Goal: Task Accomplishment & Management: Manage account settings

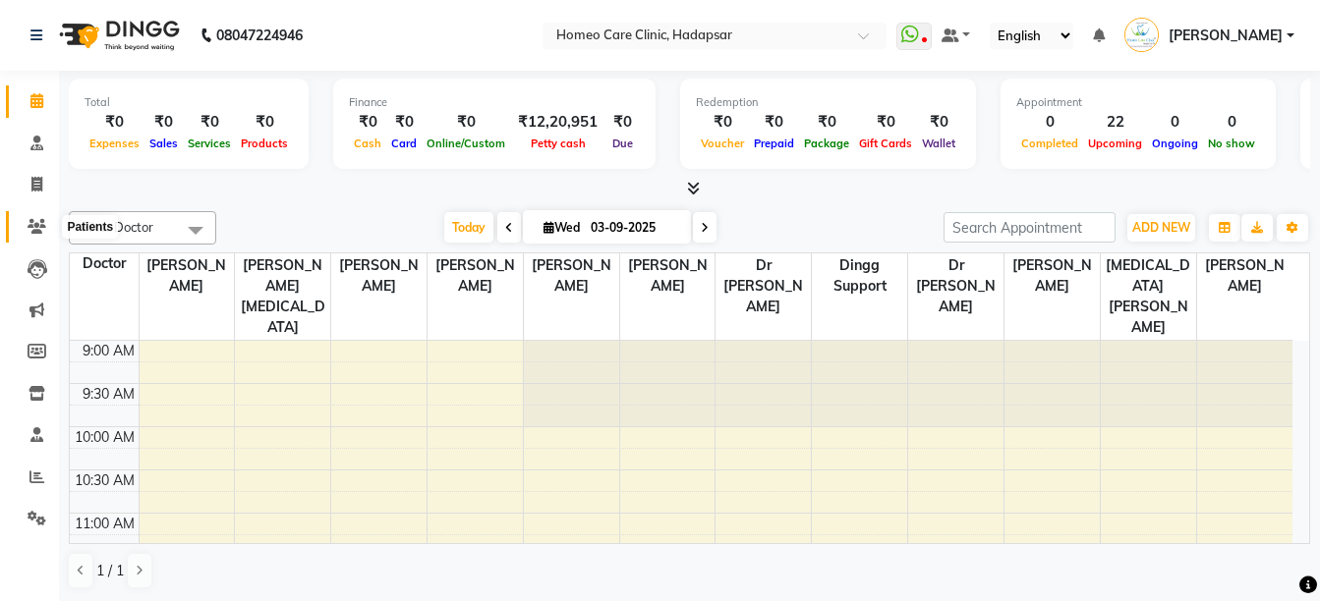
click at [37, 223] on icon at bounding box center [37, 226] width 19 height 15
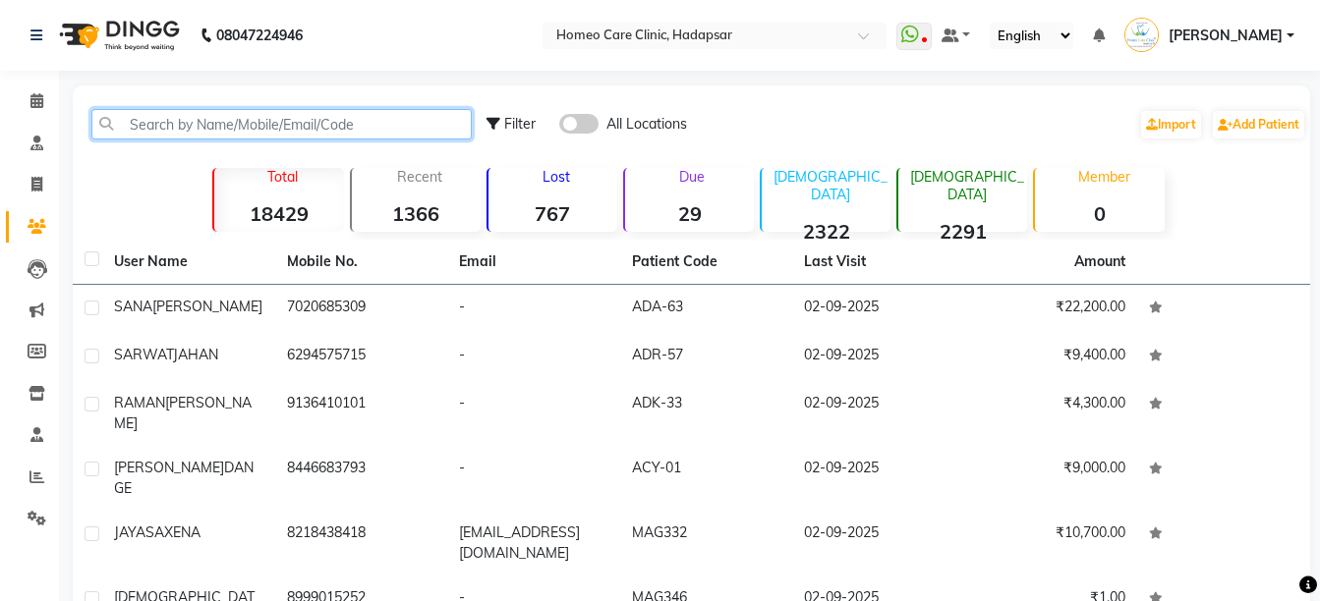
click at [206, 124] on input "text" at bounding box center [281, 124] width 380 height 30
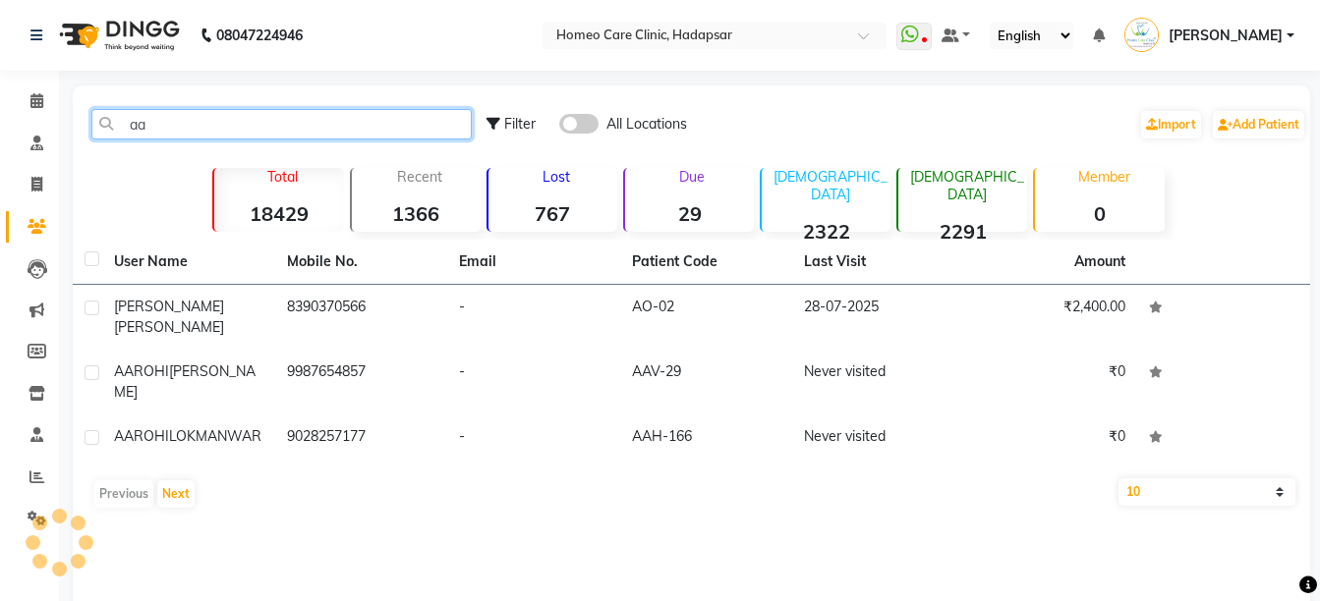
type input "a"
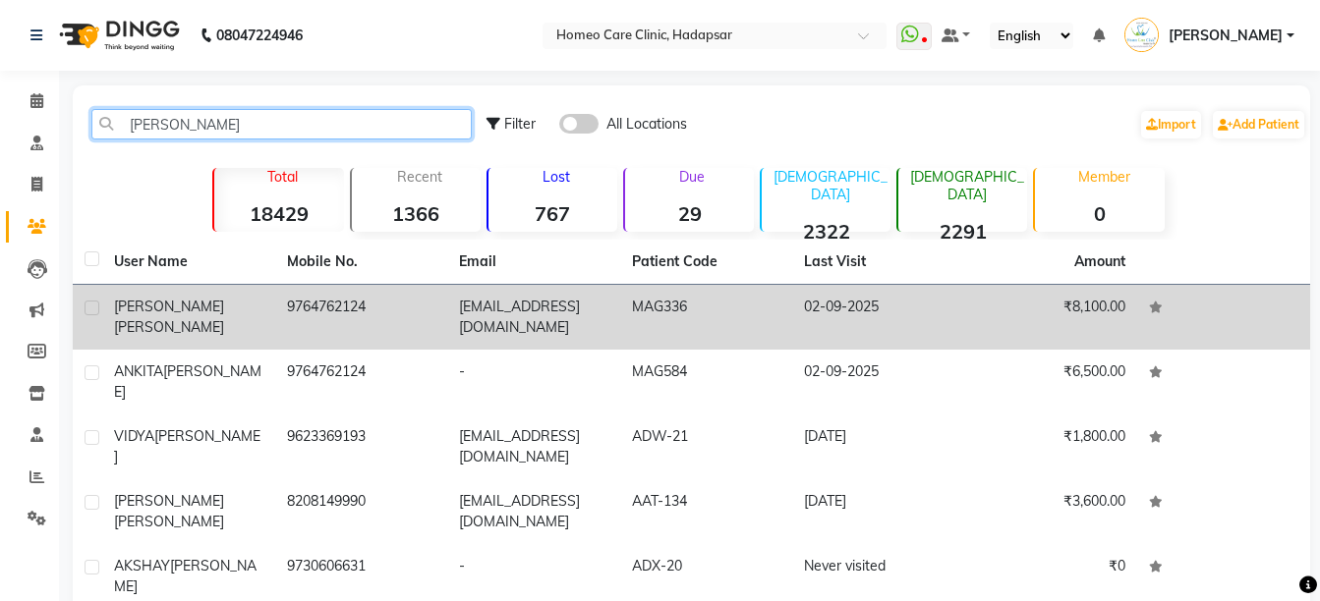
type input "[PERSON_NAME]"
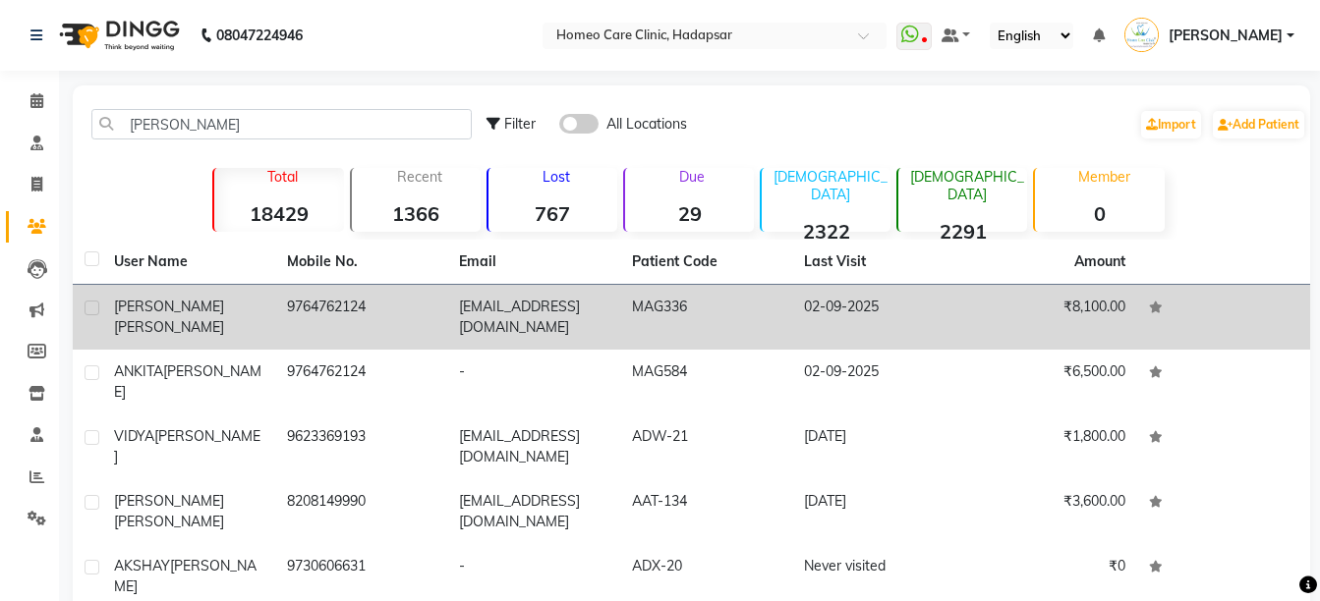
click at [257, 311] on div "[PERSON_NAME]" at bounding box center [188, 317] width 149 height 41
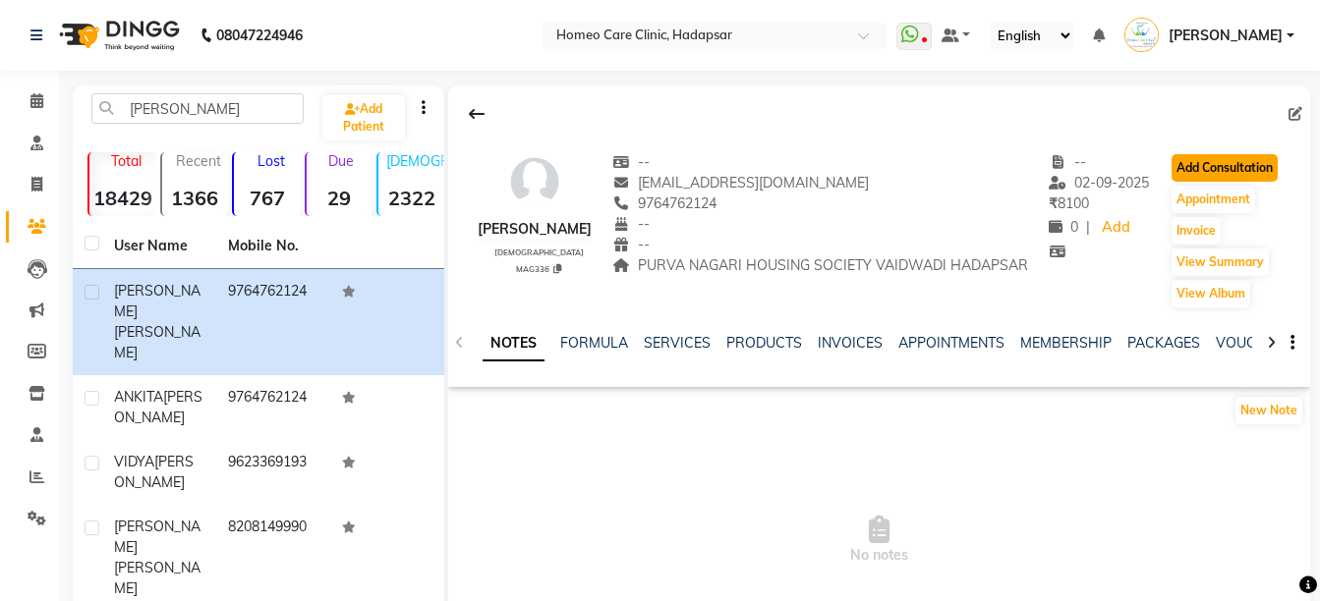
click at [1207, 163] on button "Add Consultation" at bounding box center [1224, 168] width 106 height 28
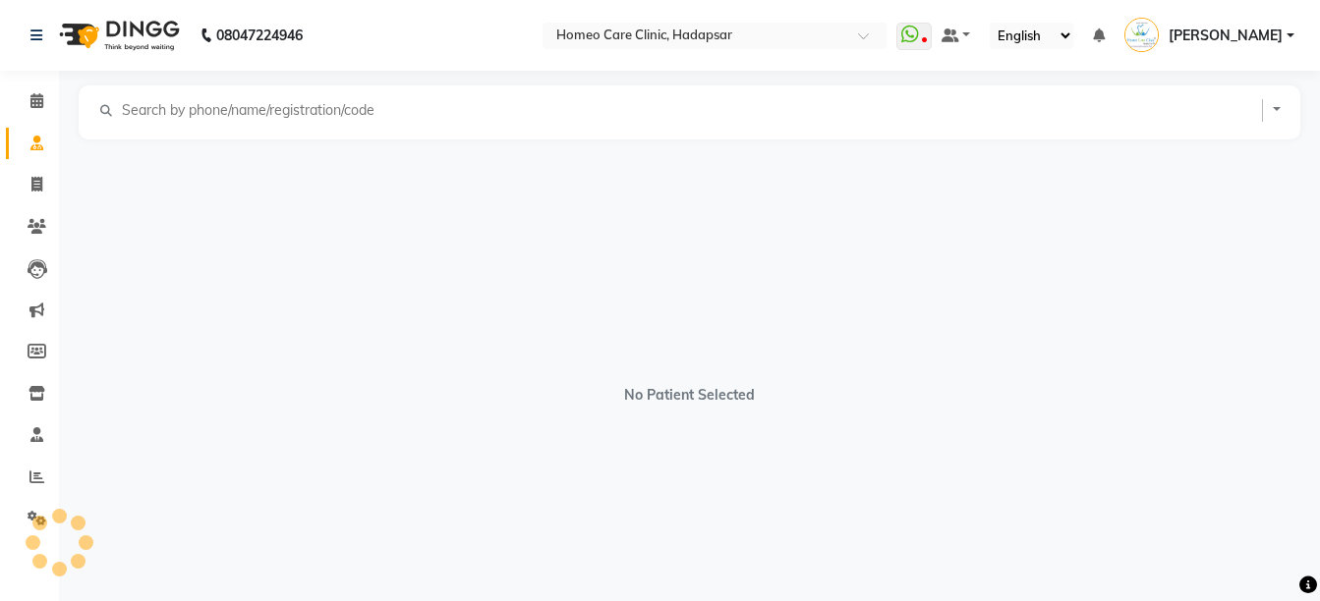
select select "[DEMOGRAPHIC_DATA]"
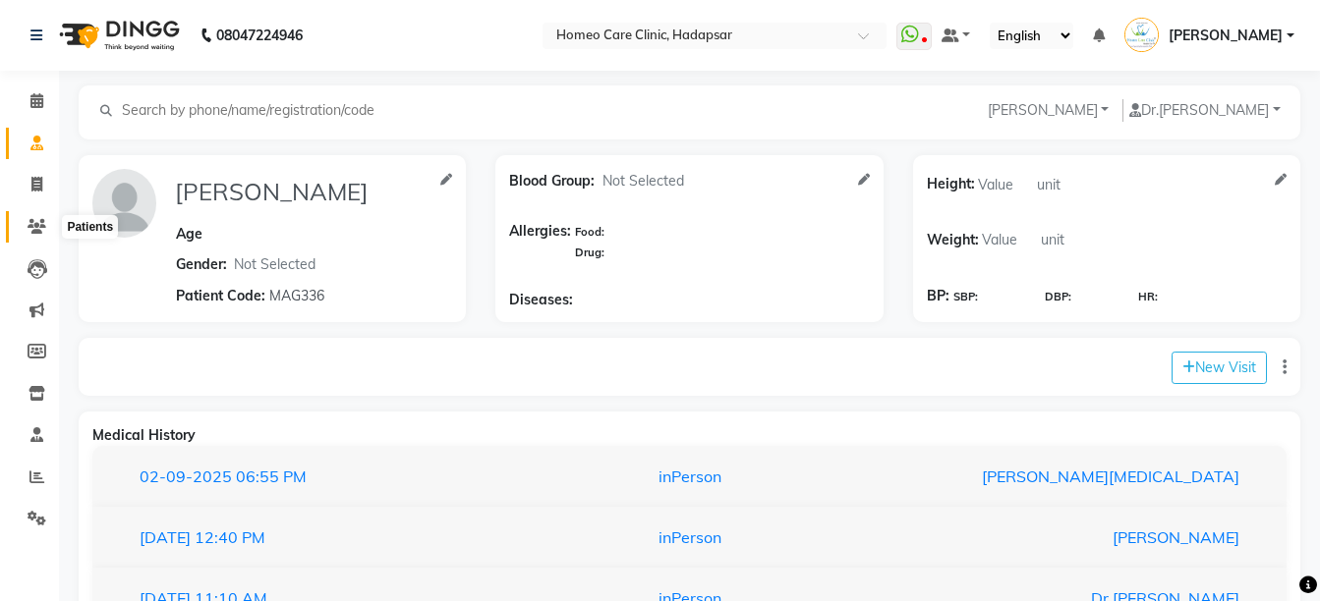
click at [42, 227] on icon at bounding box center [37, 226] width 19 height 15
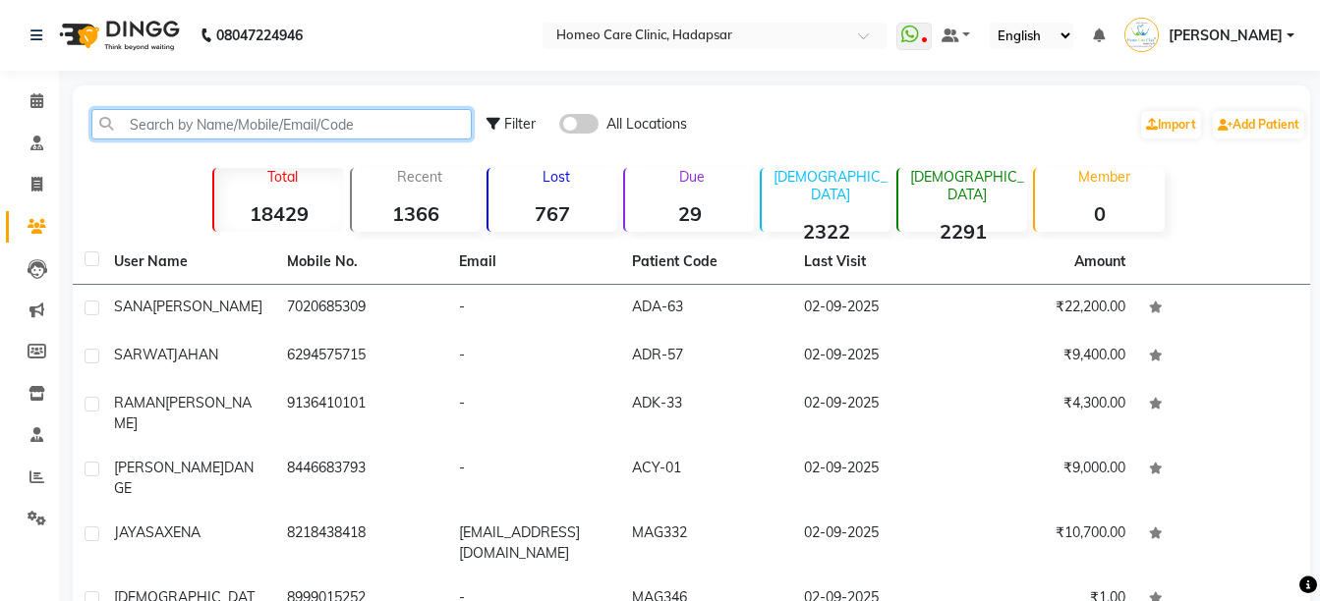
click at [197, 126] on input "text" at bounding box center [281, 124] width 380 height 30
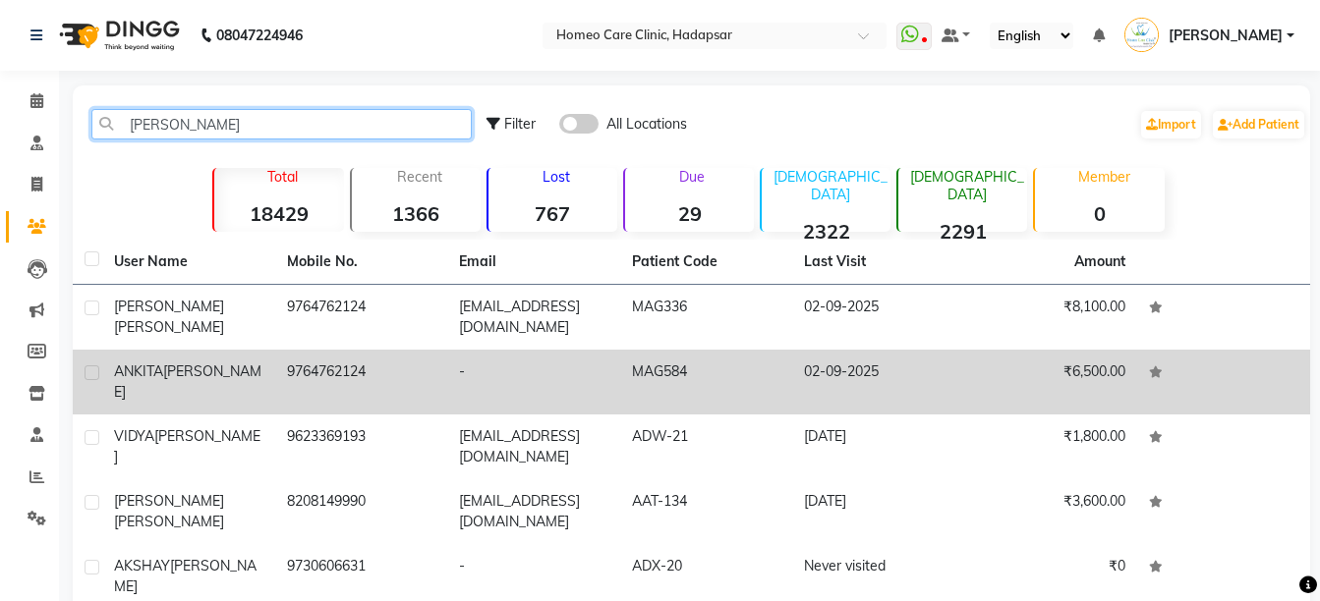
type input "[PERSON_NAME]"
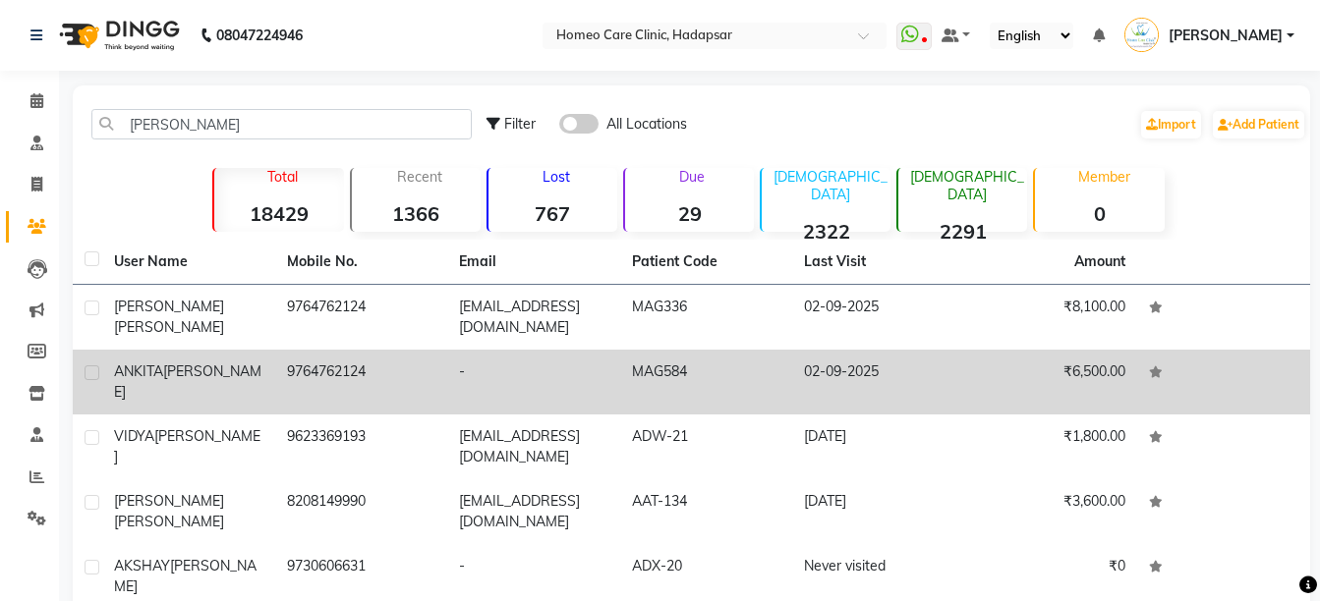
click at [301, 360] on td "9764762124" at bounding box center [361, 382] width 173 height 65
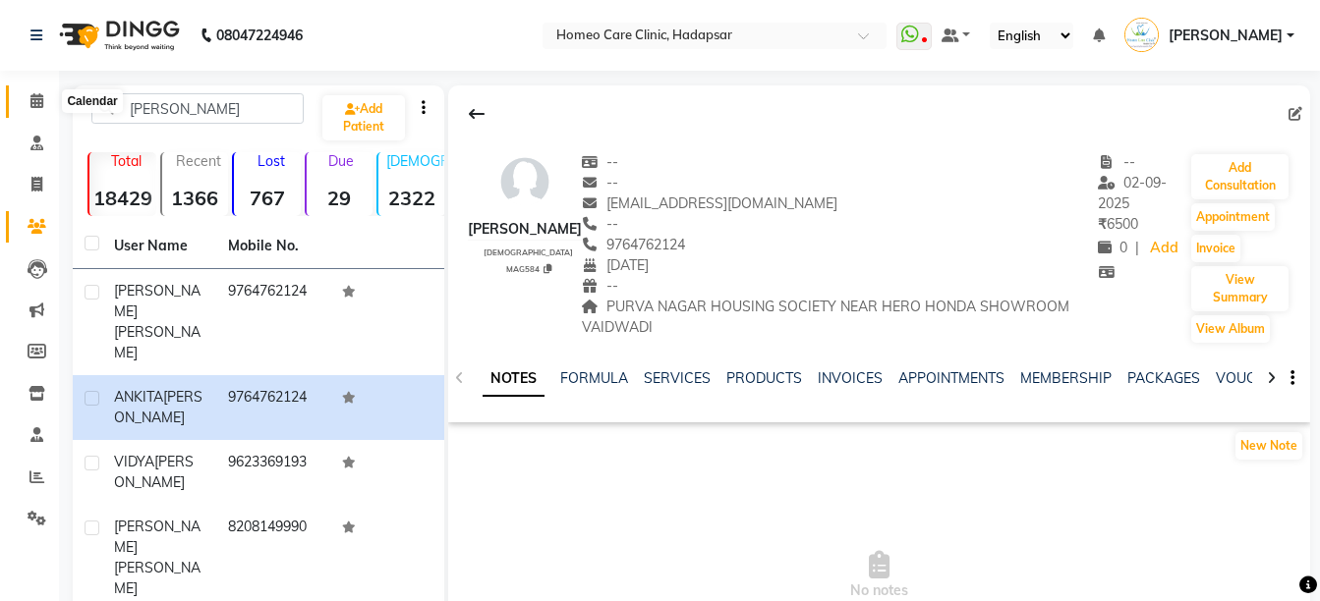
click at [30, 106] on icon at bounding box center [36, 100] width 13 height 15
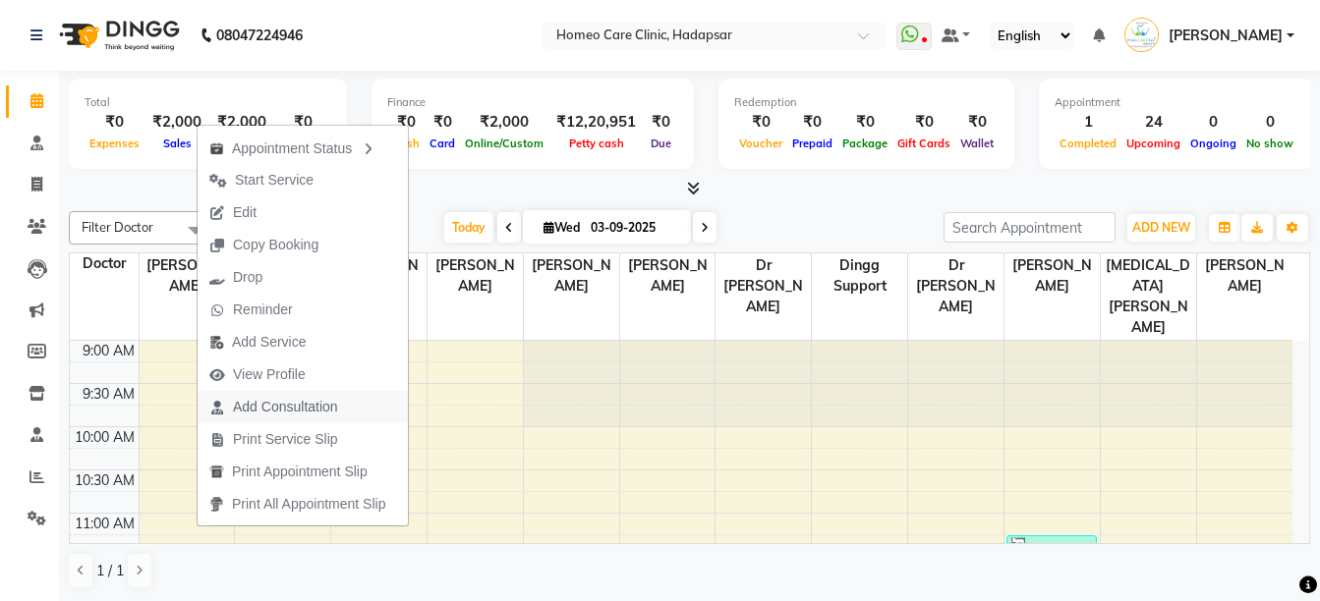
click at [335, 413] on span "Add Consultation" at bounding box center [285, 407] width 105 height 21
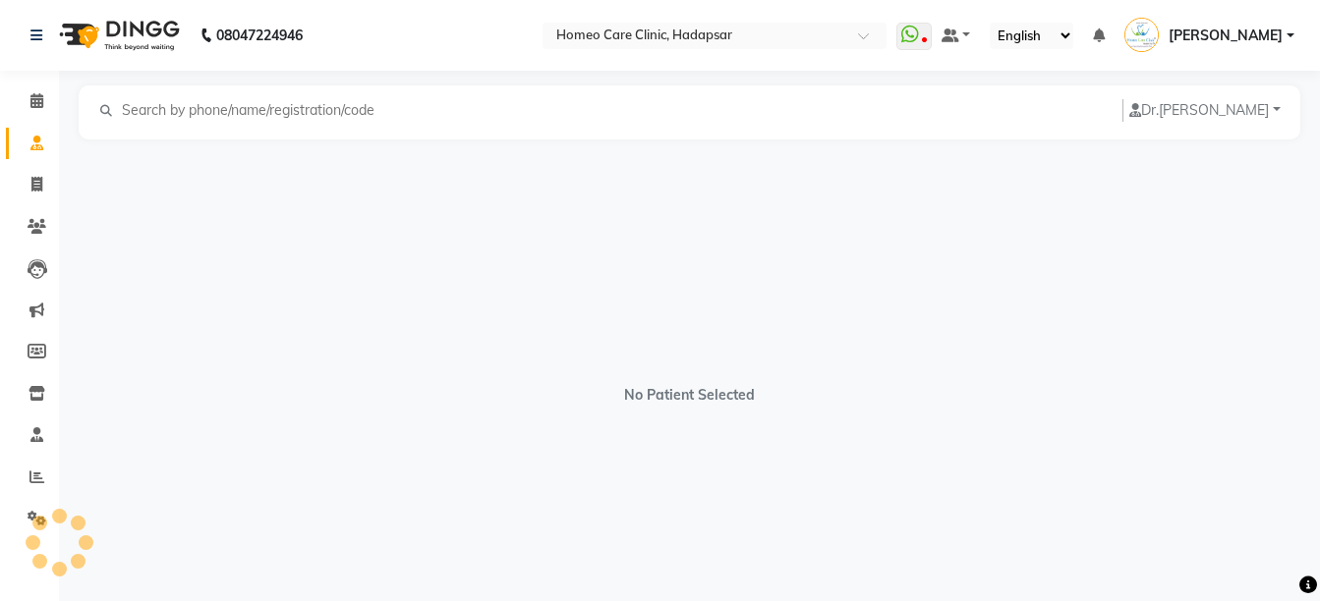
select select "[DEMOGRAPHIC_DATA]"
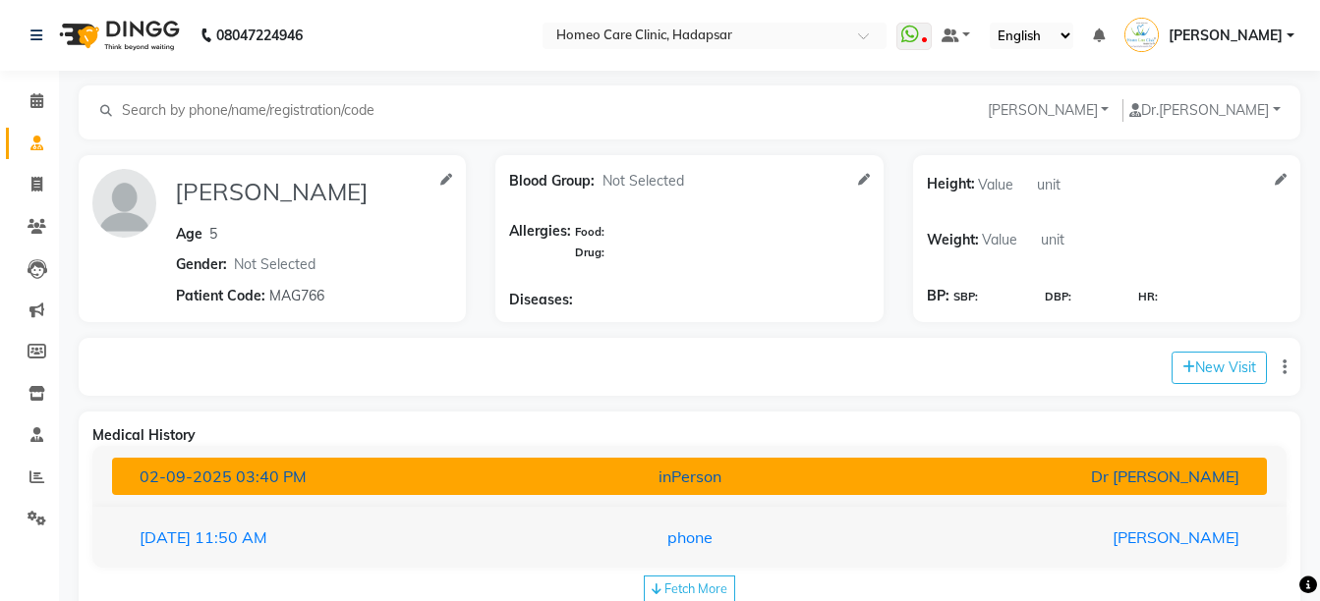
click at [527, 484] on div "inPerson" at bounding box center [689, 477] width 376 height 24
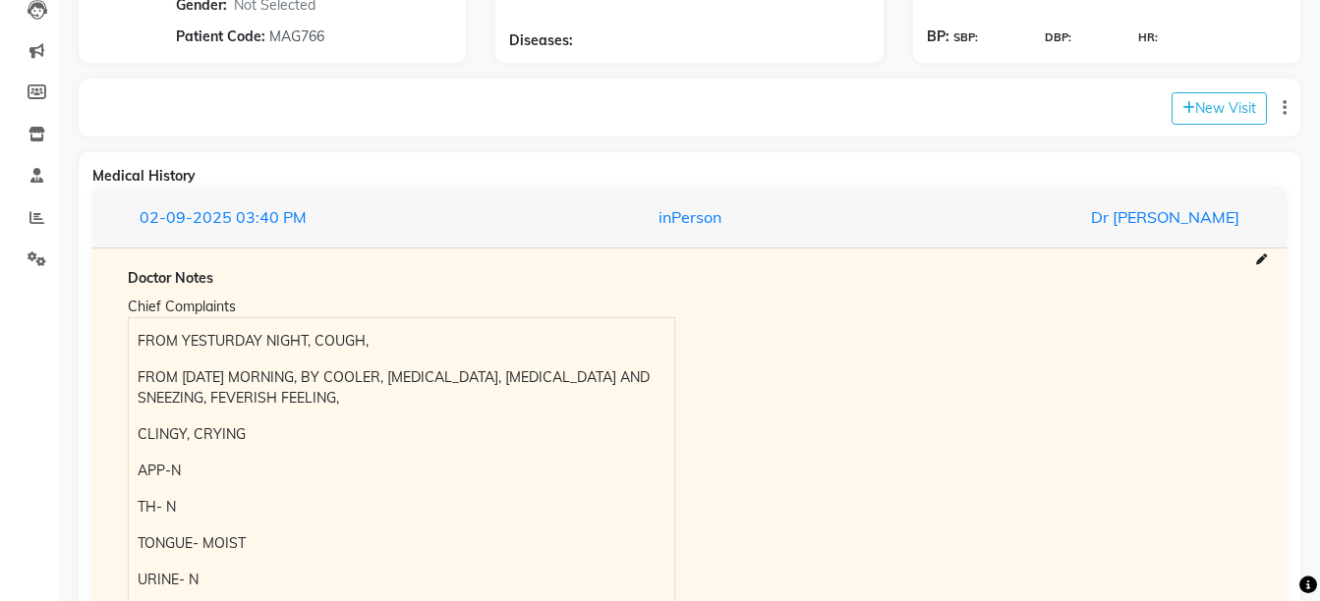
scroll to position [371, 0]
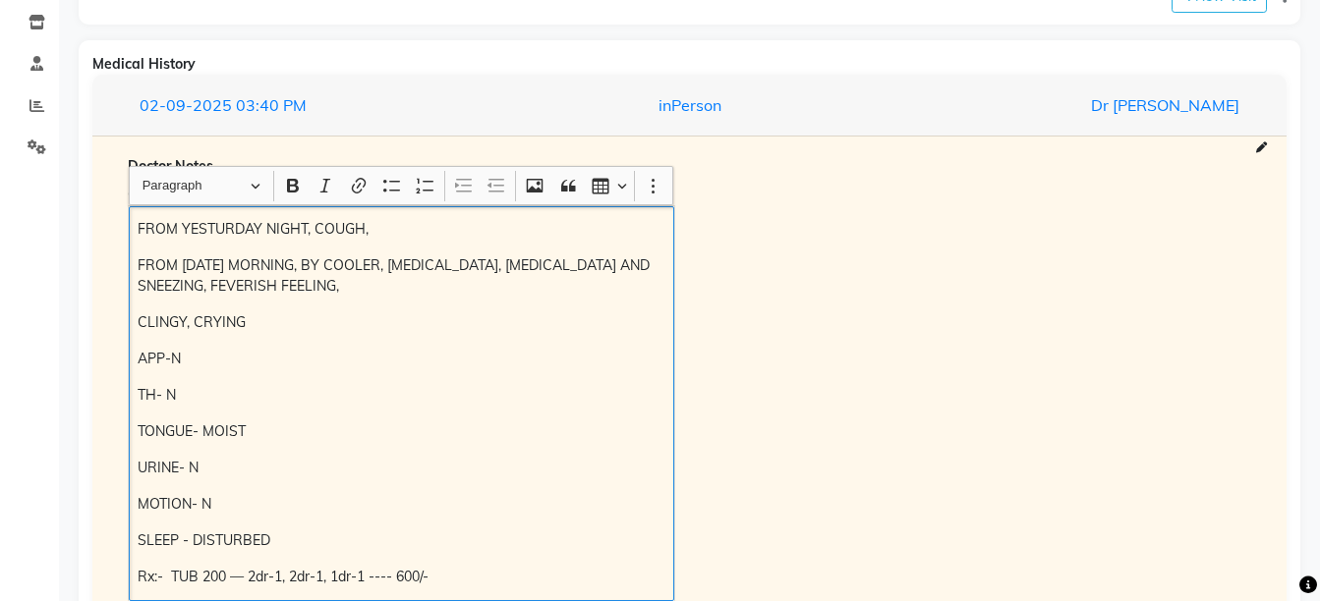
click at [140, 224] on p "FROM YESTURDAY NIGHT, COUGH," at bounding box center [401, 229] width 527 height 21
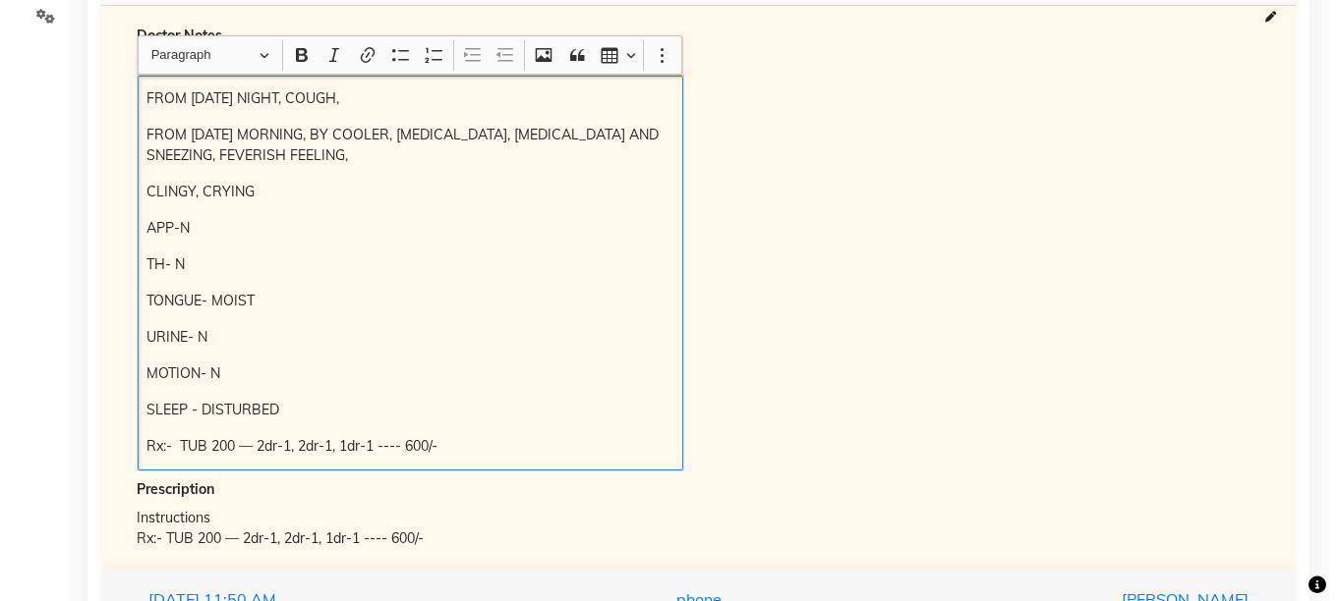
scroll to position [245, 0]
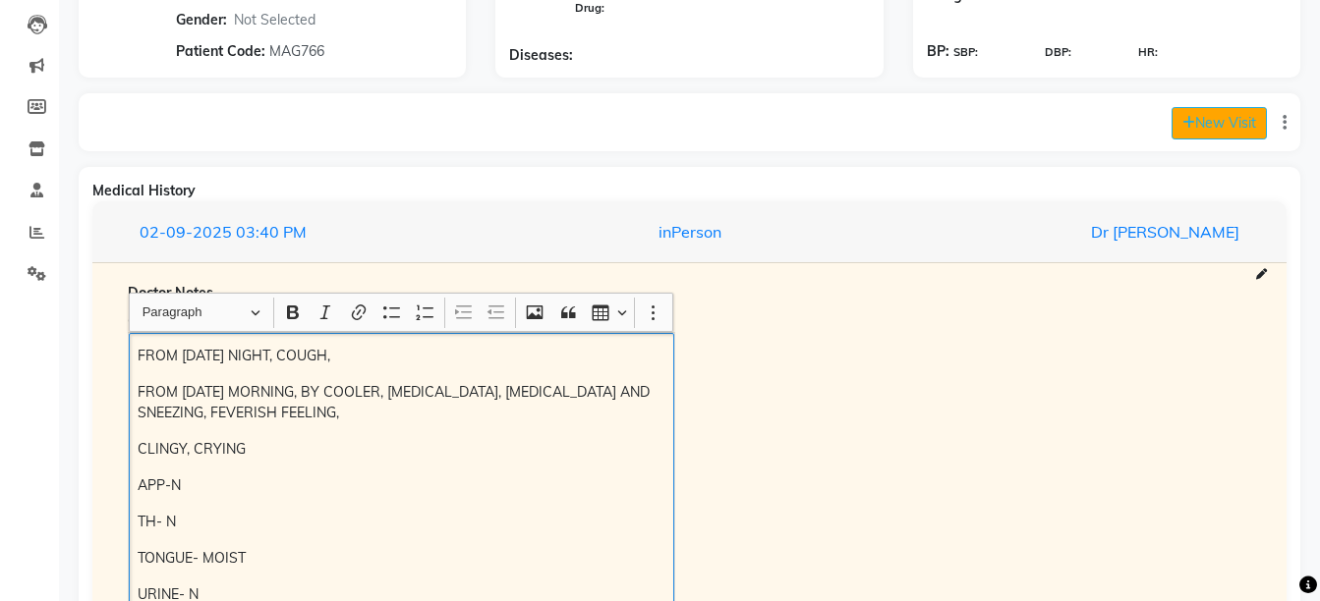
click at [1225, 139] on button "New Visit" at bounding box center [1218, 123] width 95 height 32
select select "695"
select select "inPerson"
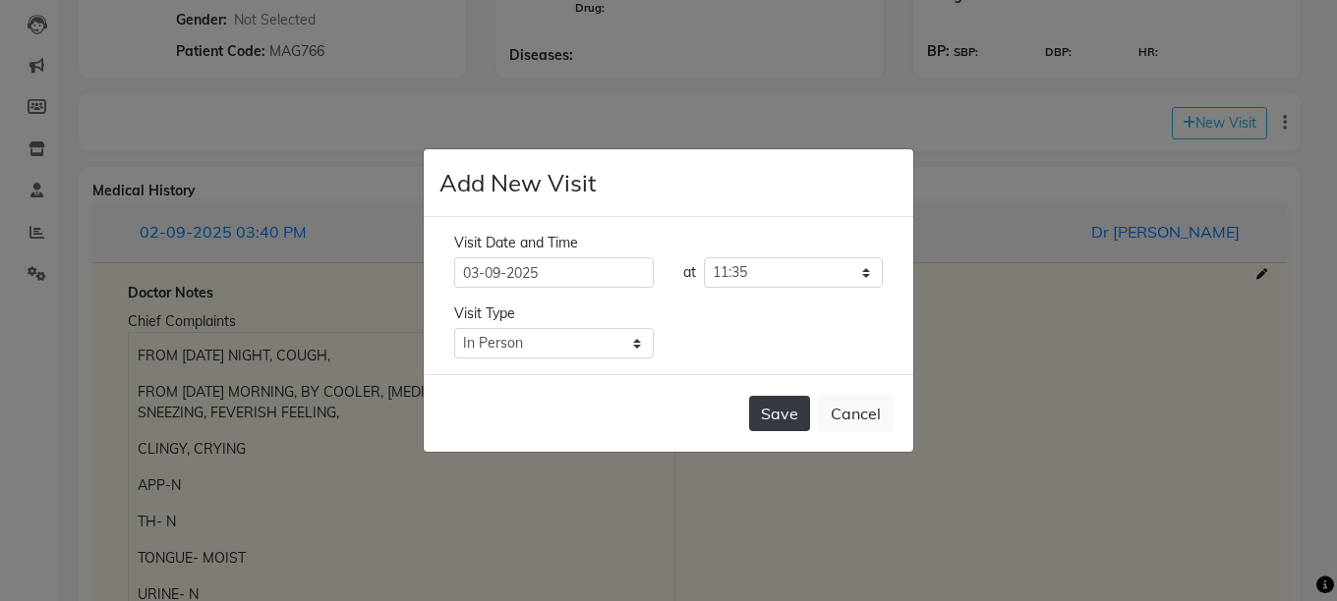
click at [790, 407] on button "Save" at bounding box center [779, 413] width 61 height 35
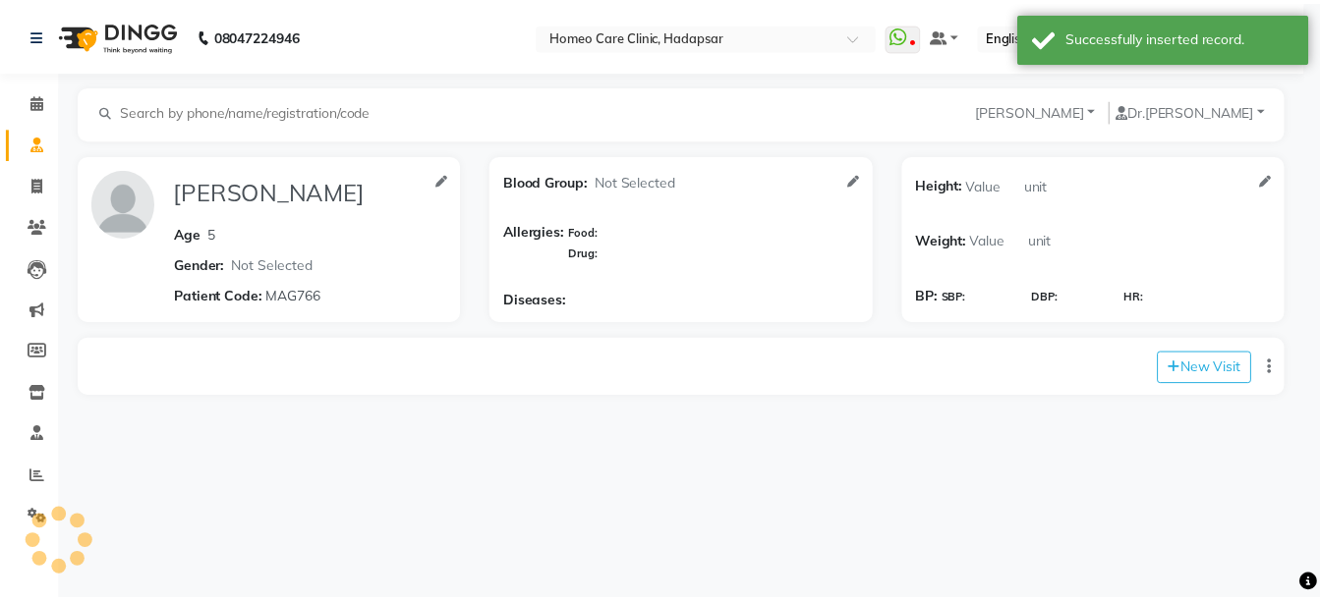
scroll to position [0, 0]
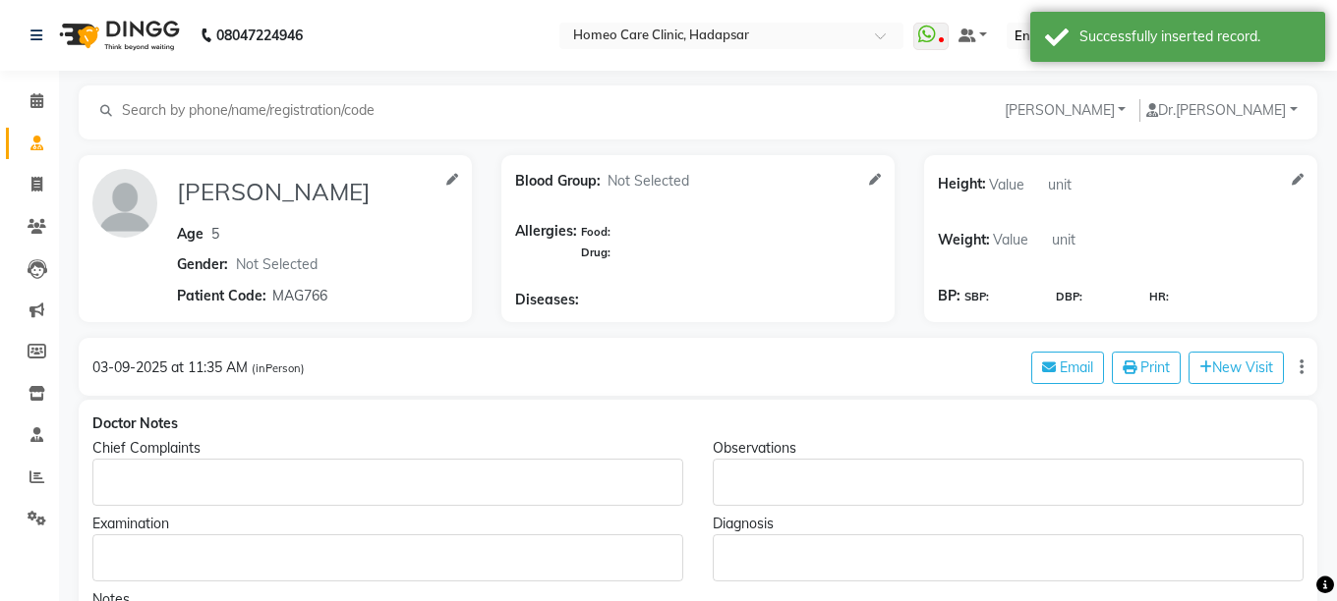
type input "[PERSON_NAME]"
type input "5"
select select "[DEMOGRAPHIC_DATA]"
type input "MAG766"
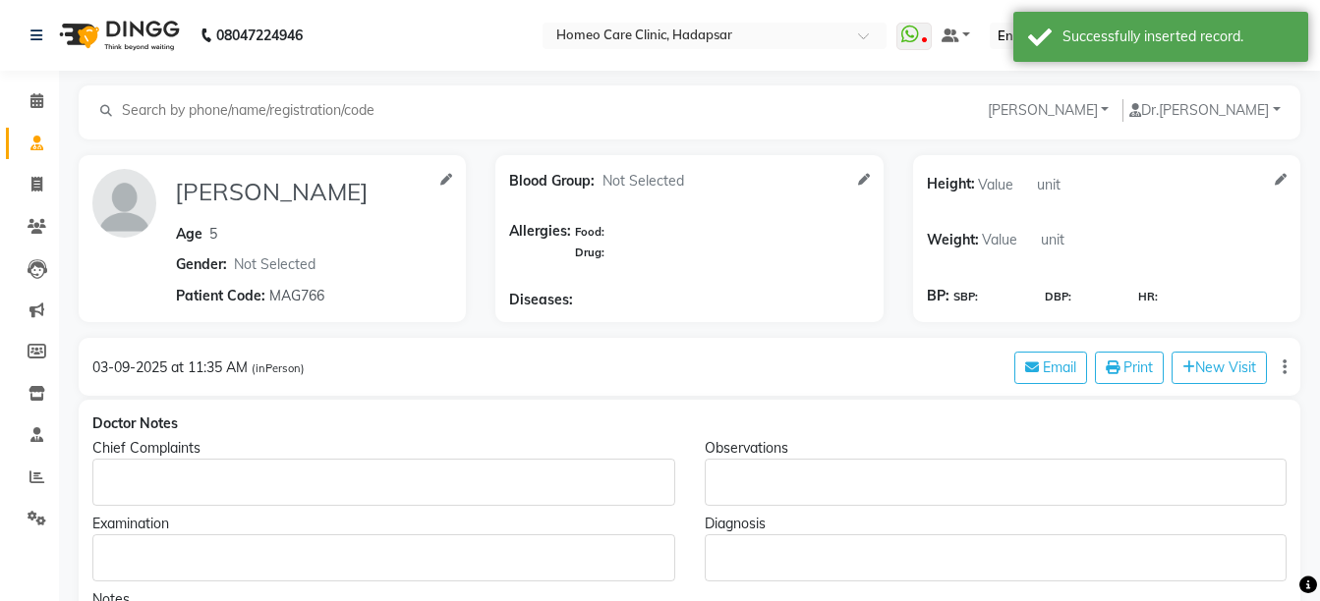
click at [176, 476] on p "Rich Text Editor, main" at bounding box center [383, 483] width 564 height 21
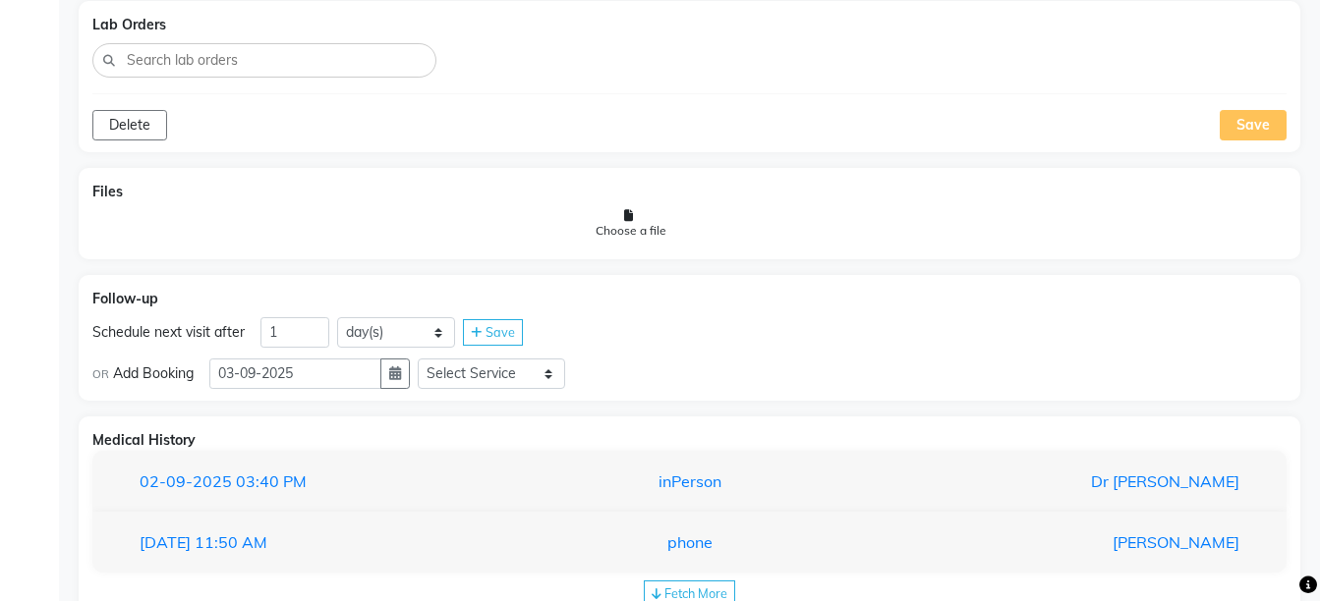
scroll to position [1229, 0]
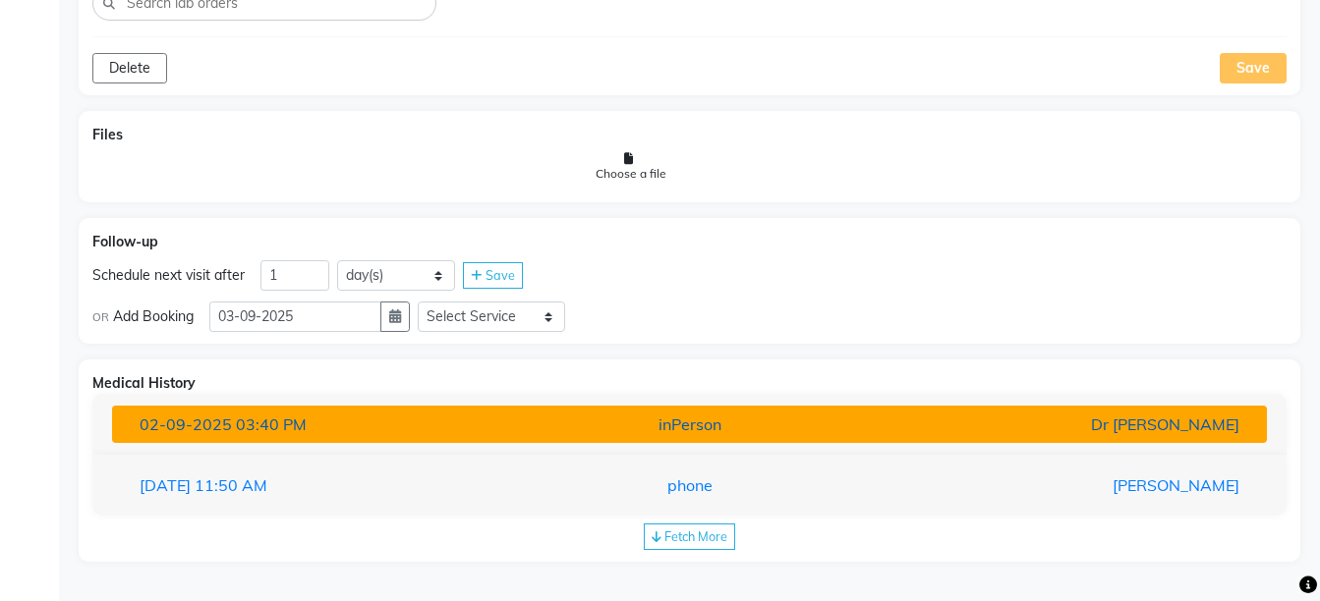
click at [1142, 430] on div "Dr [PERSON_NAME]" at bounding box center [1066, 425] width 376 height 24
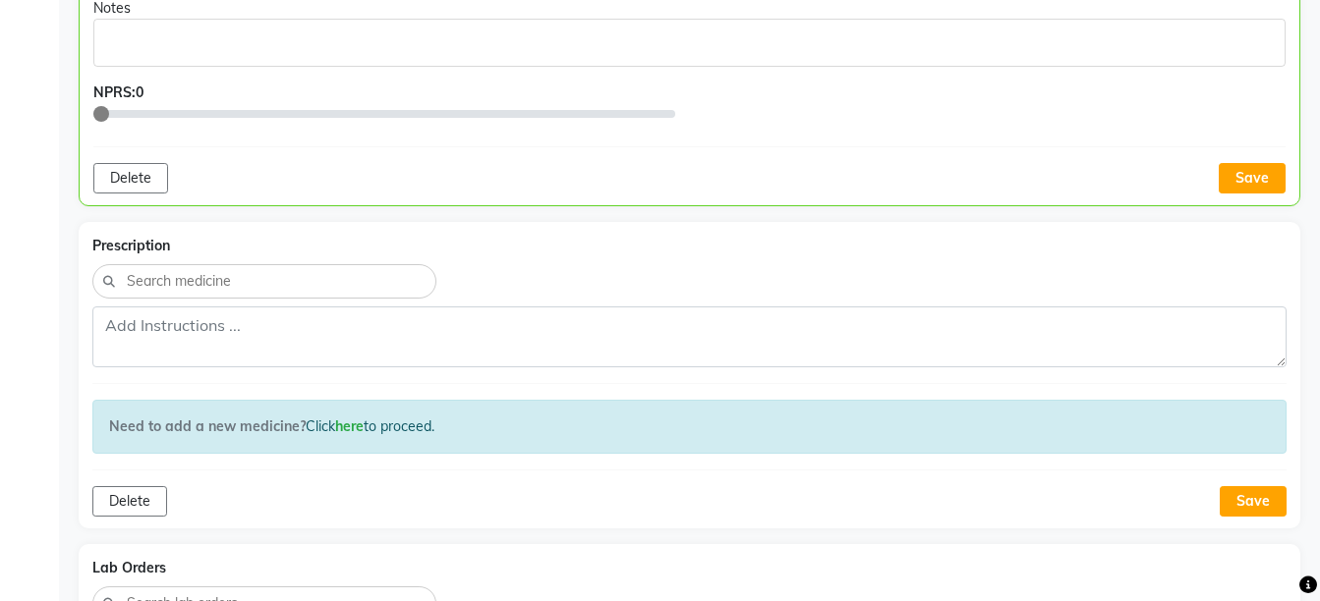
scroll to position [322, 0]
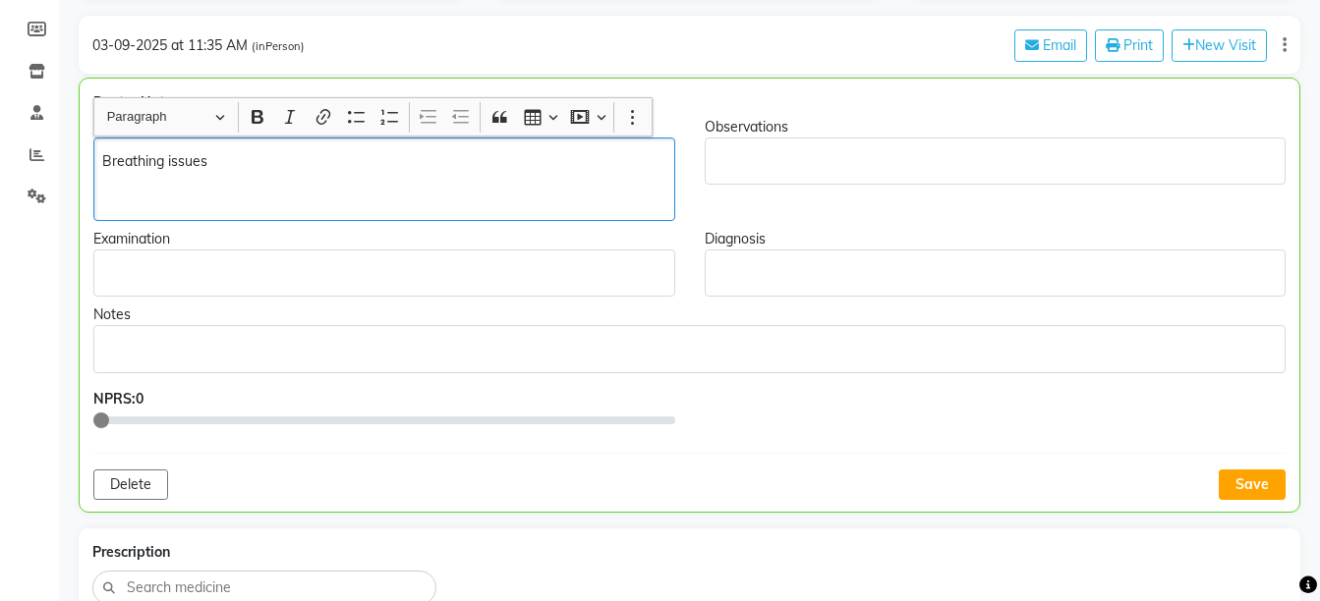
click at [378, 162] on p "Breathing issues" at bounding box center [383, 161] width 563 height 21
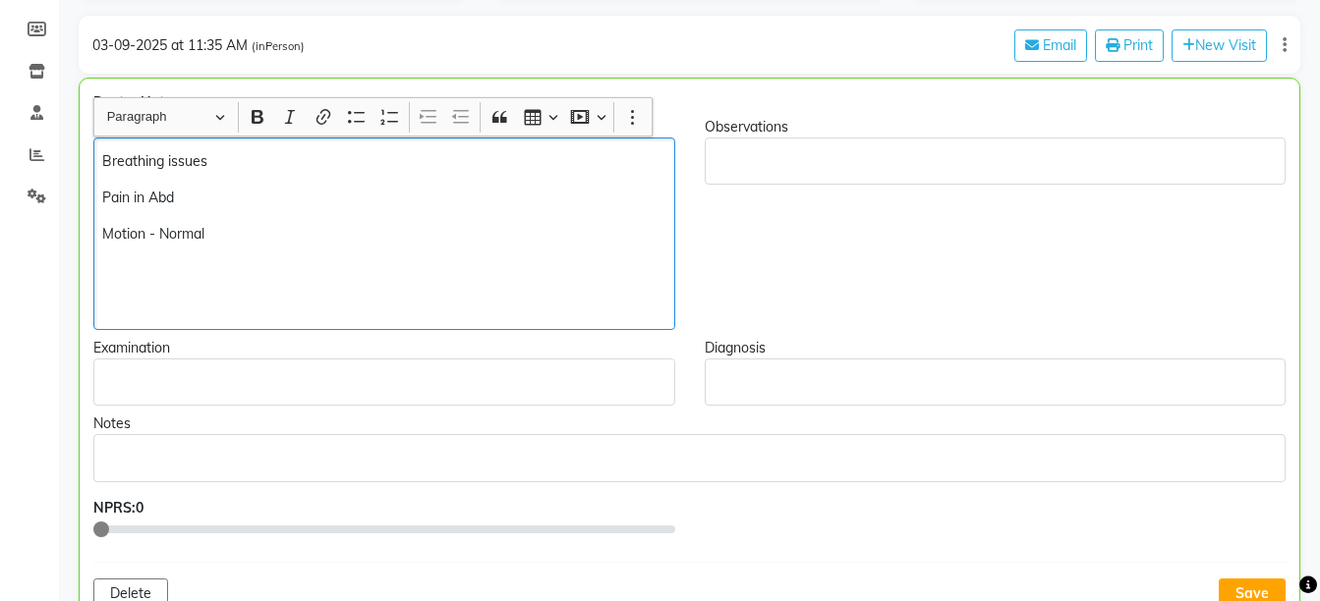
click at [246, 236] on p "Motion - Normal" at bounding box center [383, 234] width 563 height 21
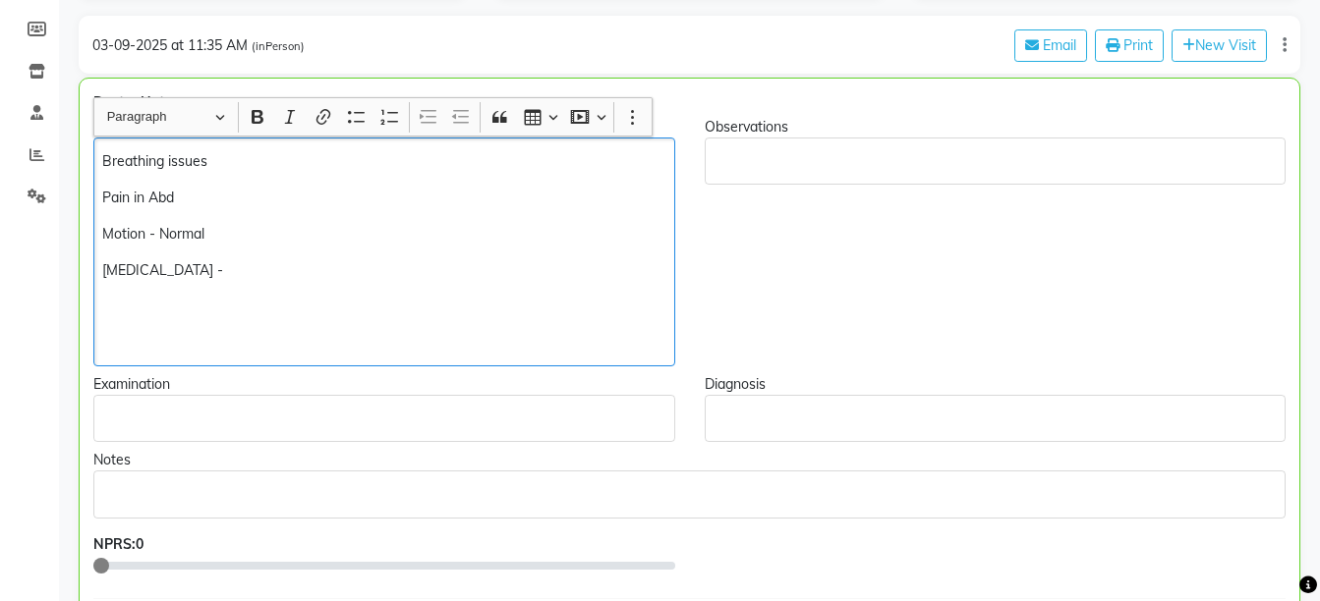
scroll to position [349, 0]
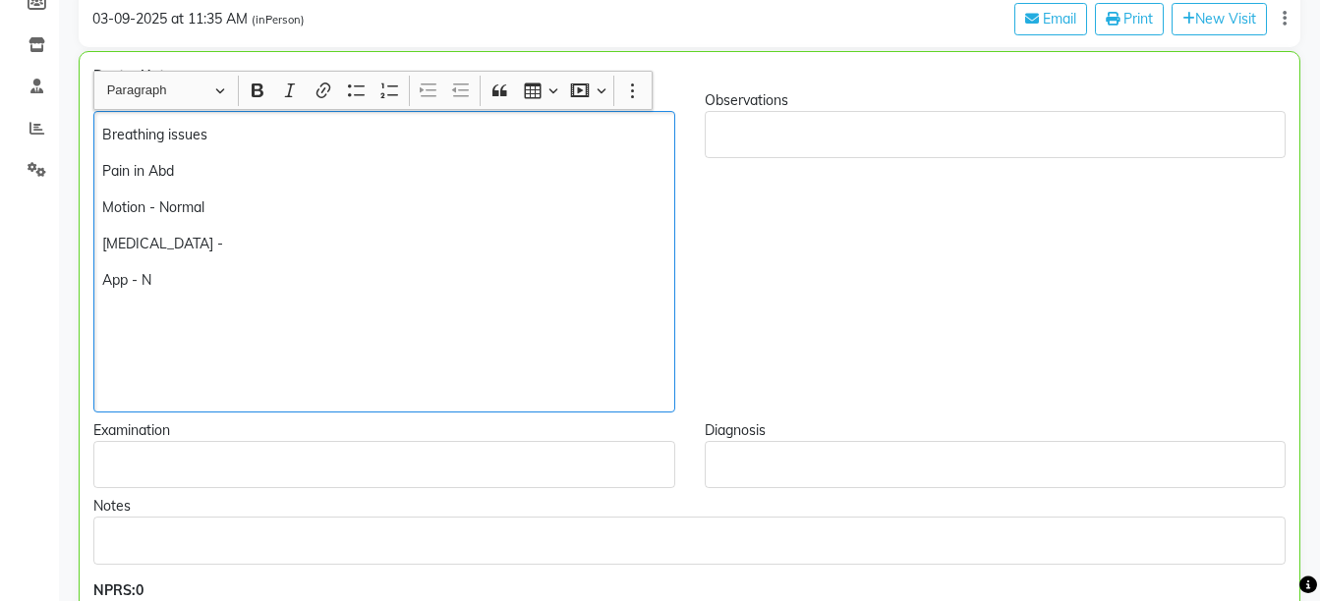
click at [333, 231] on div "Breathing issues Pain in Abd Motion - Normal [MEDICAL_DATA] - App - N" at bounding box center [384, 262] width 582 height 302
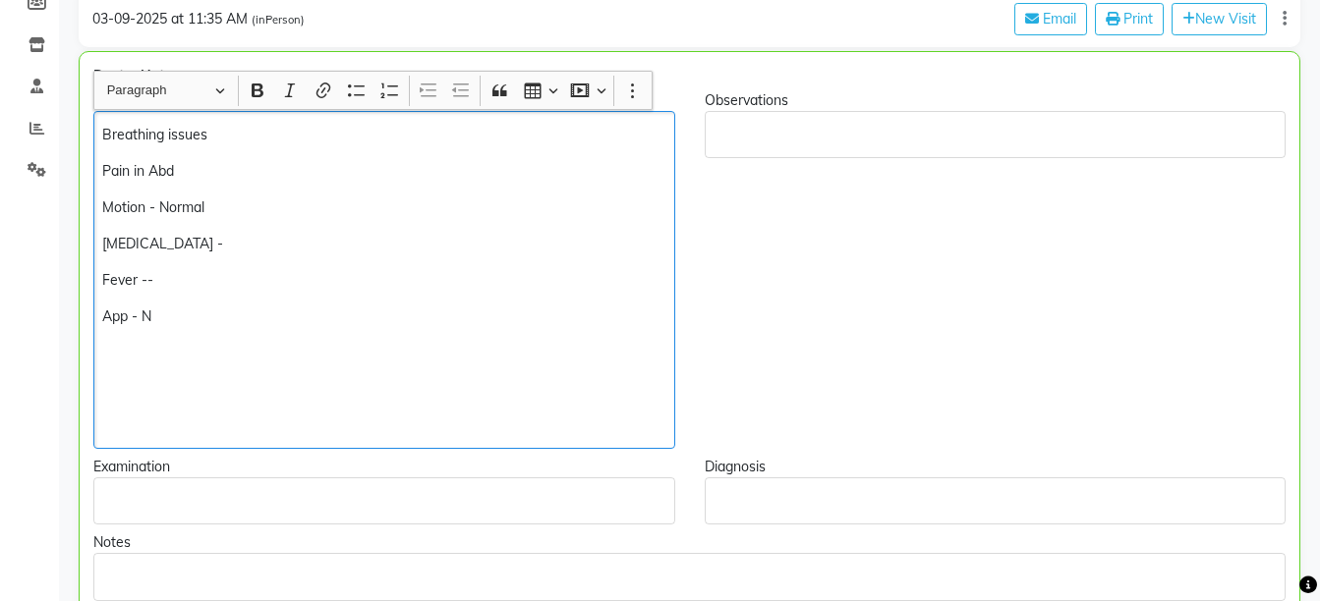
click at [203, 301] on div "Breathing issues Pain in Abd Motion - Normal [MEDICAL_DATA] - Fever -- App - N" at bounding box center [384, 280] width 582 height 338
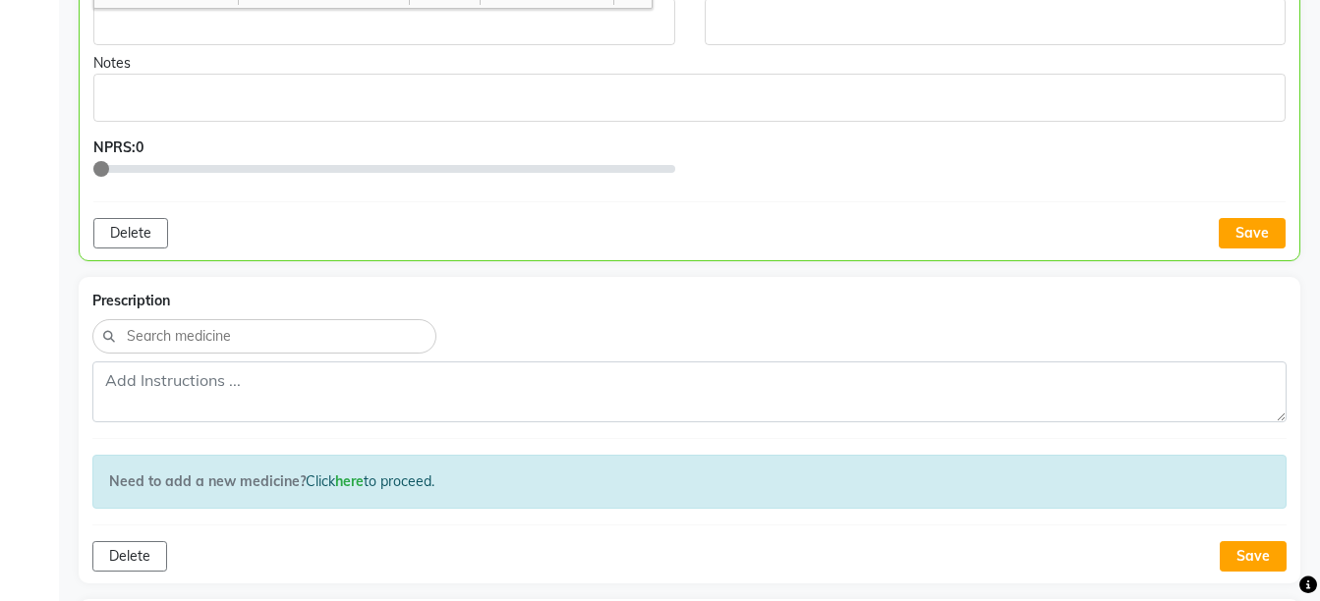
scroll to position [1069, 0]
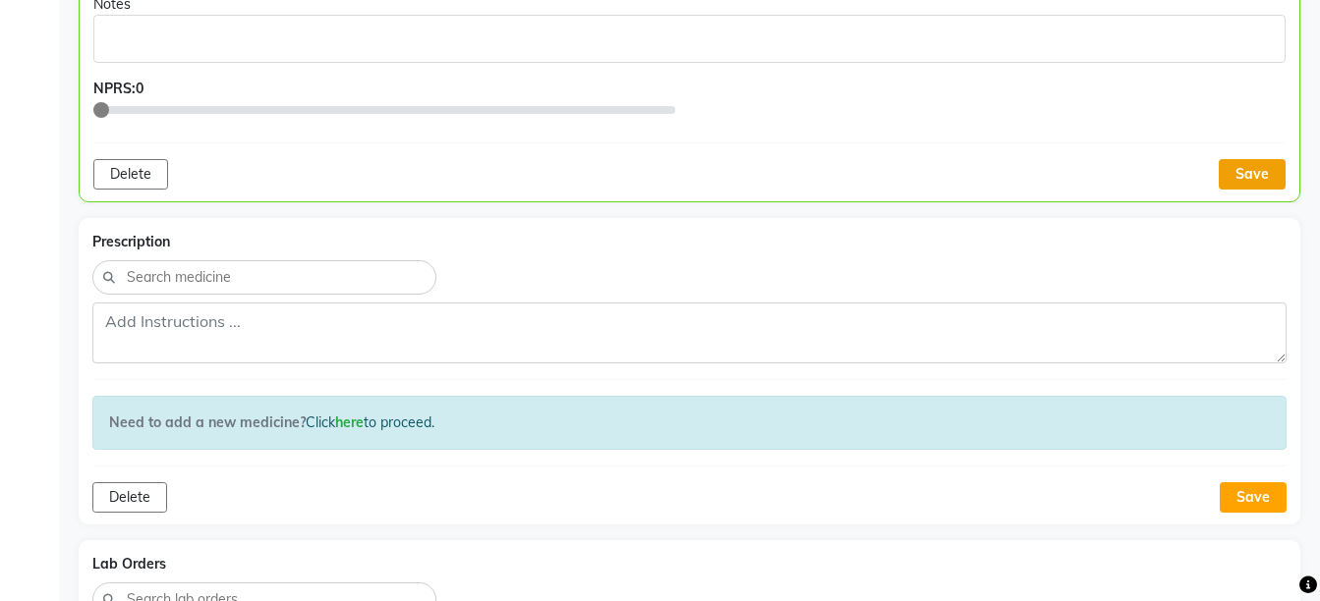
click at [1275, 165] on button "Save" at bounding box center [1252, 174] width 67 height 30
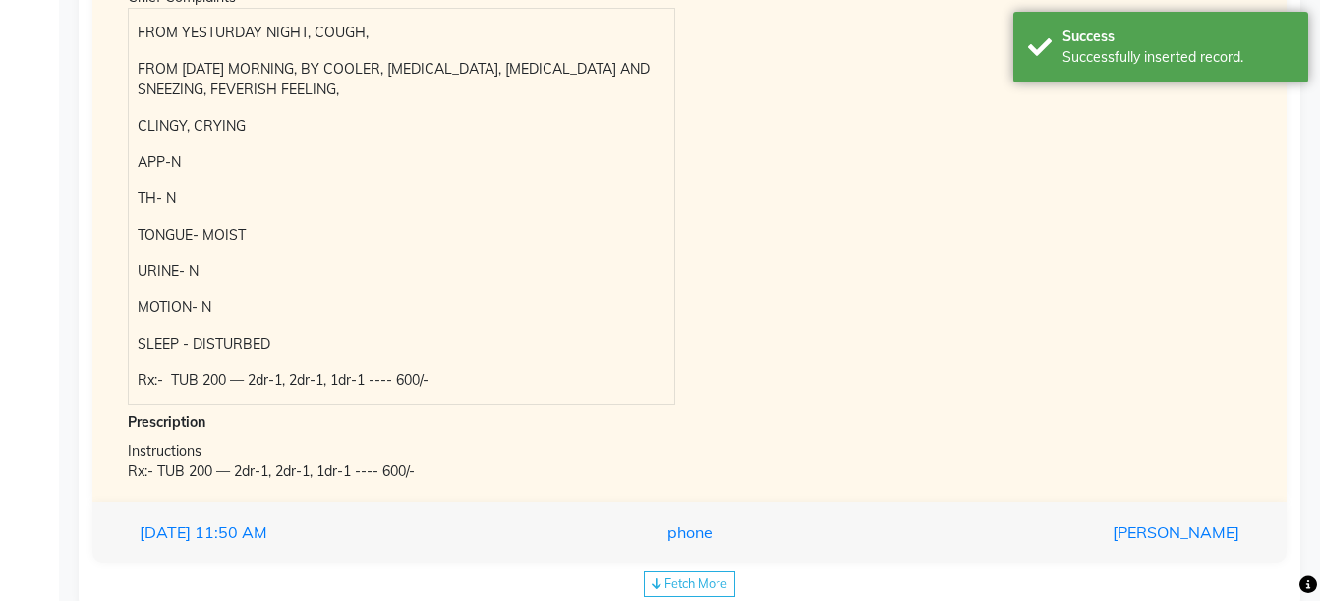
scroll to position [2195, 0]
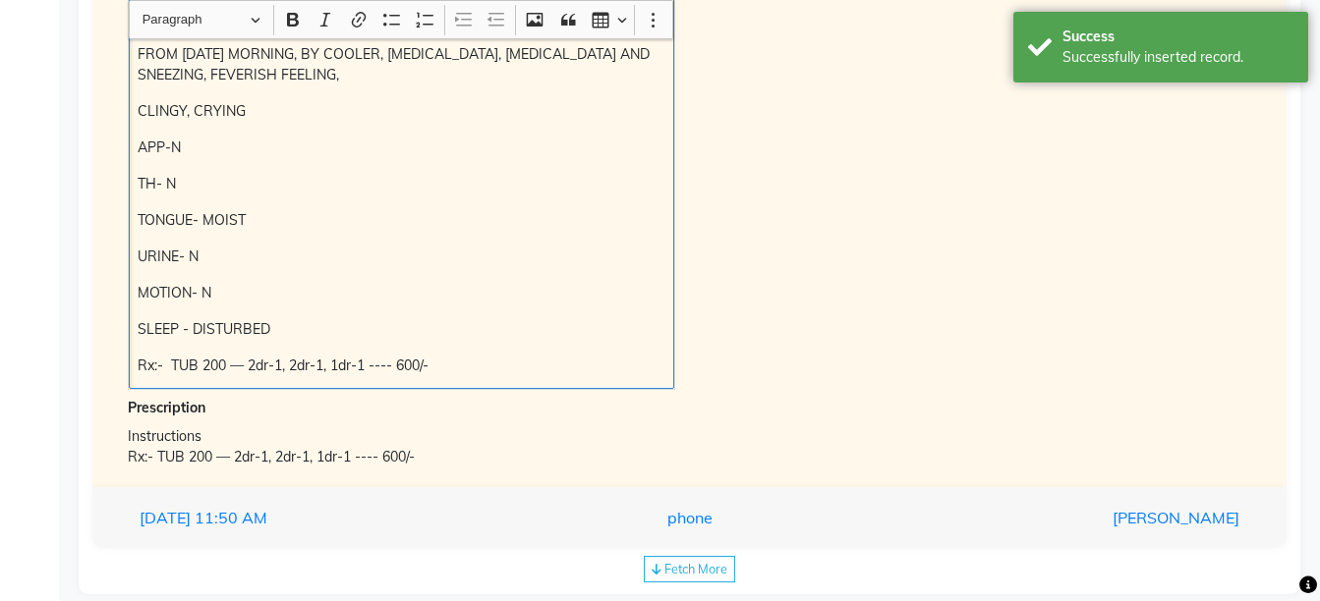
click at [255, 364] on p "Rx:- TUB 200 — 2dr-1, 2dr-1, 1dr-1 ---- 600/-" at bounding box center [401, 366] width 527 height 21
drag, startPoint x: 249, startPoint y: 364, endPoint x: 432, endPoint y: 377, distance: 184.3
click at [432, 377] on div "FROM YESTURDAY NIGHT, COUGH, FROM [DATE] MORNING, BY COOLER, [MEDICAL_DATA], [M…" at bounding box center [401, 191] width 545 height 395
copy p "2dr-1, 2dr-1, 1dr-1 ---- 600/-"
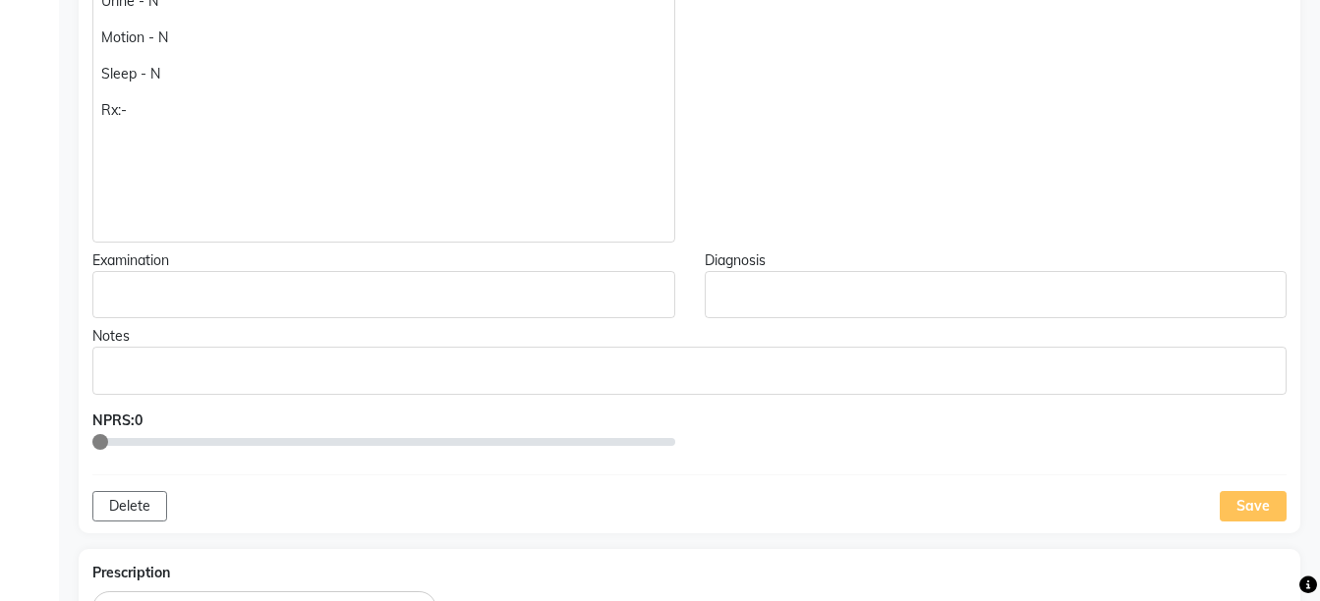
scroll to position [707, 0]
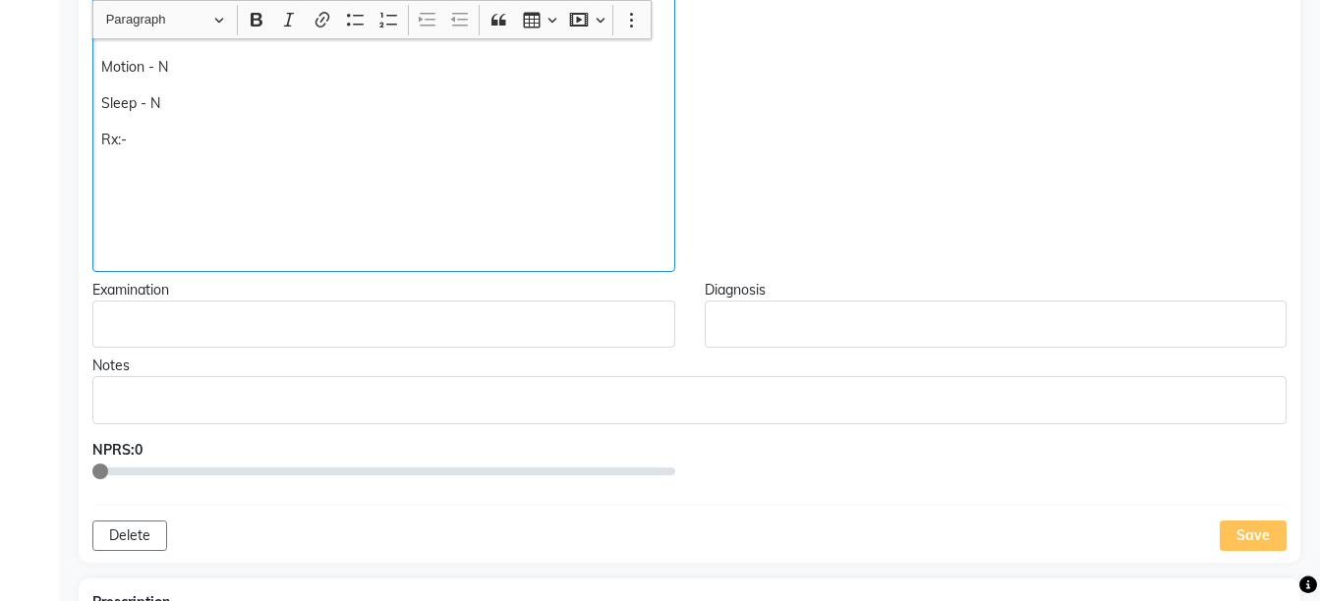
click at [303, 156] on div "Breathing issues Pain in Abd Motion - Normal [MEDICAL_DATA] - Fever -- App - N …" at bounding box center [383, 12] width 583 height 520
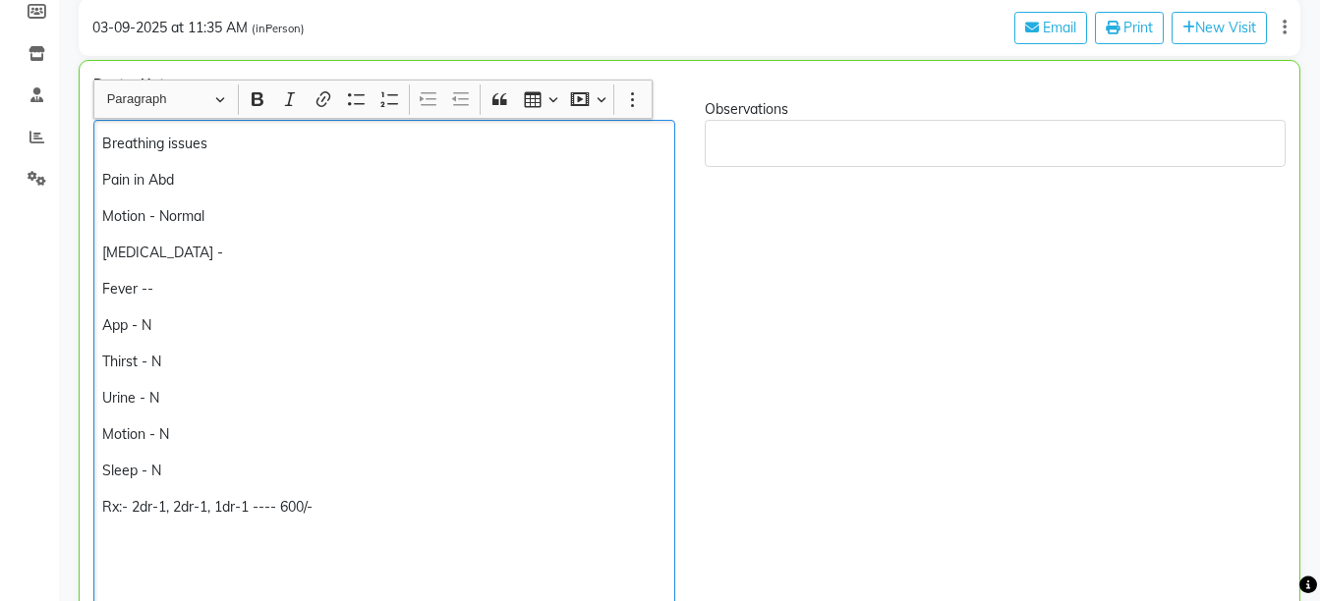
scroll to position [345, 0]
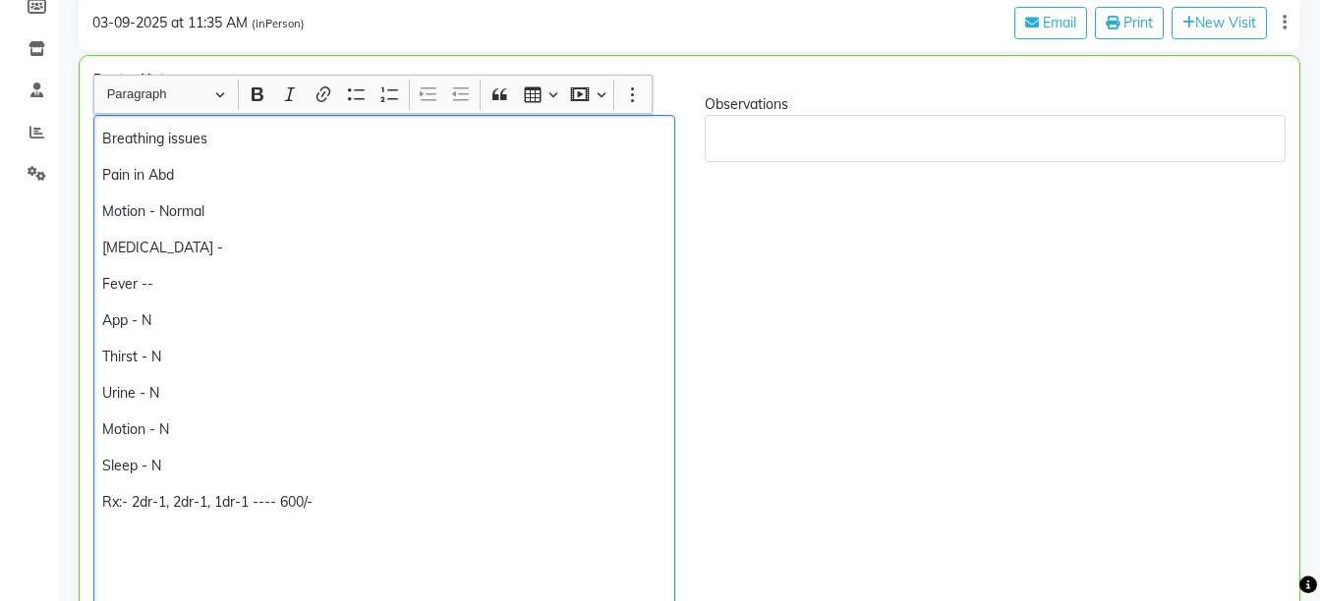
click at [104, 215] on p "Motion - Normal" at bounding box center [383, 211] width 563 height 21
click at [130, 498] on p "Rx:- 2dr-1, 2dr-1, 1dr-1 ---- 600/-" at bounding box center [383, 502] width 563 height 21
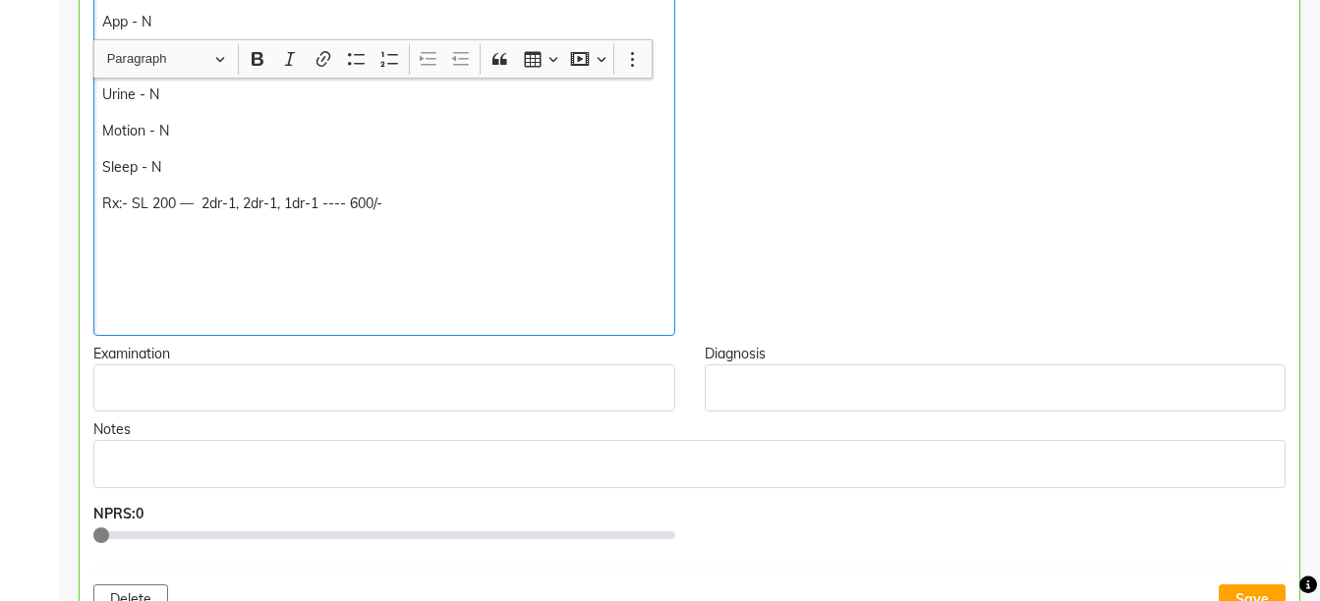
scroll to position [727, 0]
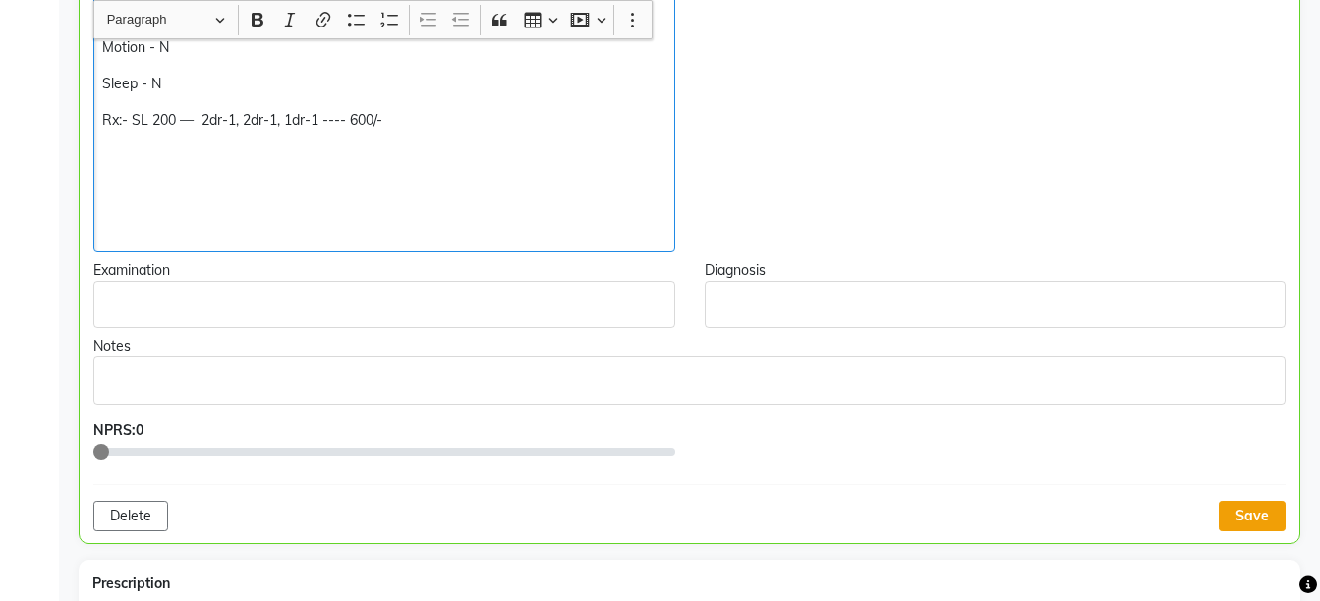
click at [1255, 505] on button "Save" at bounding box center [1252, 516] width 67 height 30
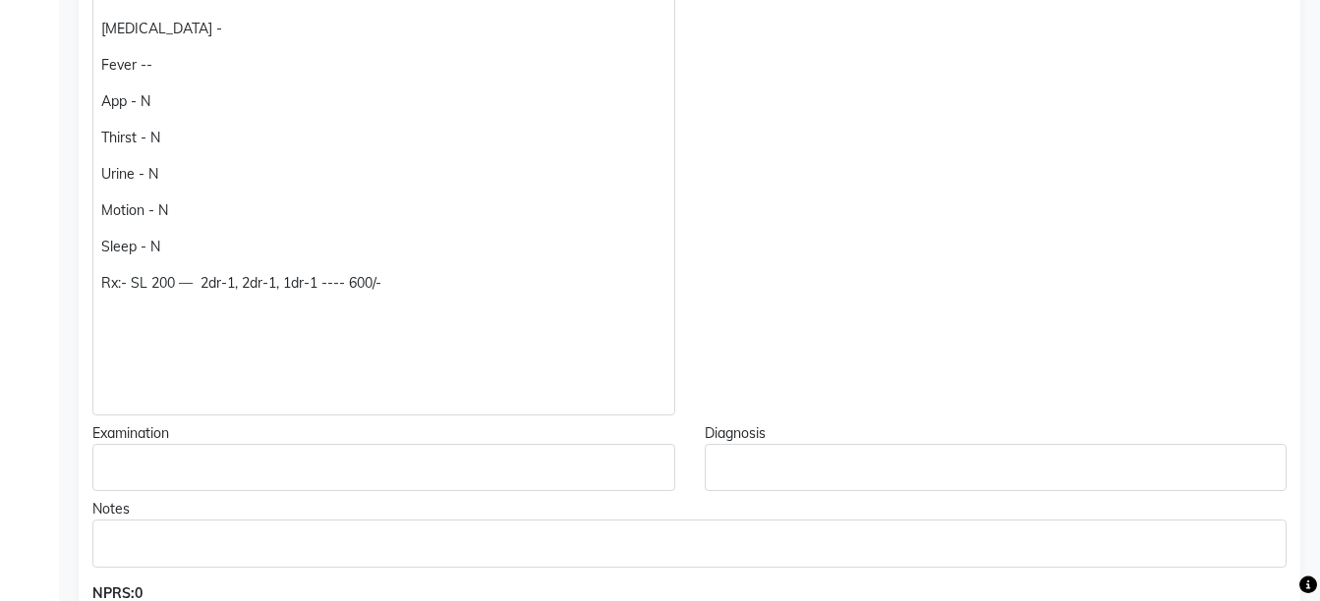
scroll to position [593, 0]
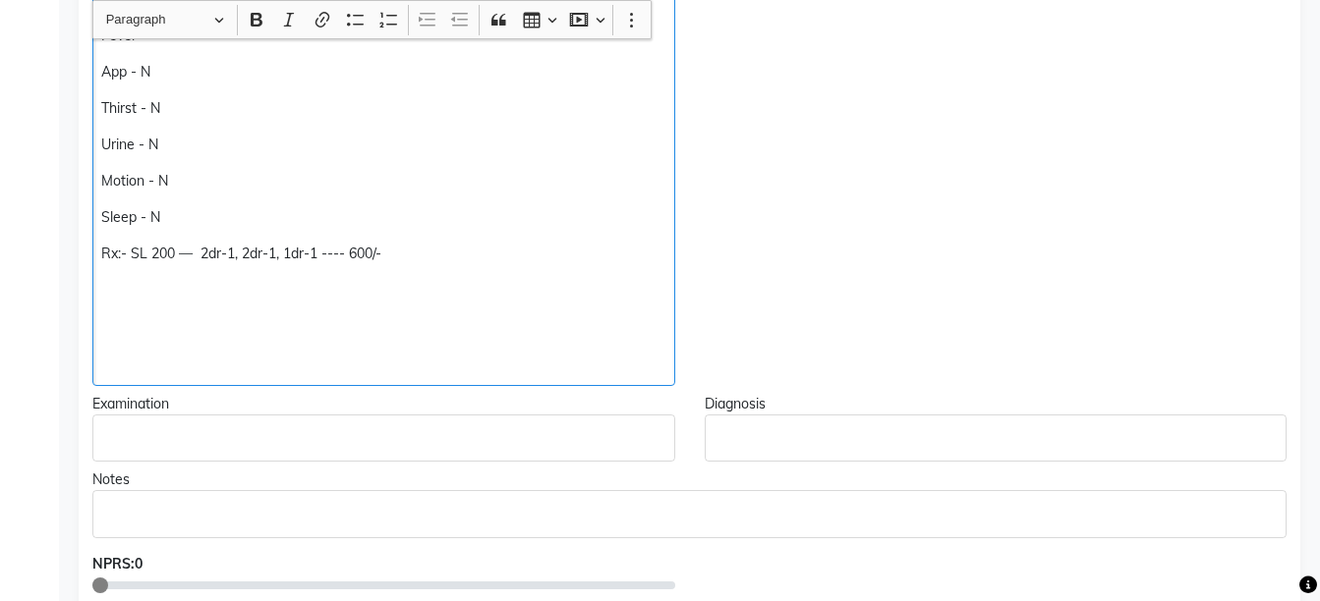
click at [317, 256] on p "Rx:- SL 200 — 2dr-1, 2dr-1, 1dr-1 ---- 600/-" at bounding box center [383, 254] width 564 height 21
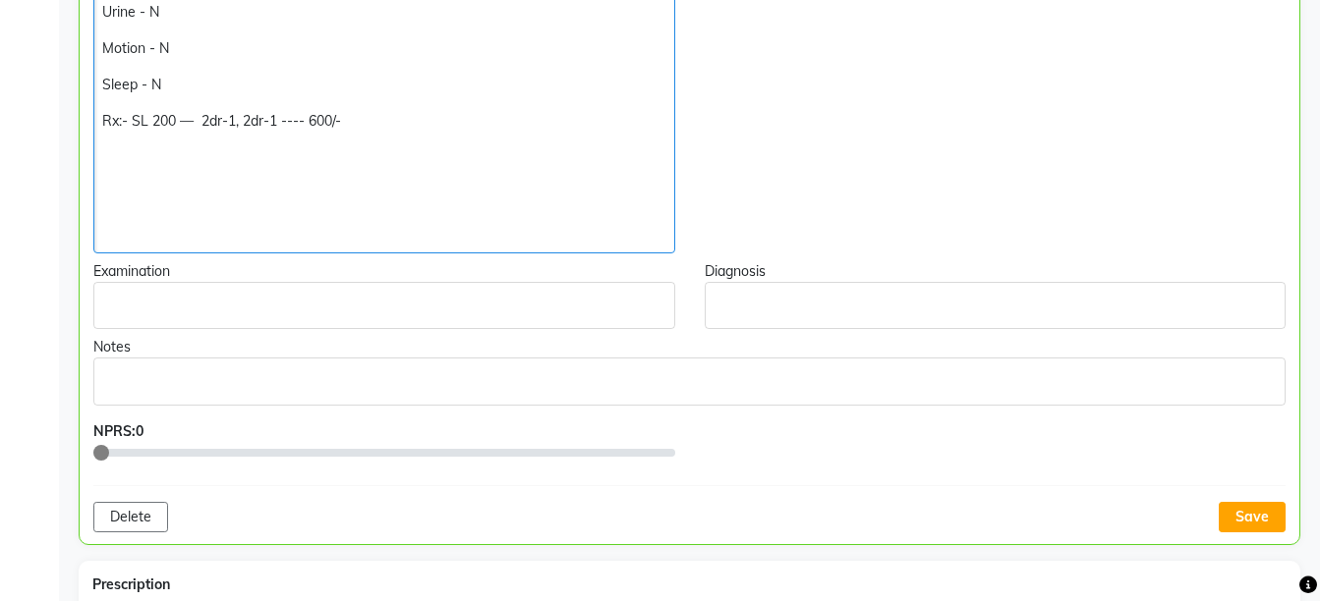
scroll to position [819, 0]
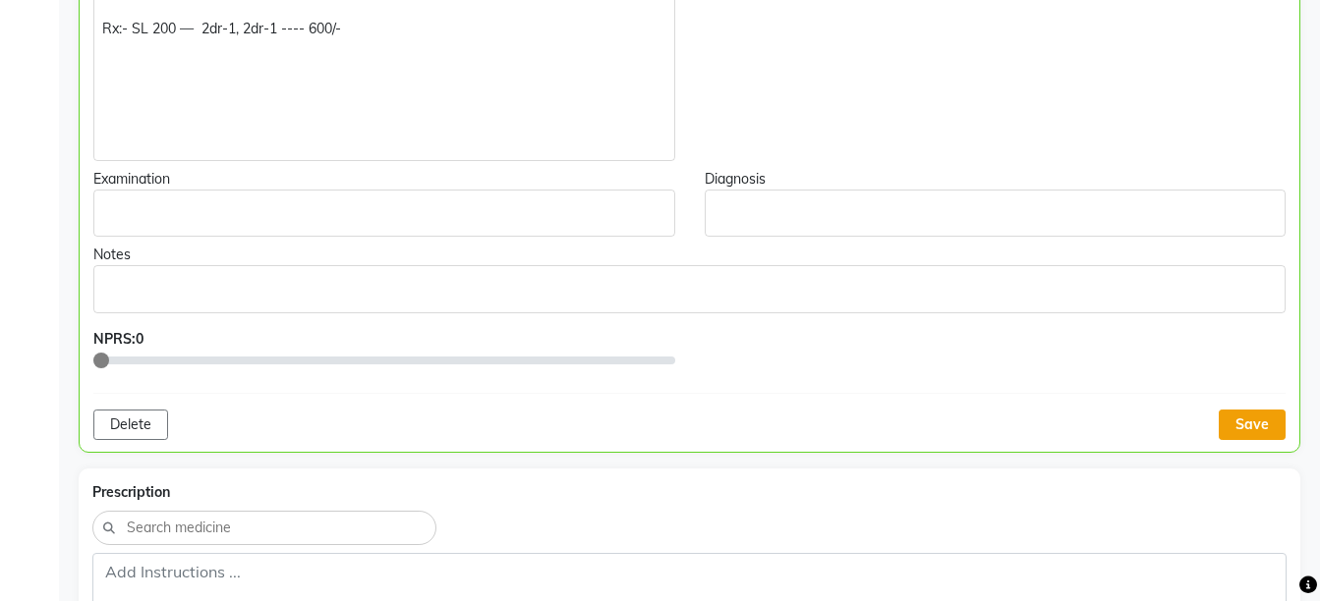
click at [1243, 427] on button "Save" at bounding box center [1252, 425] width 67 height 30
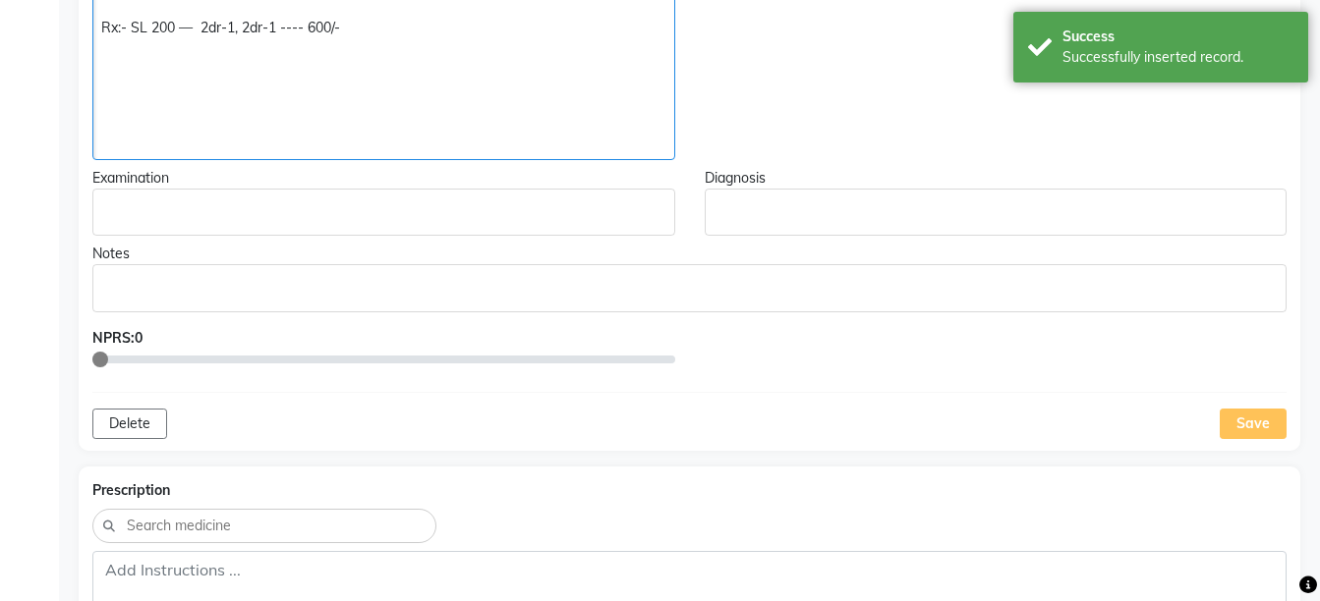
scroll to position [618, 0]
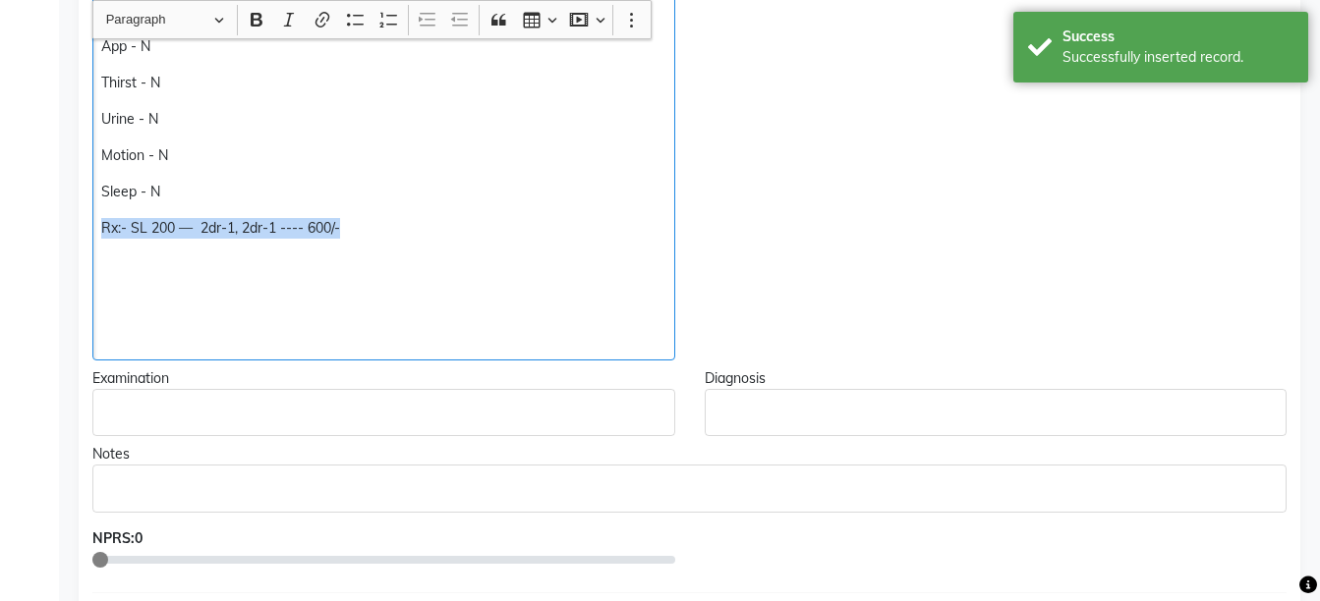
copy div "Rx:- SL 200 — 2dr-1, 2dr-1 ---- 600/-"
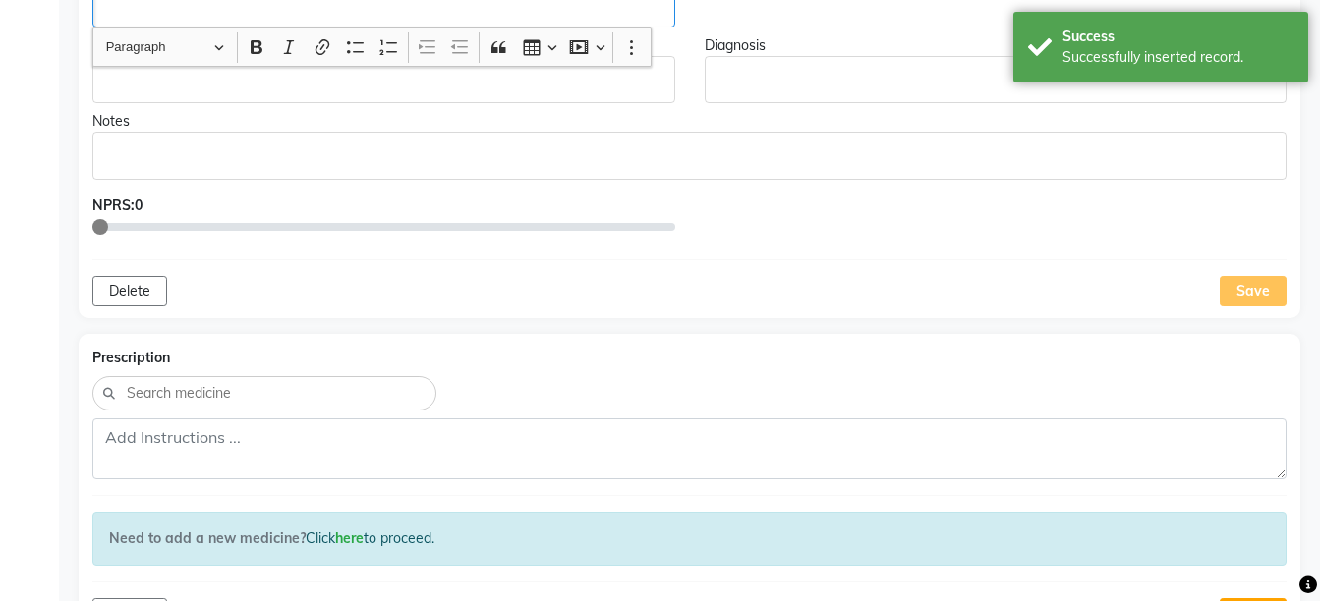
scroll to position [1078, 0]
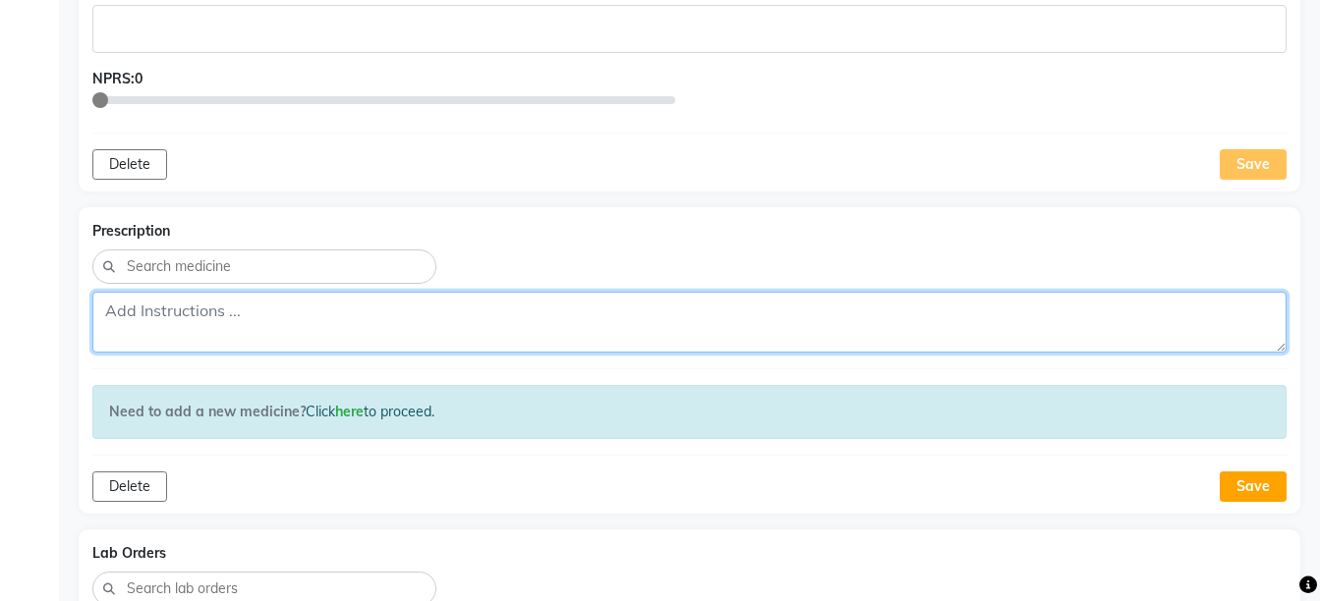
click at [967, 328] on textarea at bounding box center [689, 322] width 1194 height 61
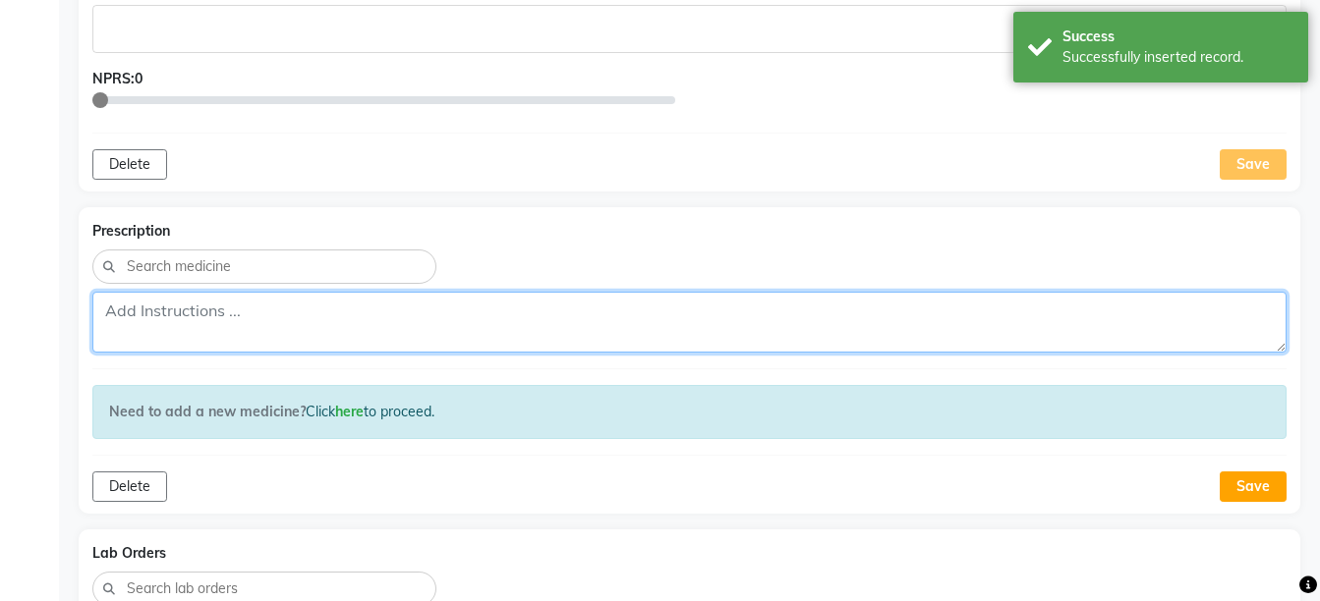
paste textarea "Rx:- SL 200 — 2dr-1, 2dr-1 ---- 600/-"
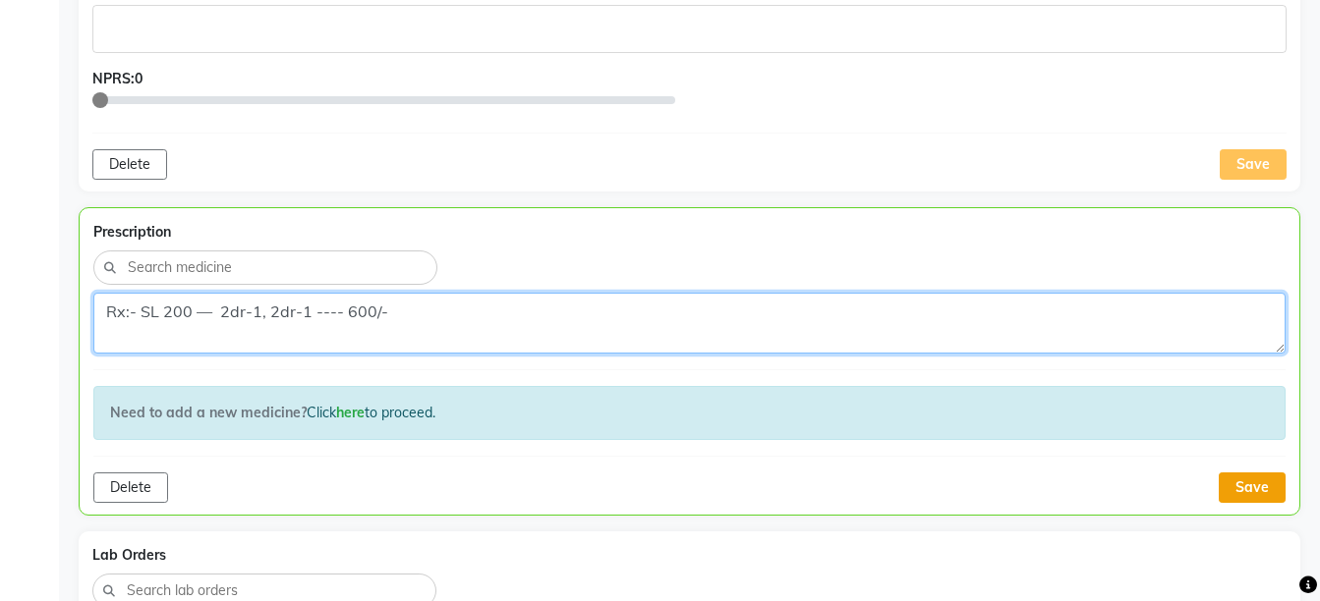
type textarea "Rx:- SL 200 — 2dr-1, 2dr-1 ---- 600/-"
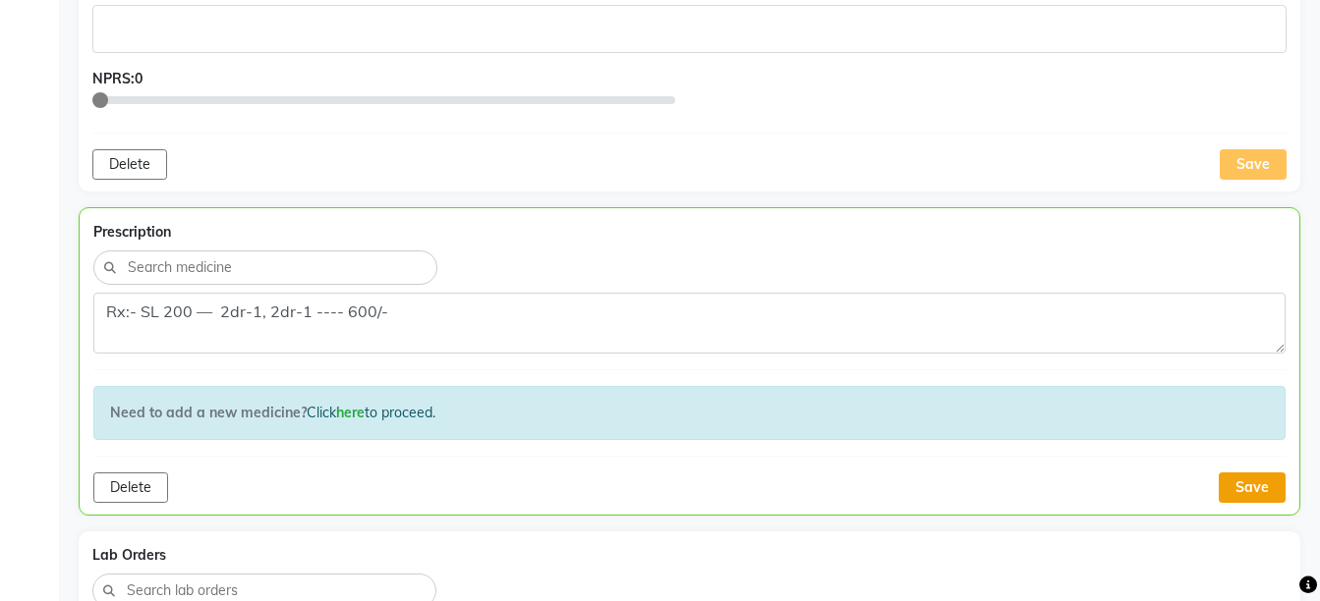
click at [1249, 484] on button "Save" at bounding box center [1252, 488] width 67 height 30
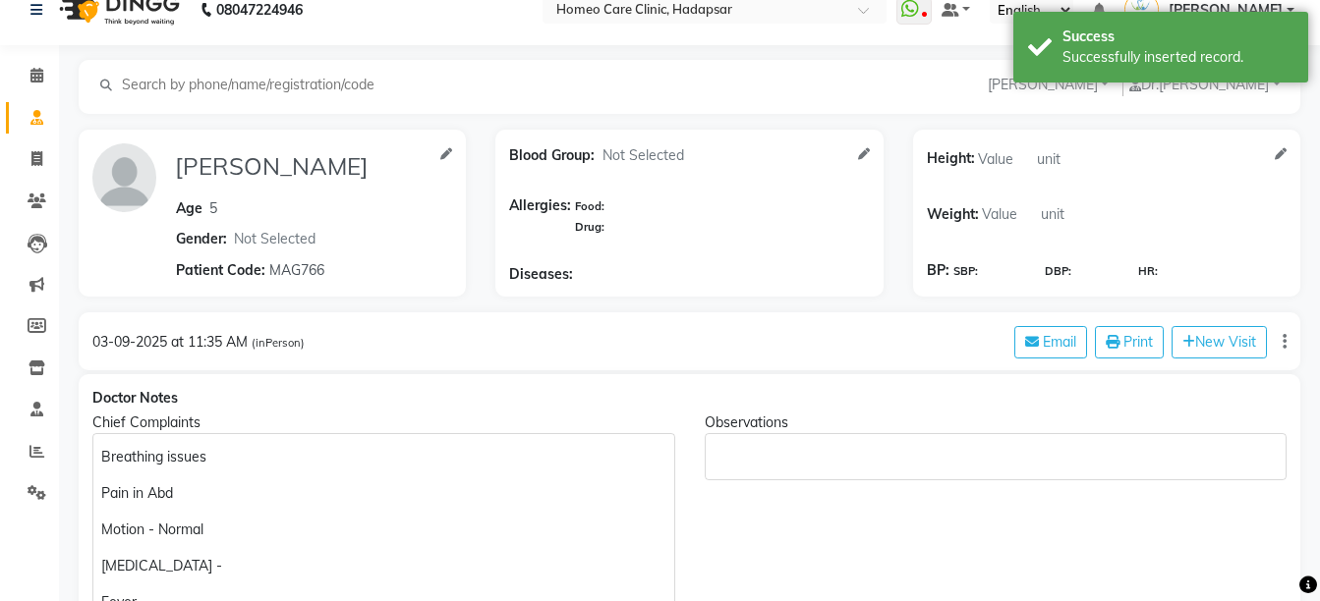
scroll to position [0, 0]
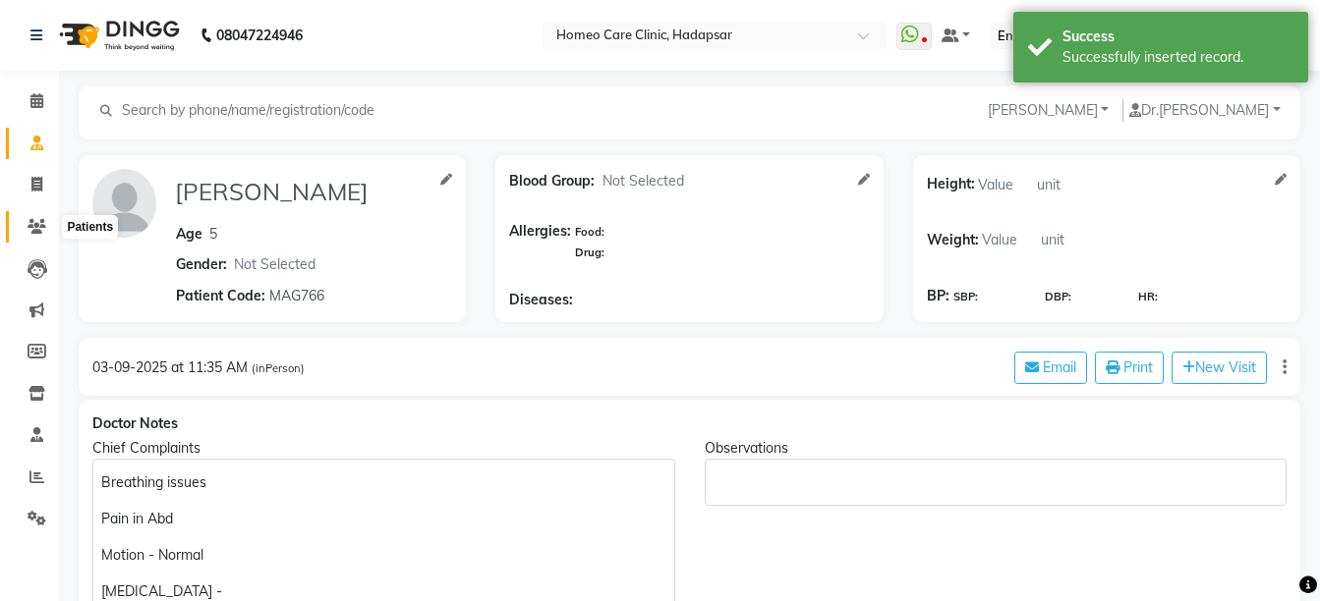
click at [43, 226] on icon at bounding box center [37, 226] width 19 height 15
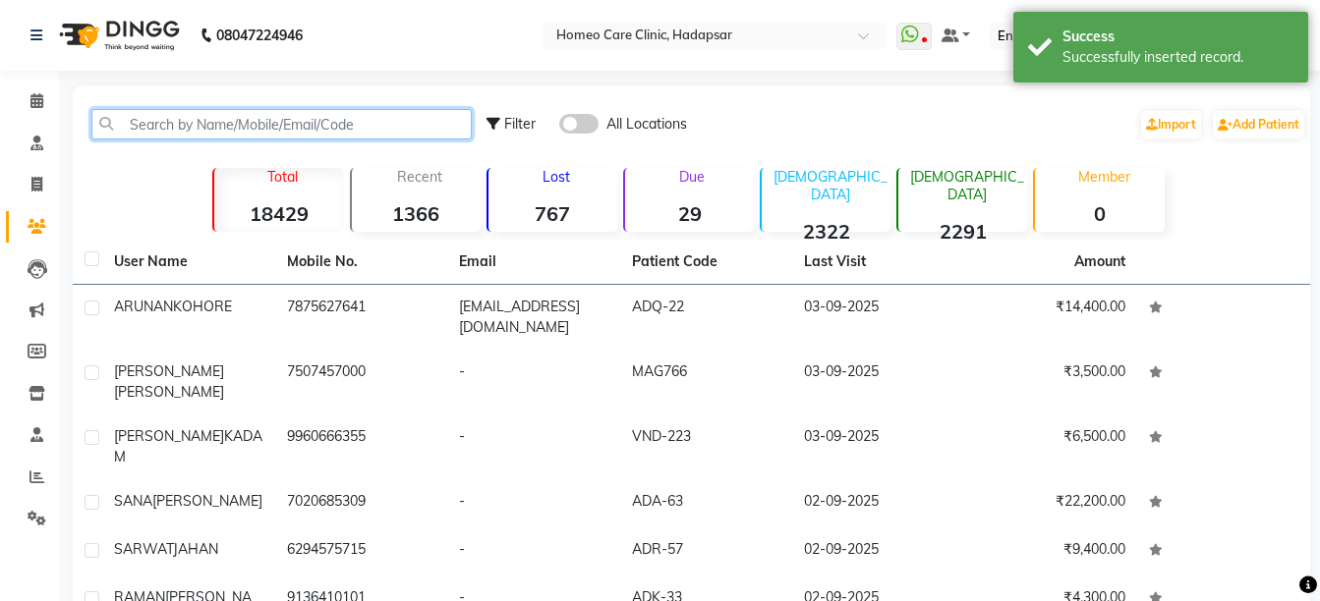
click at [210, 133] on input "text" at bounding box center [281, 124] width 380 height 30
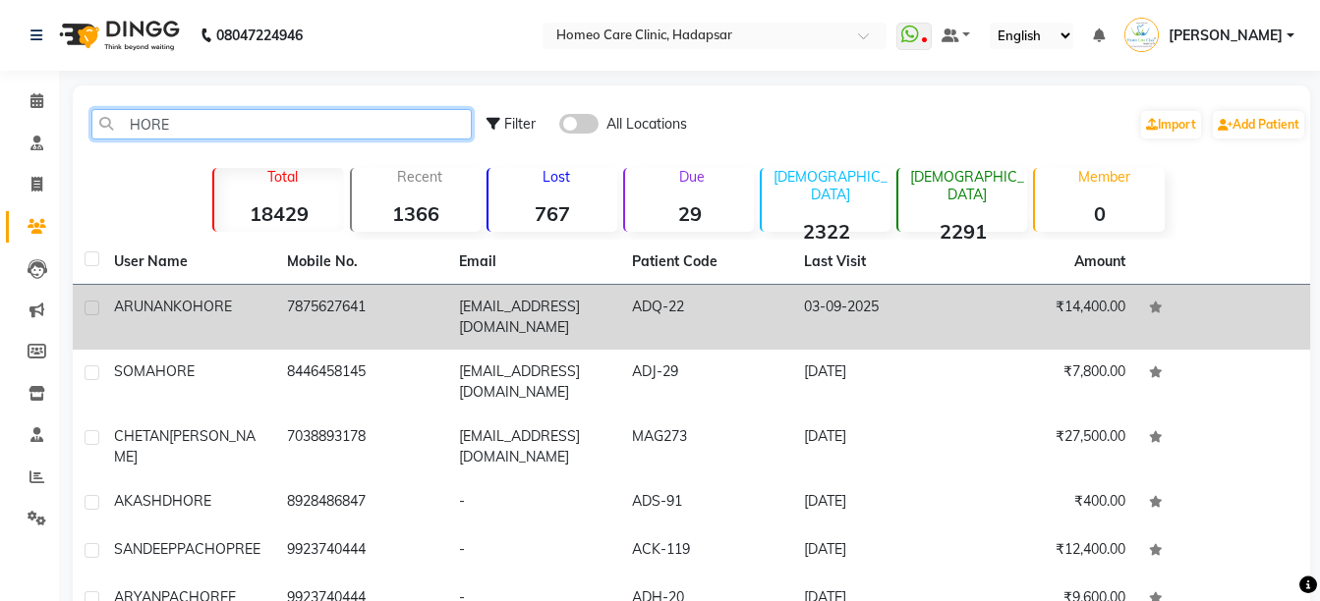
type input "HORE"
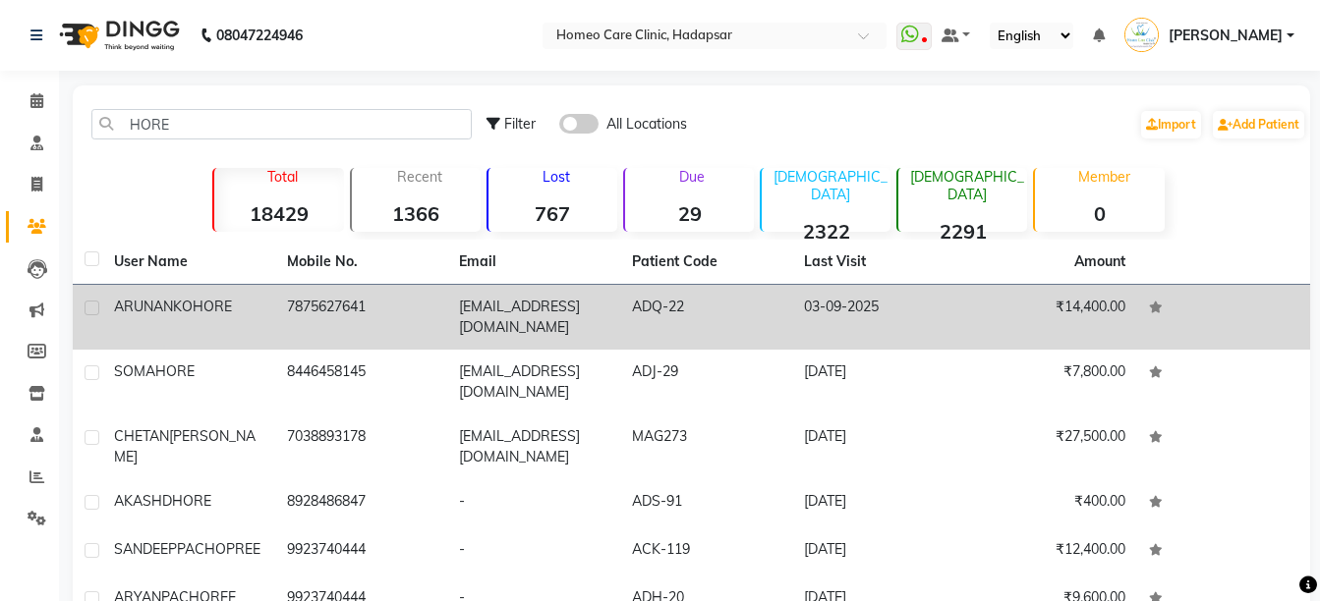
click at [239, 322] on td "ARUNANKO HORE" at bounding box center [188, 317] width 173 height 65
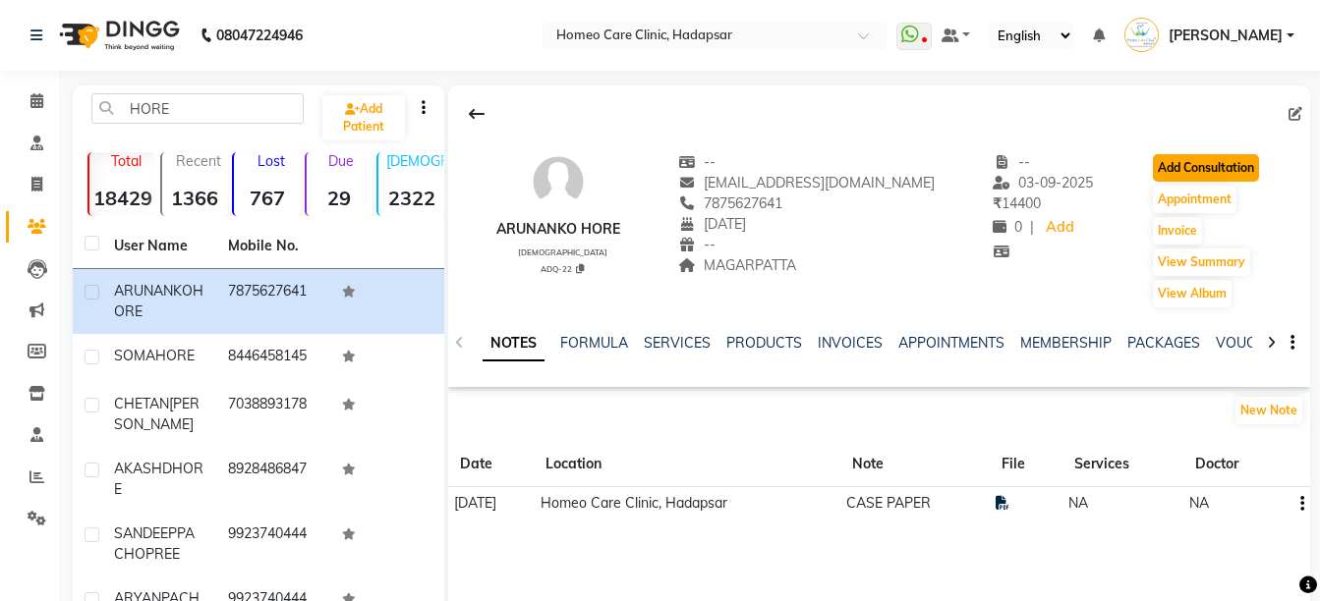
click at [1160, 174] on button "Add Consultation" at bounding box center [1206, 168] width 106 height 28
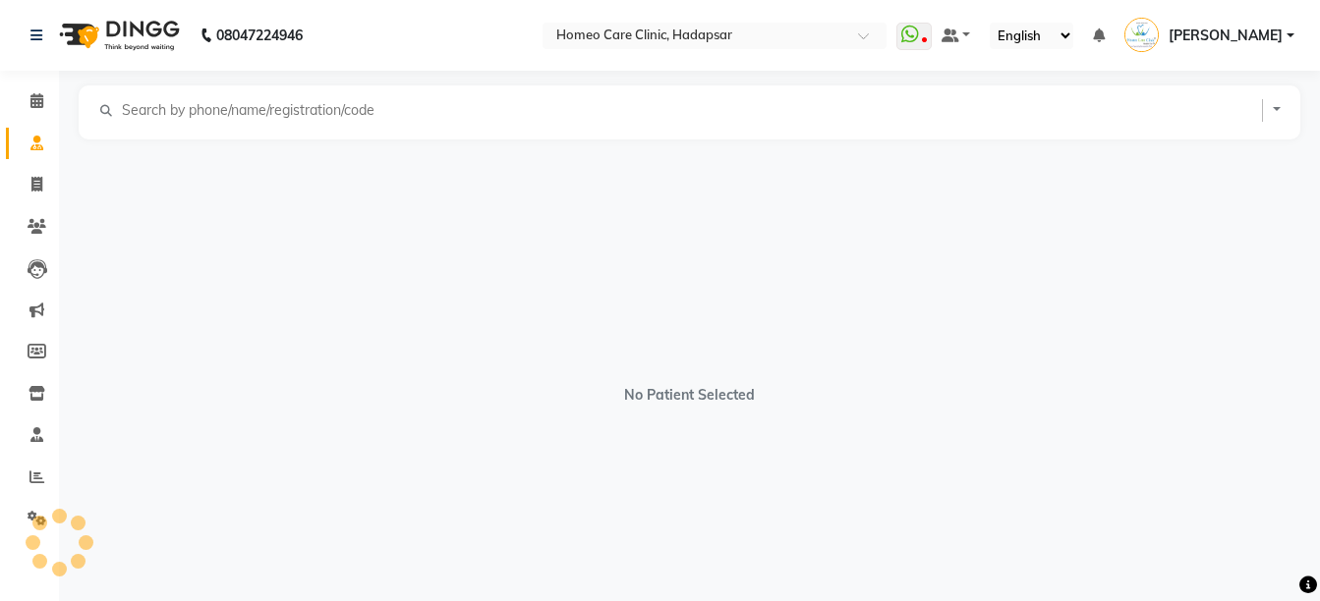
select select "[DEMOGRAPHIC_DATA]"
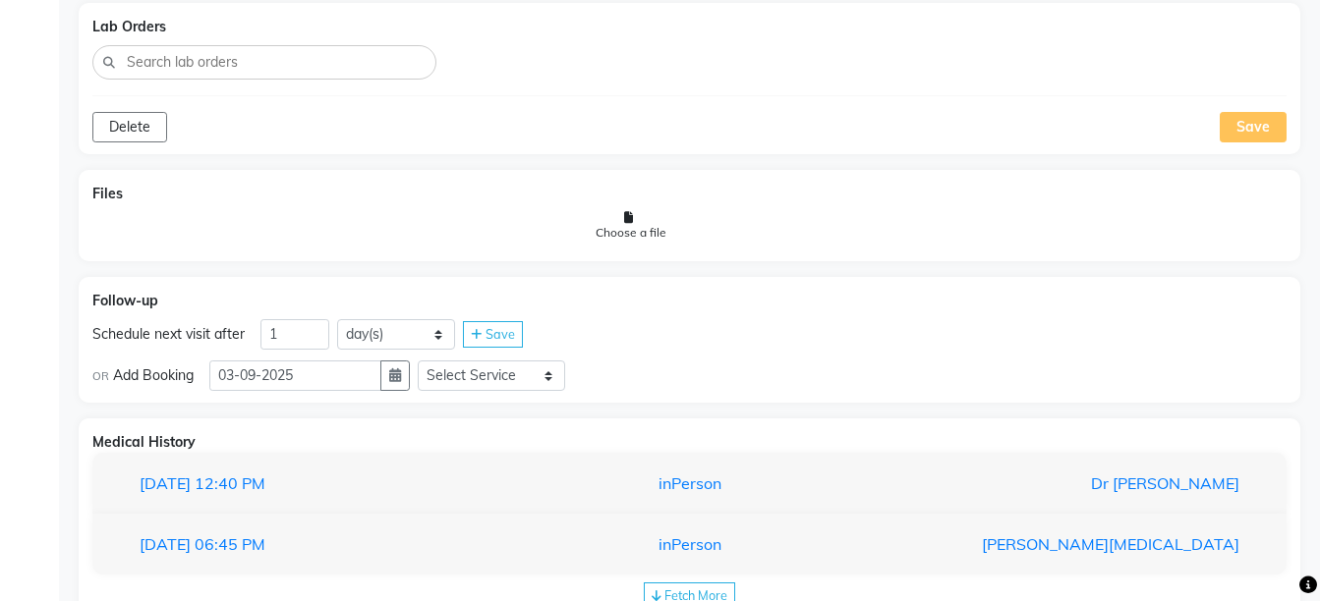
scroll to position [1191, 0]
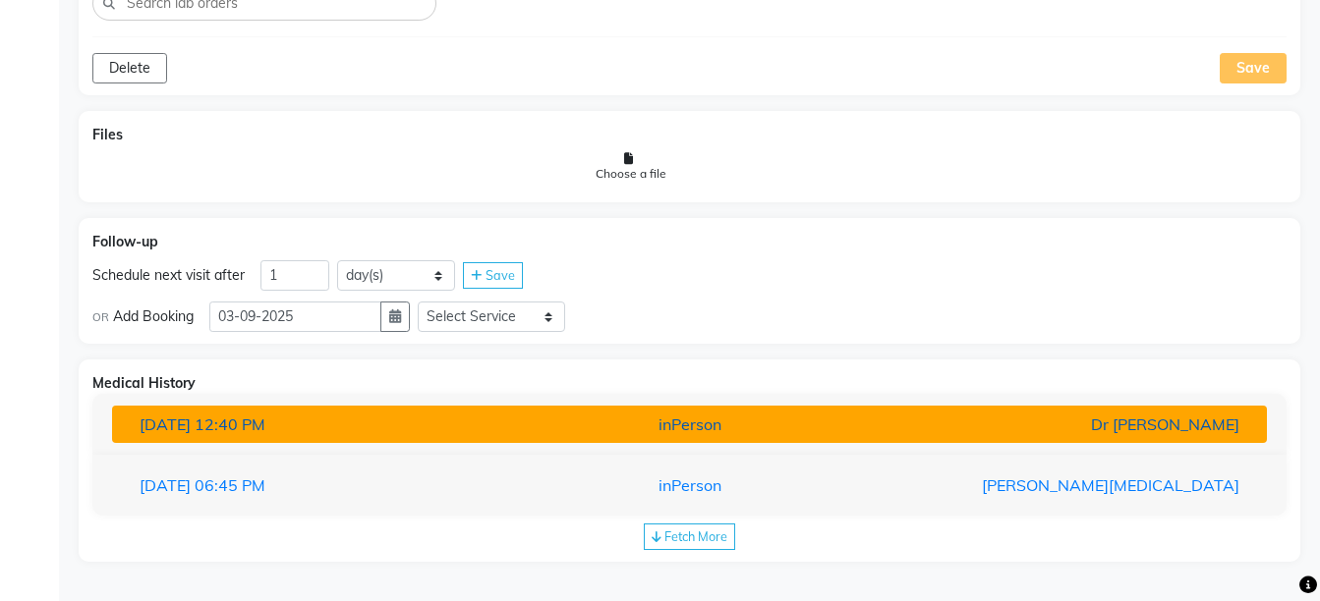
click at [840, 438] on button "[DATE] 12:40 PM inPerson Dr [PERSON_NAME]" at bounding box center [689, 424] width 1155 height 37
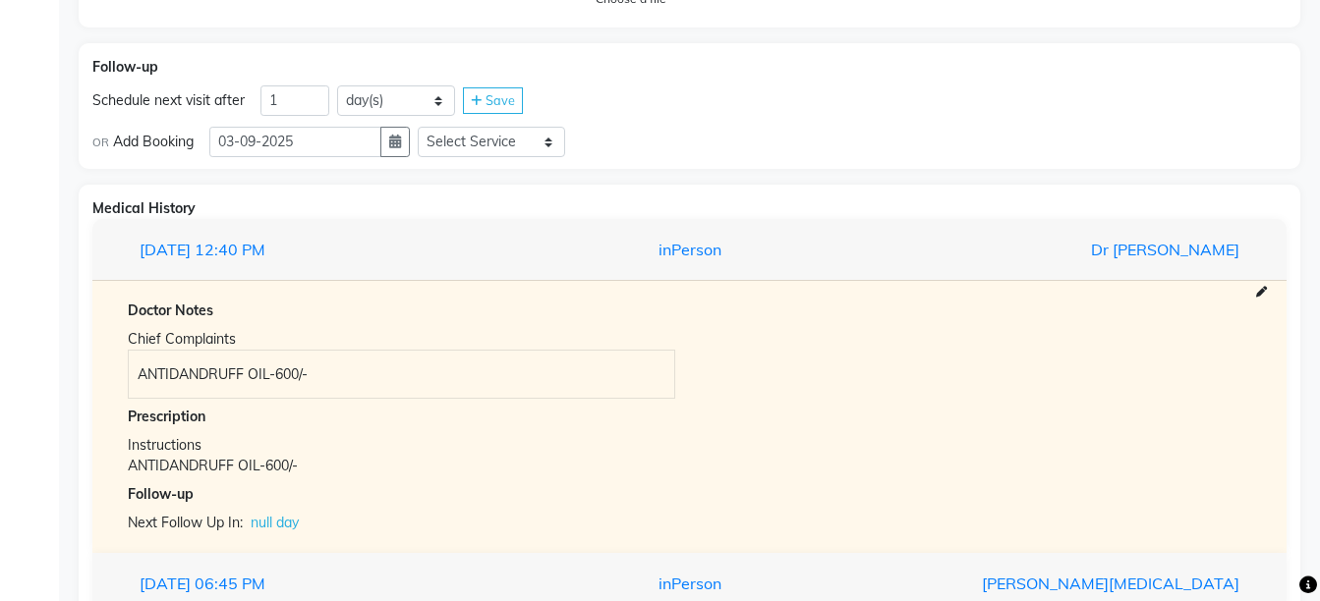
scroll to position [1464, 0]
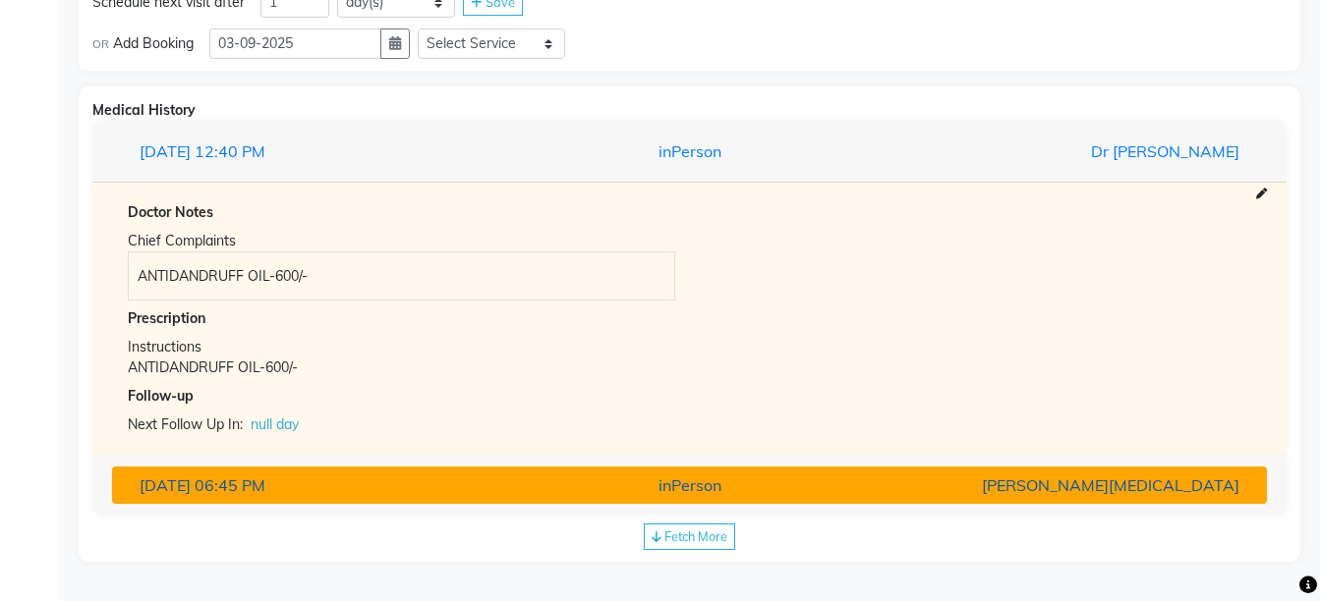
click at [899, 493] on div "[PERSON_NAME][MEDICAL_DATA]" at bounding box center [1066, 486] width 376 height 24
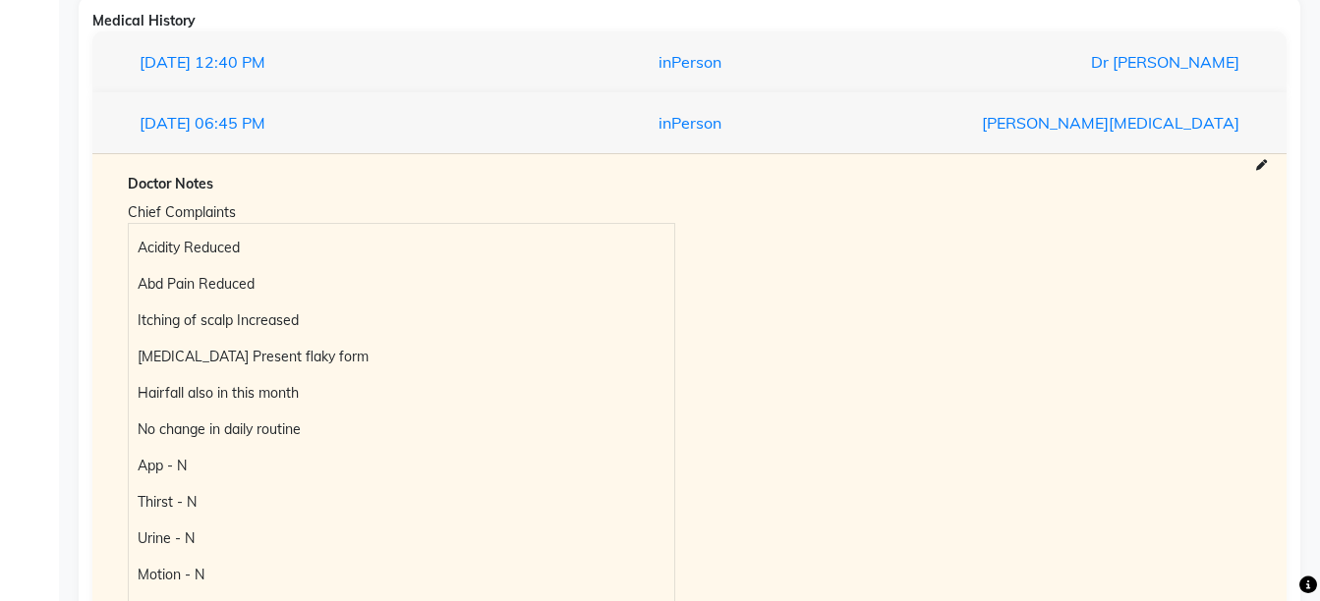
scroll to position [1575, 0]
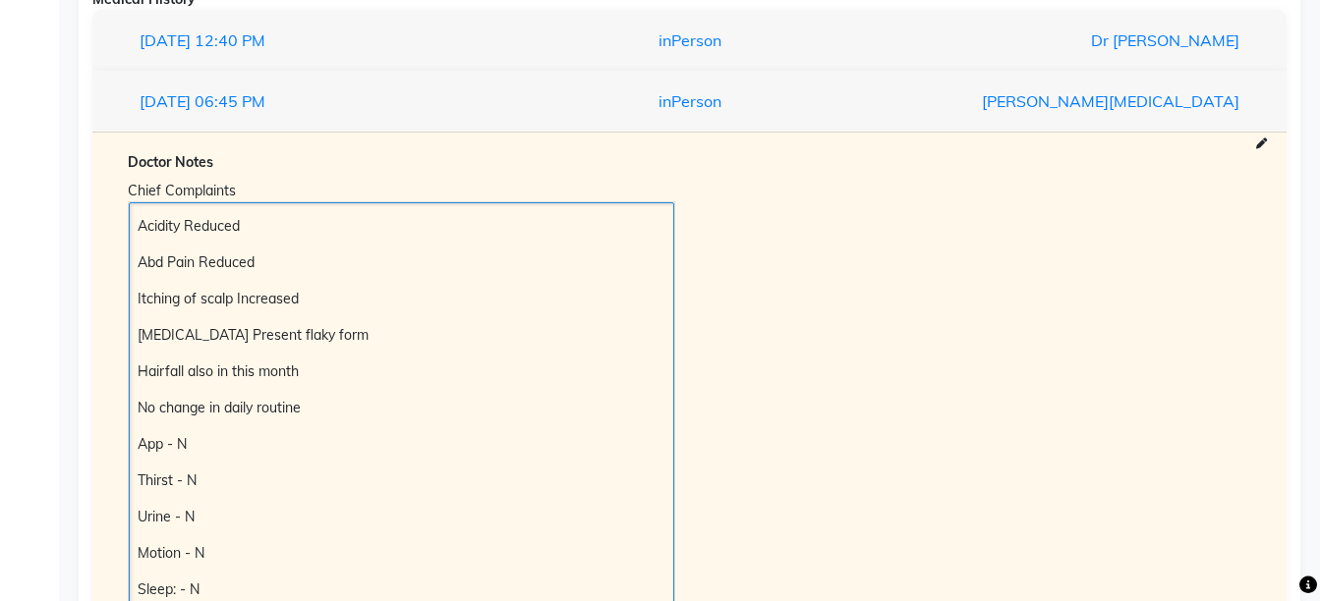
click at [140, 233] on p "Acidity Reduced" at bounding box center [401, 226] width 527 height 21
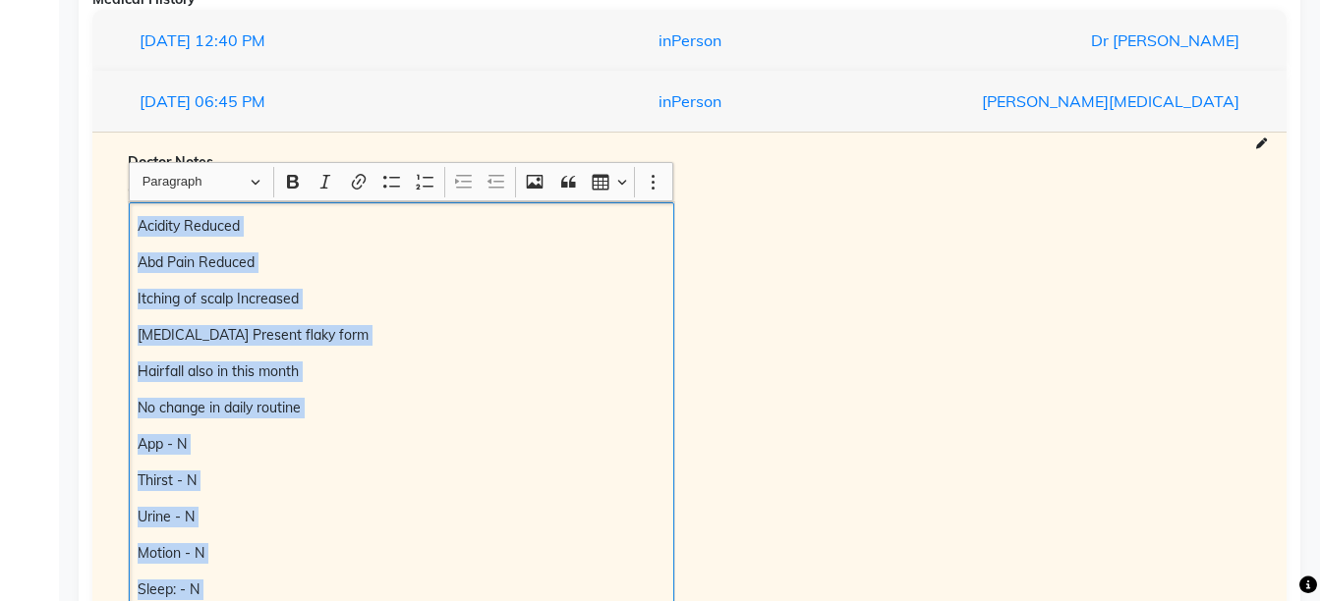
scroll to position [1609, 0]
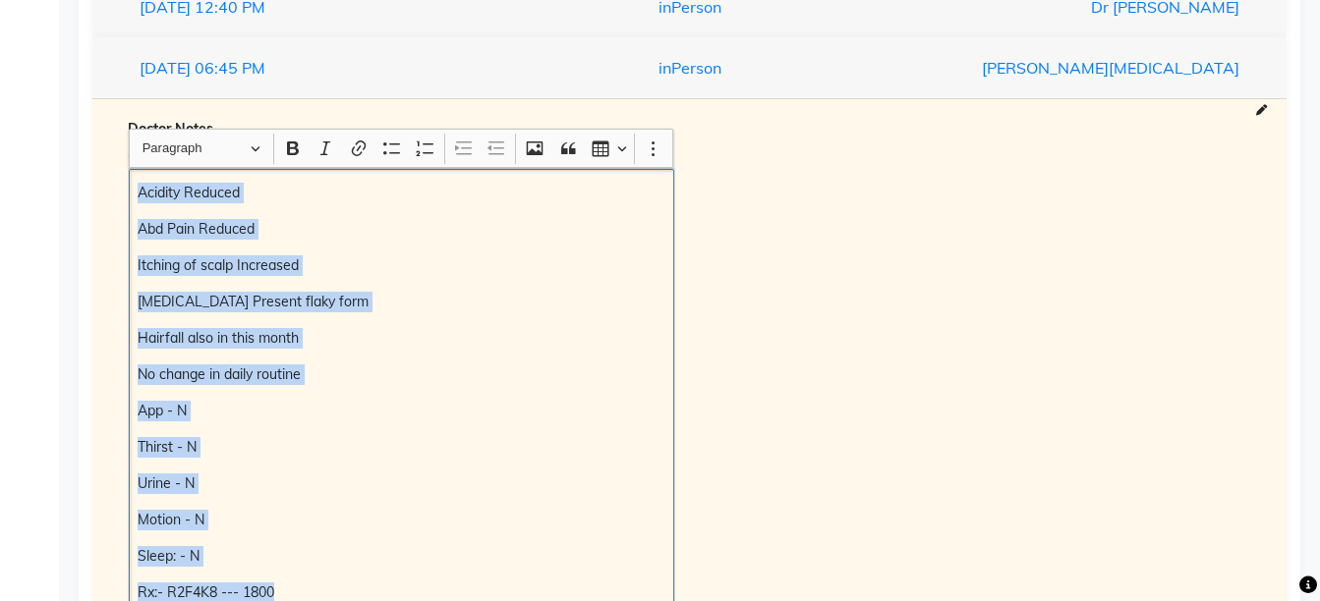
copy div "Acidity Reduced Abd Pain Reduced Itching of scalp Increased [MEDICAL_DATA] Pres…"
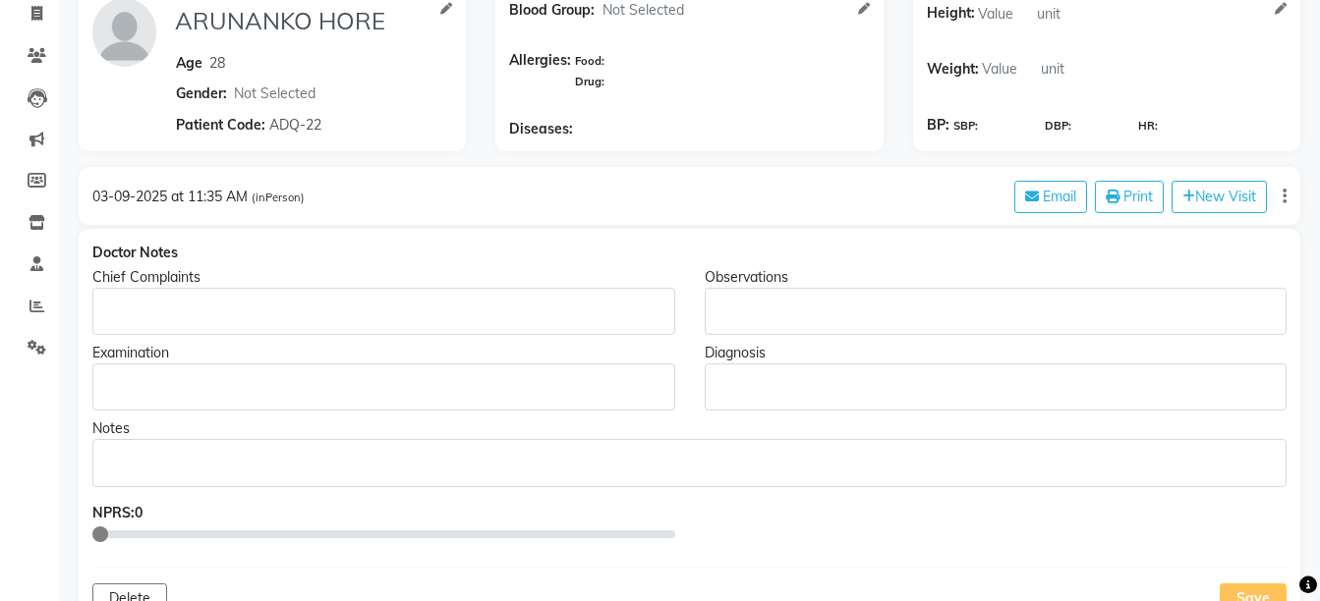
scroll to position [137, 0]
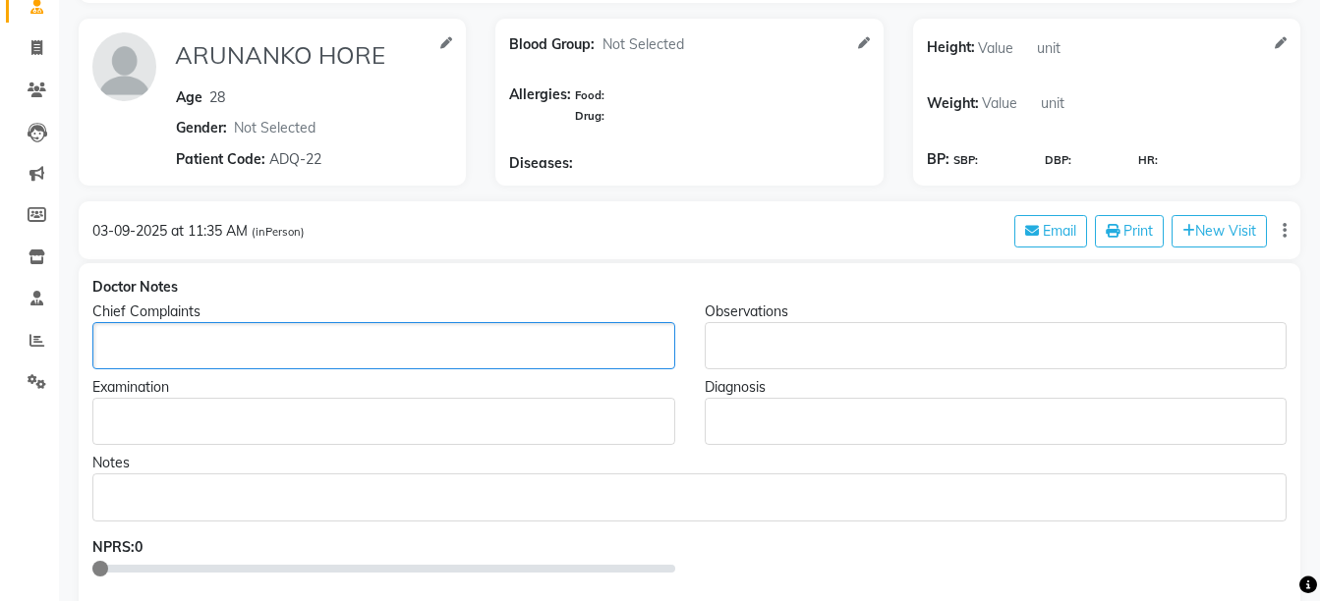
click at [559, 356] on p "Rich Text Editor, main" at bounding box center [383, 346] width 564 height 21
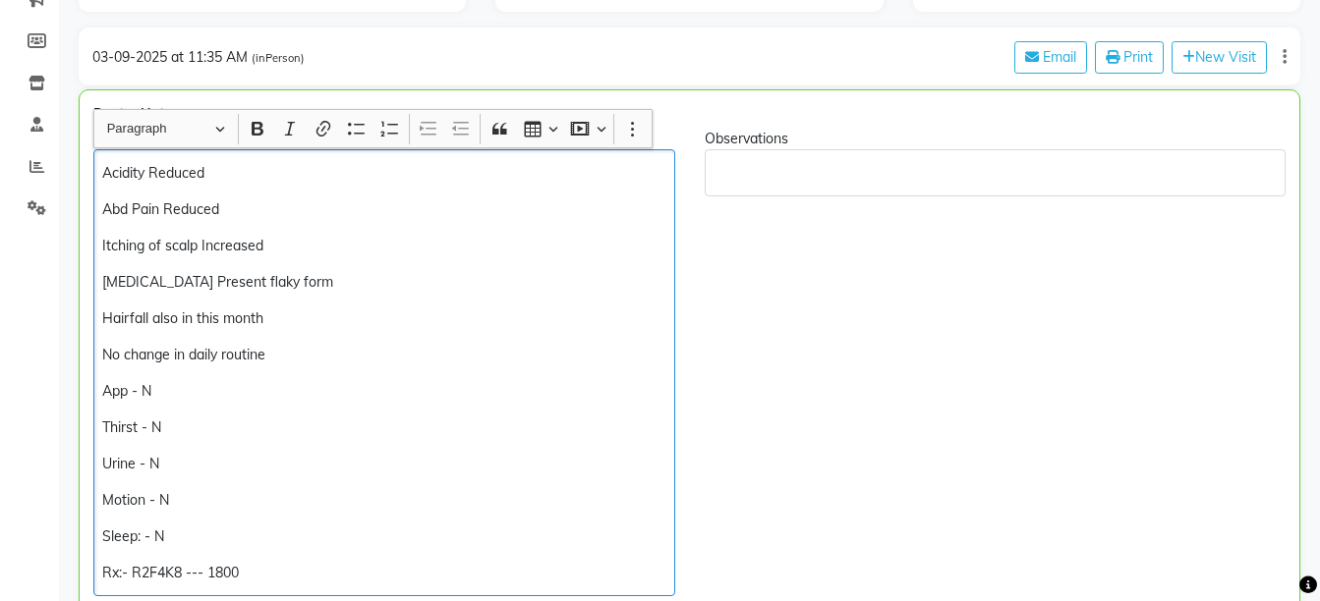
scroll to position [97, 0]
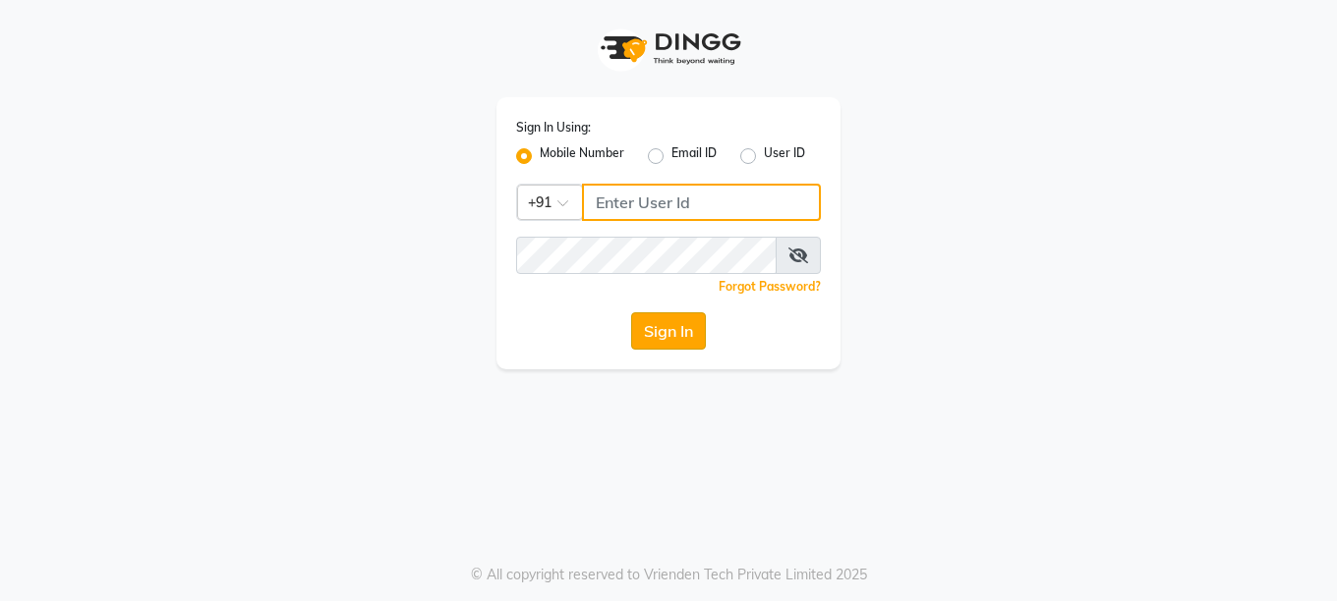
type input "9595211594"
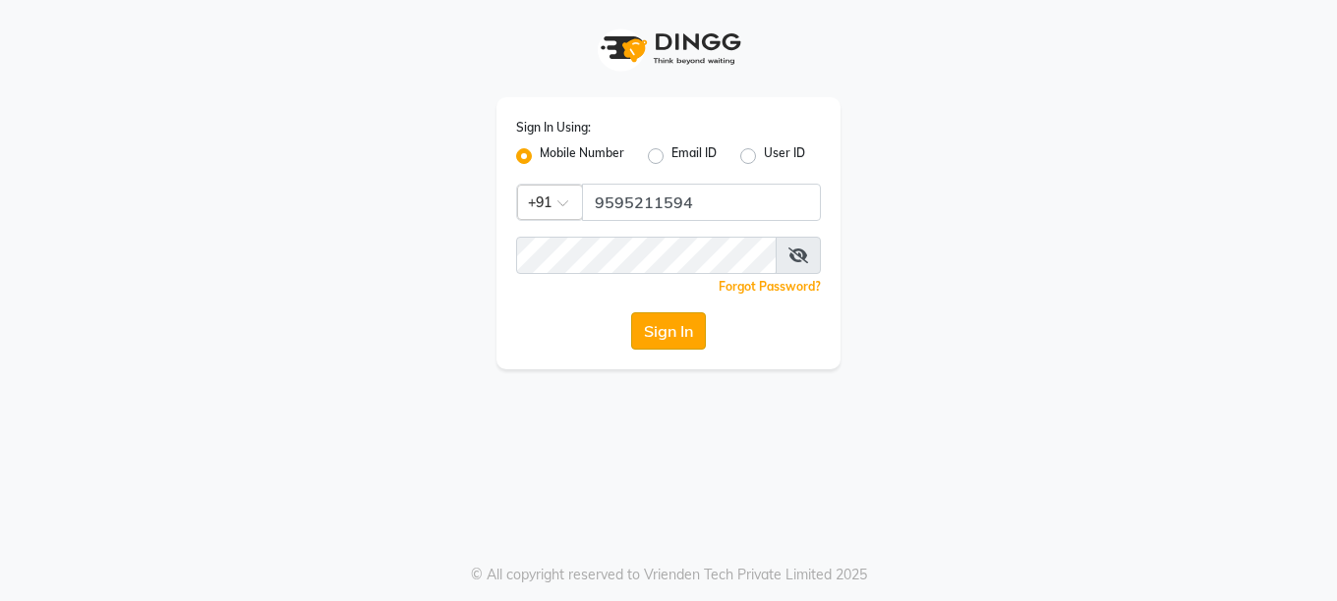
click at [669, 319] on button "Sign In" at bounding box center [668, 331] width 75 height 37
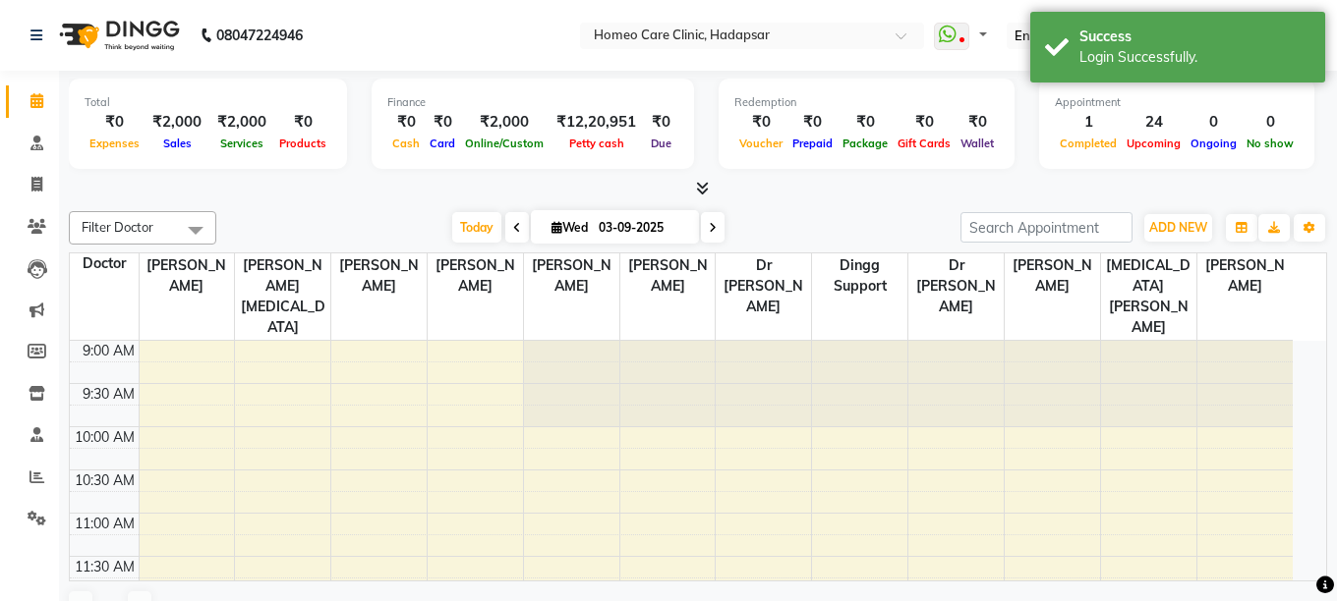
select select "en"
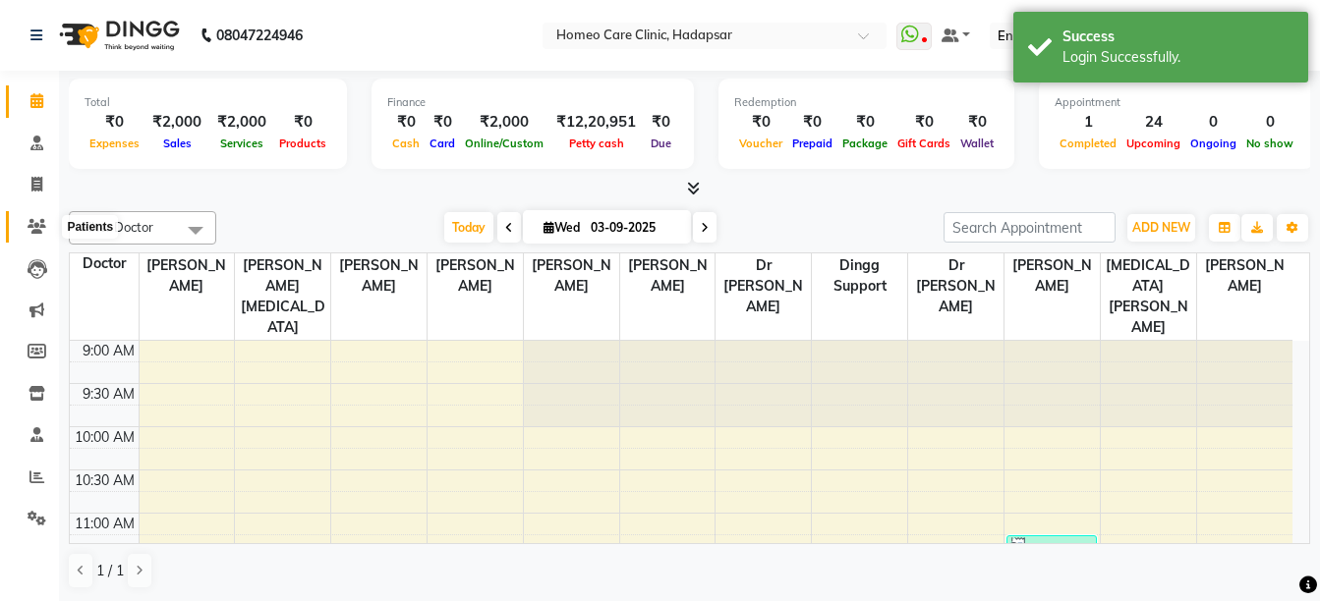
click at [27, 220] on span at bounding box center [37, 227] width 34 height 23
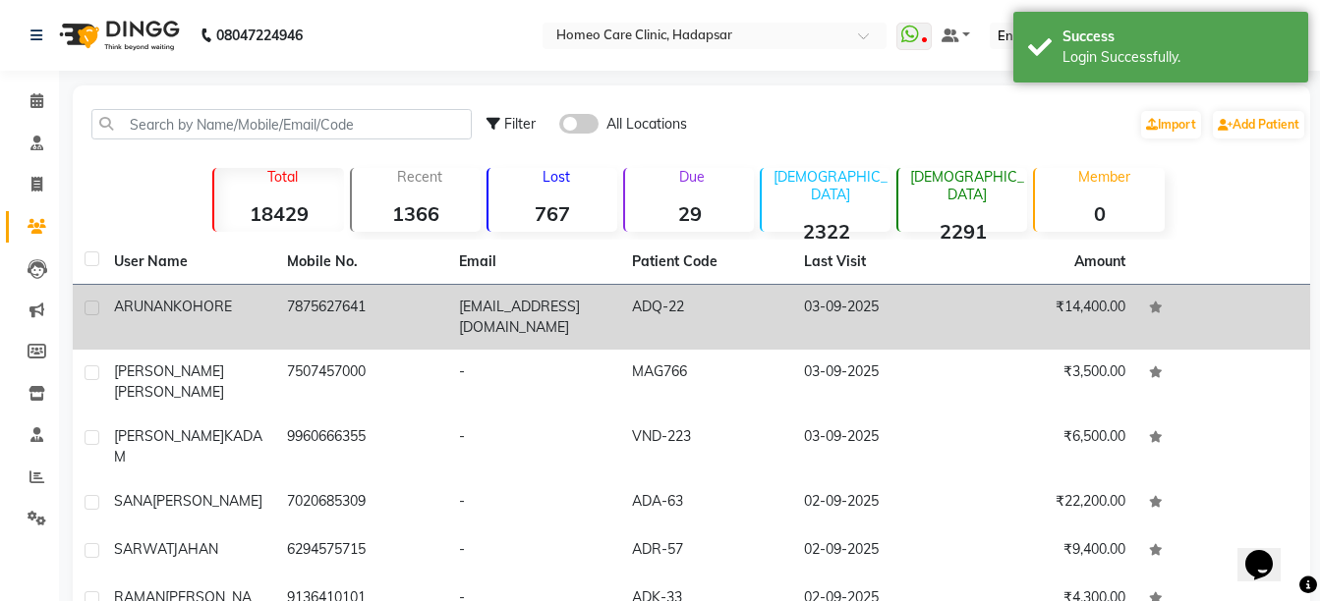
click at [205, 317] on td "ARUNANKO HORE" at bounding box center [188, 317] width 173 height 65
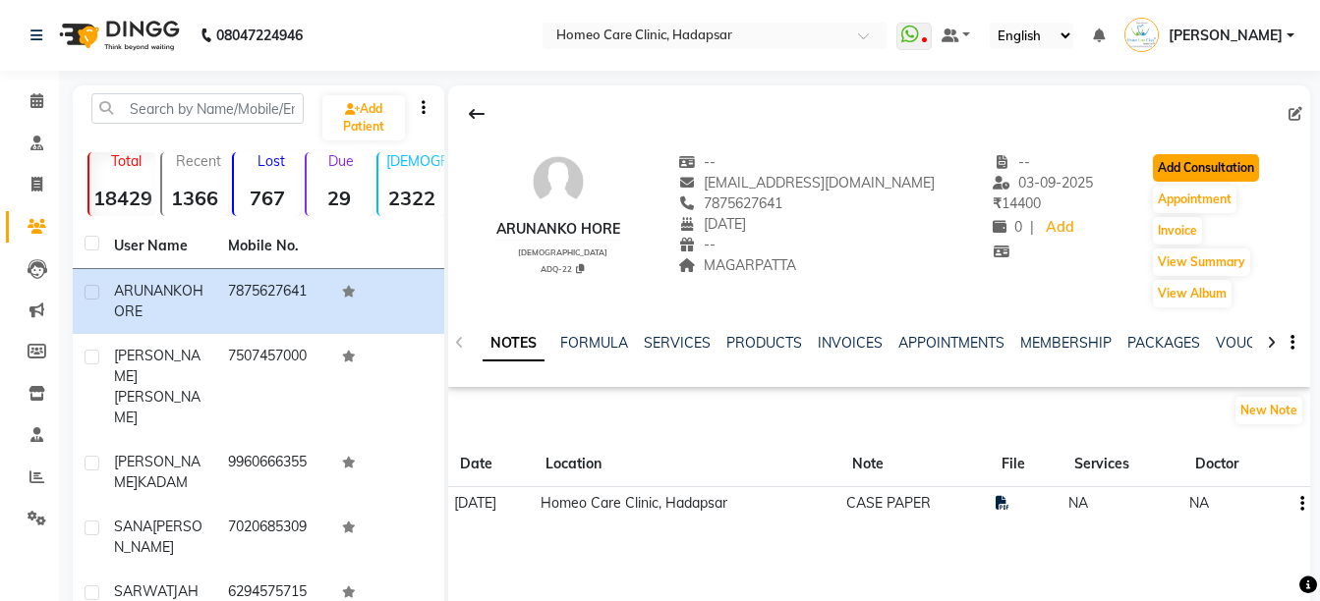
click at [1168, 169] on button "Add Consultation" at bounding box center [1206, 168] width 106 height 28
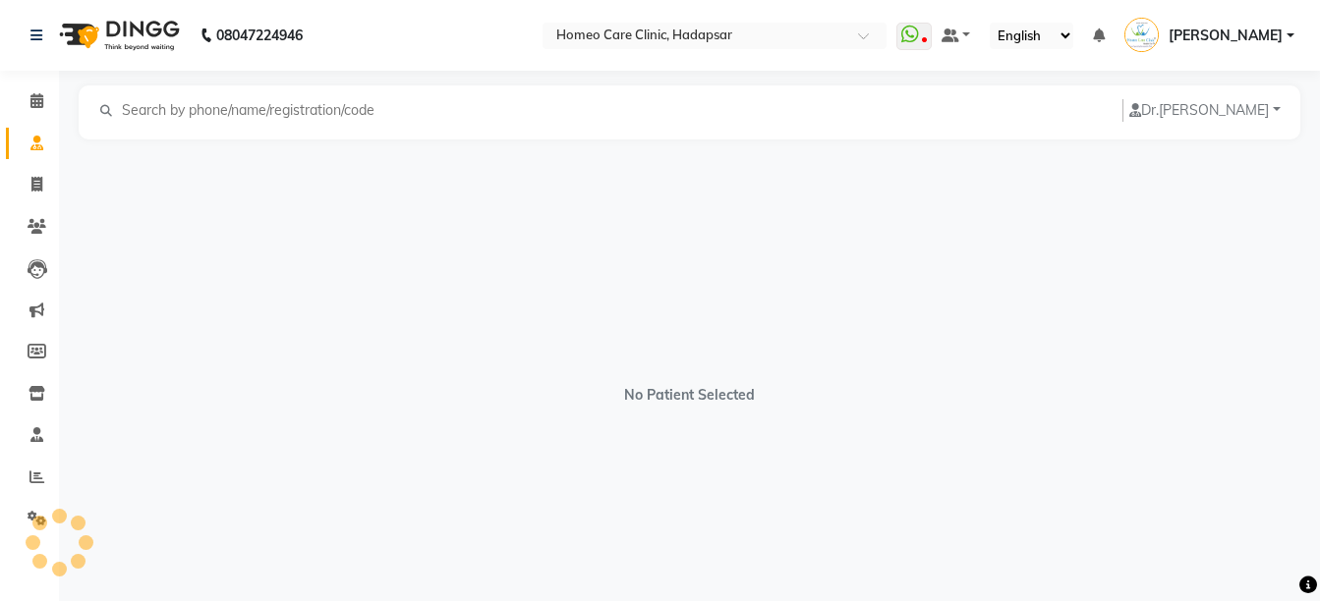
select select "[DEMOGRAPHIC_DATA]"
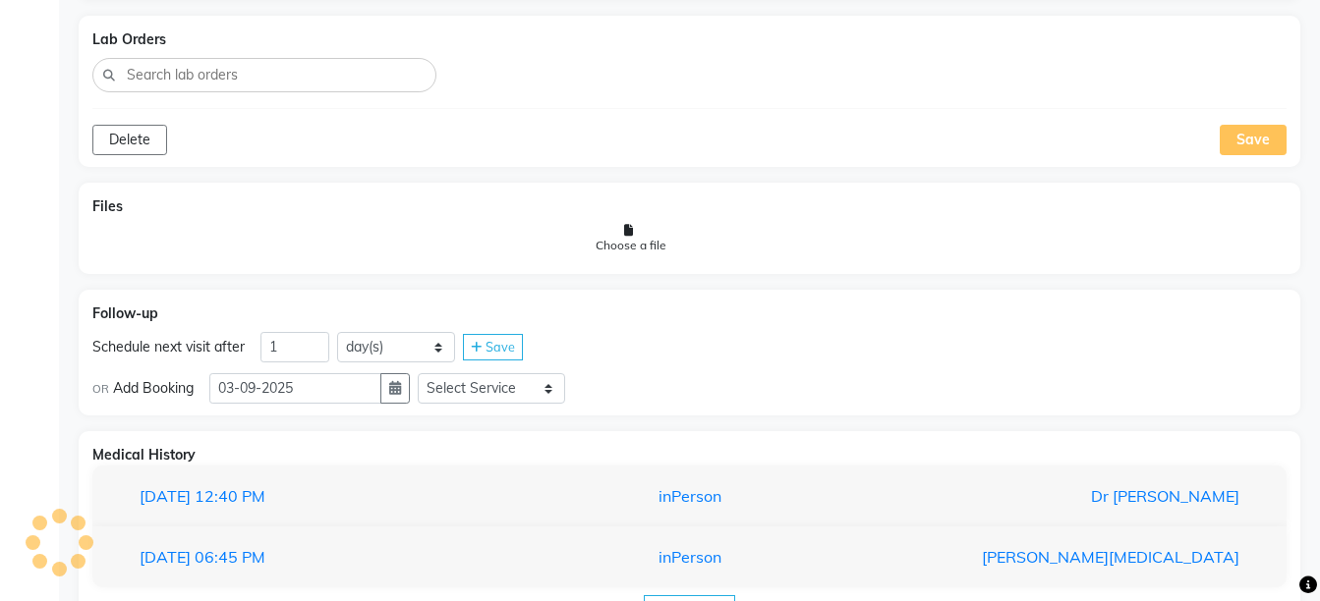
scroll to position [1191, 0]
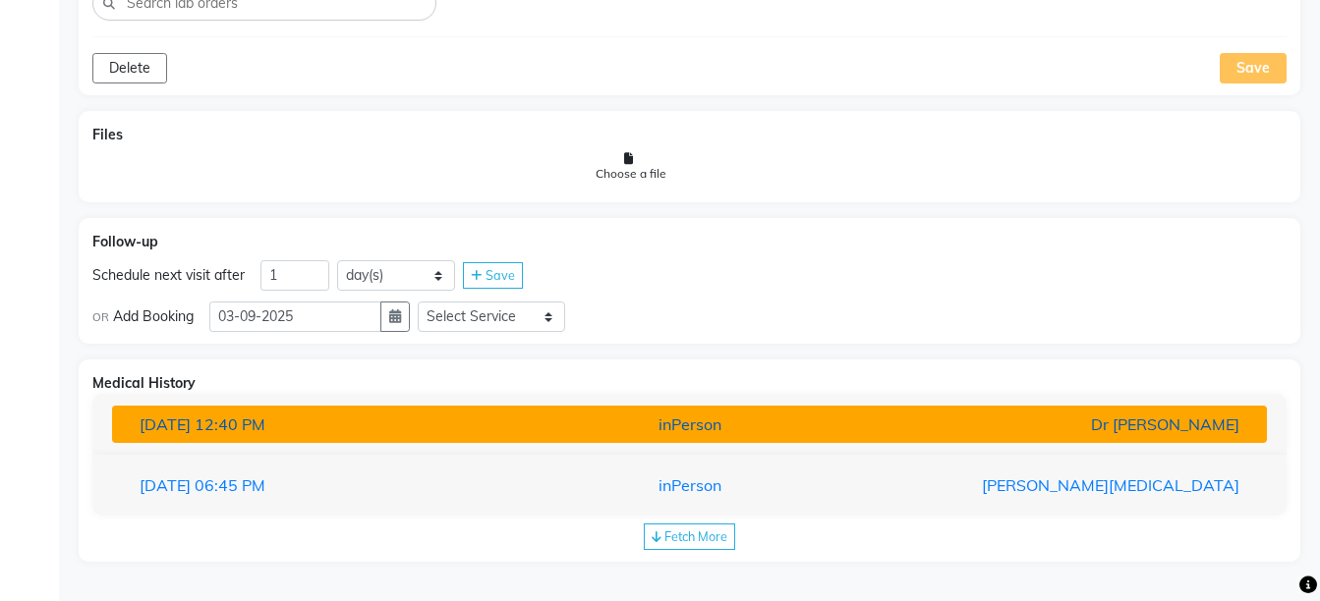
click at [1153, 432] on div "Dr [PERSON_NAME]" at bounding box center [1066, 425] width 376 height 24
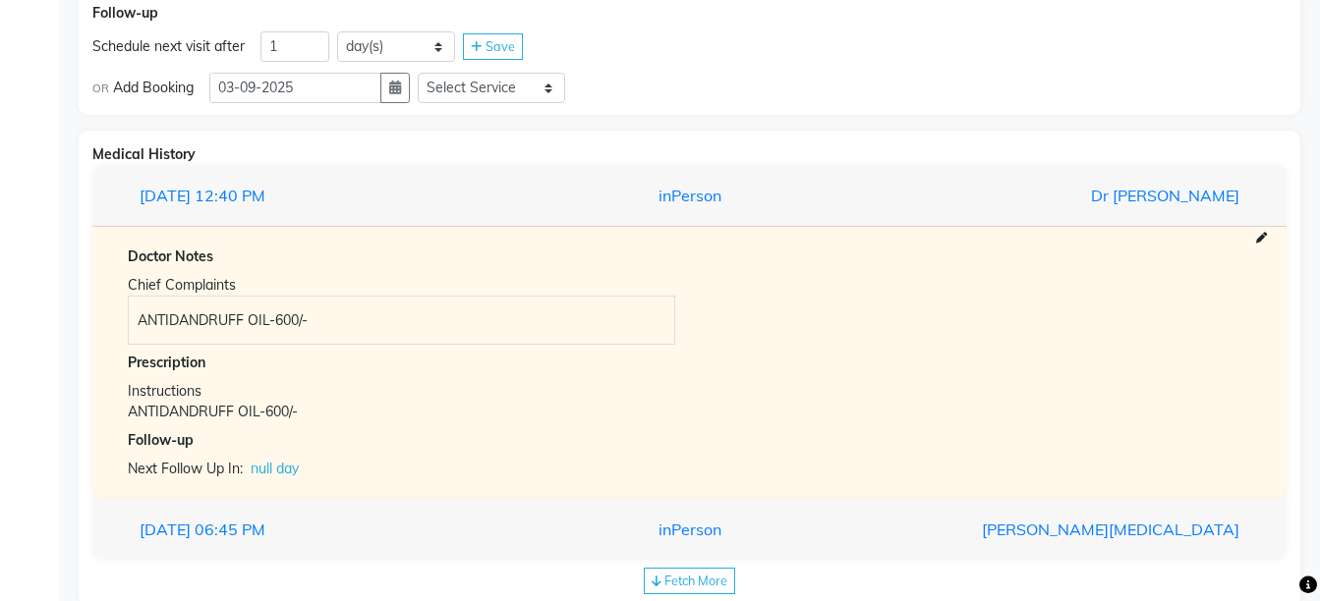
scroll to position [1464, 0]
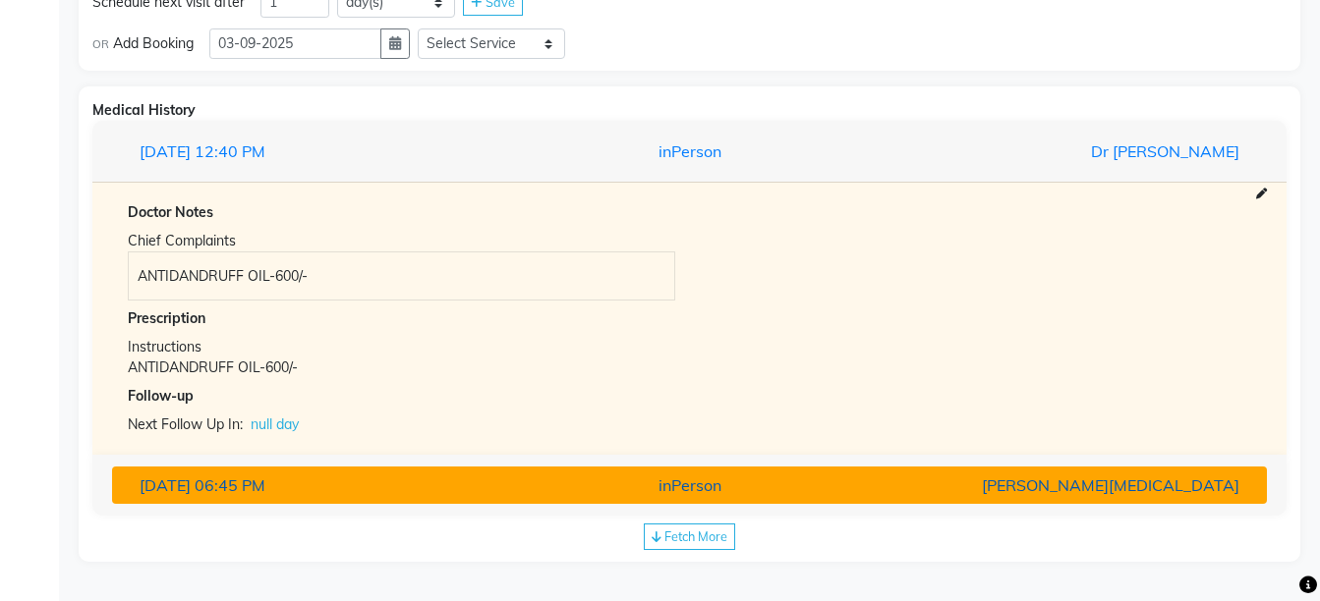
click at [1175, 499] on button "[DATE] 06:45 PM inPerson [PERSON_NAME][MEDICAL_DATA]" at bounding box center [689, 485] width 1155 height 37
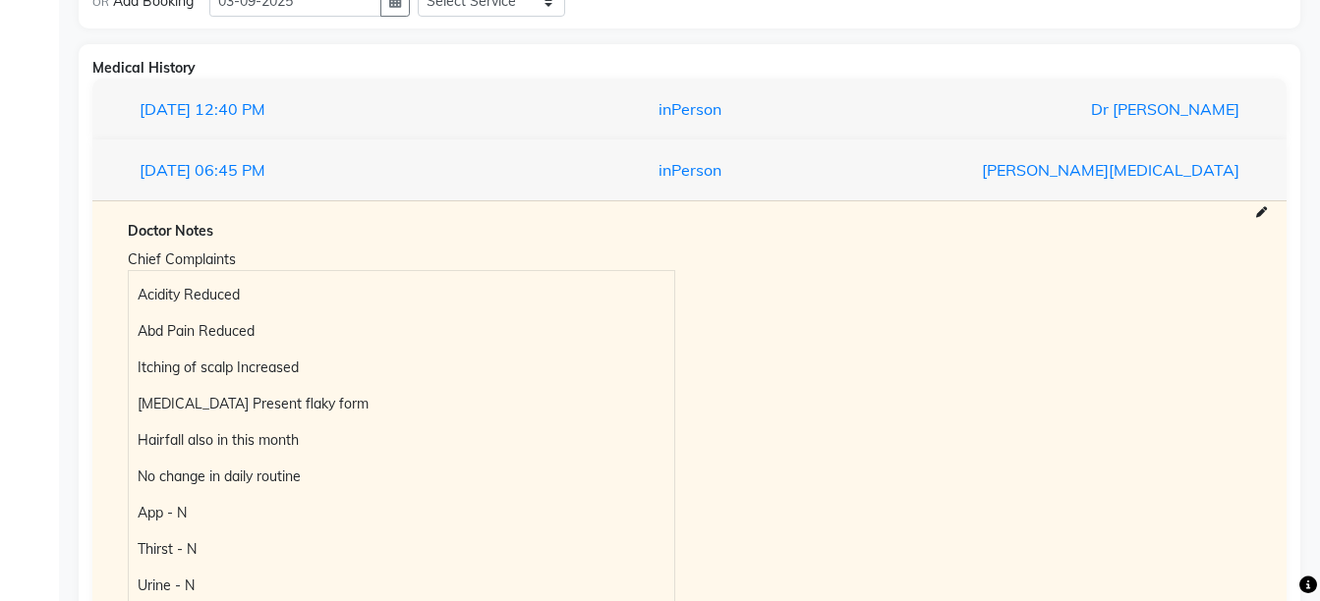
scroll to position [1545, 0]
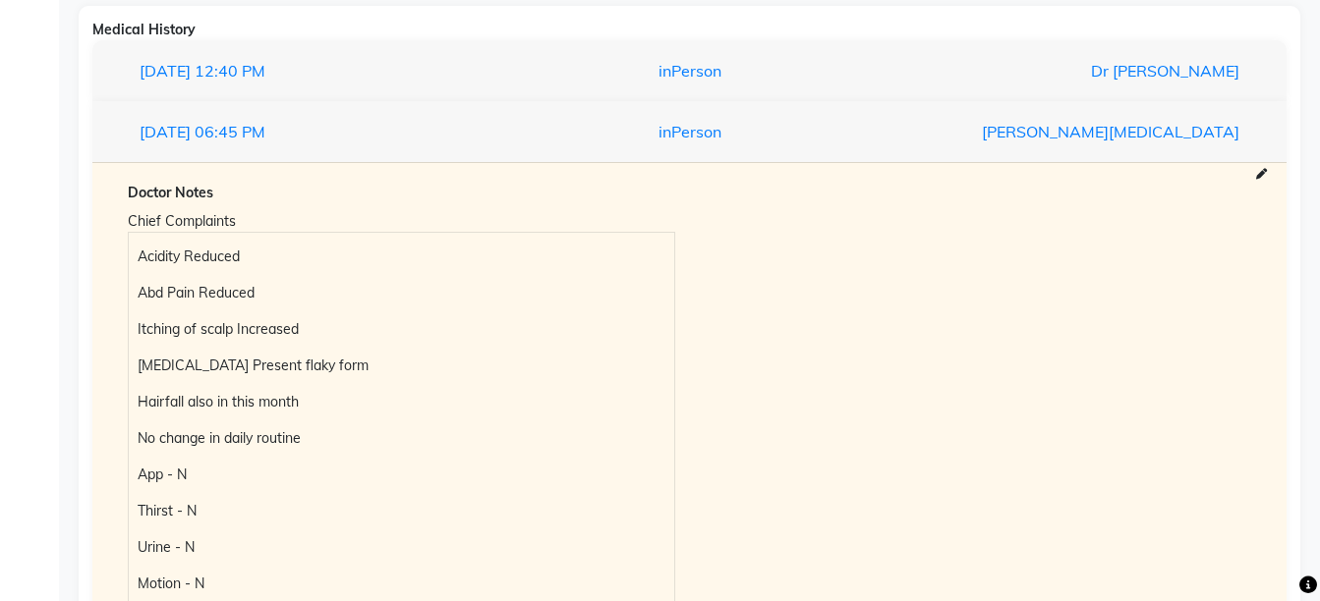
click at [139, 257] on p "Acidity Reduced" at bounding box center [401, 257] width 527 height 21
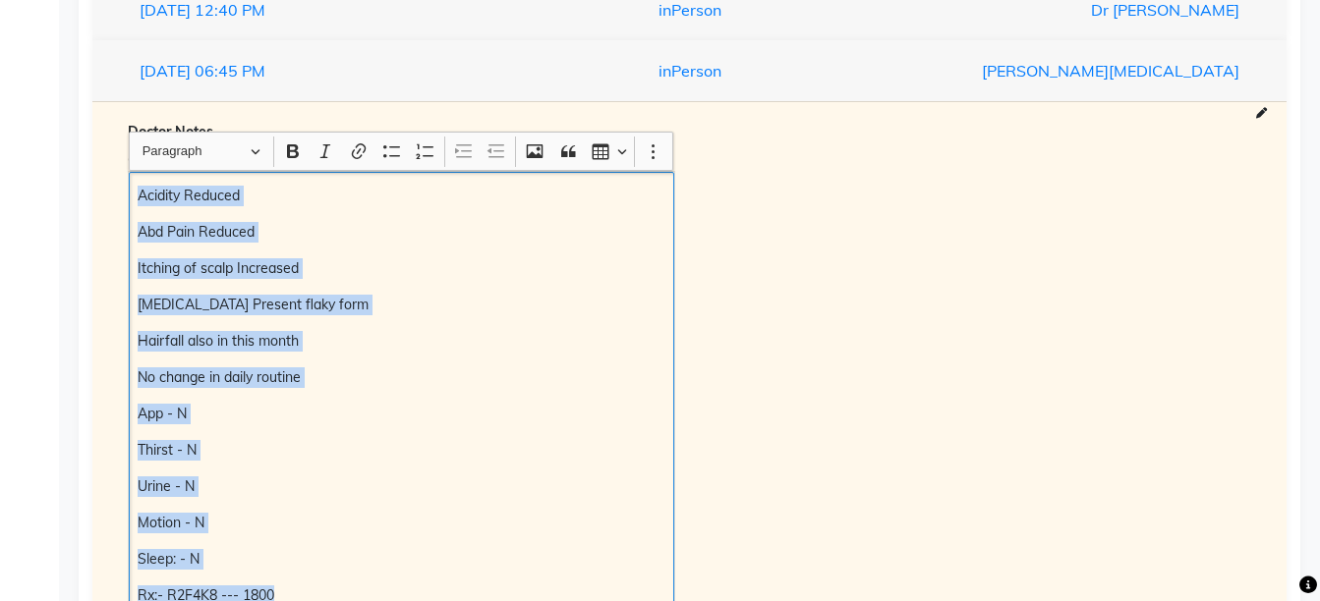
scroll to position [1609, 0]
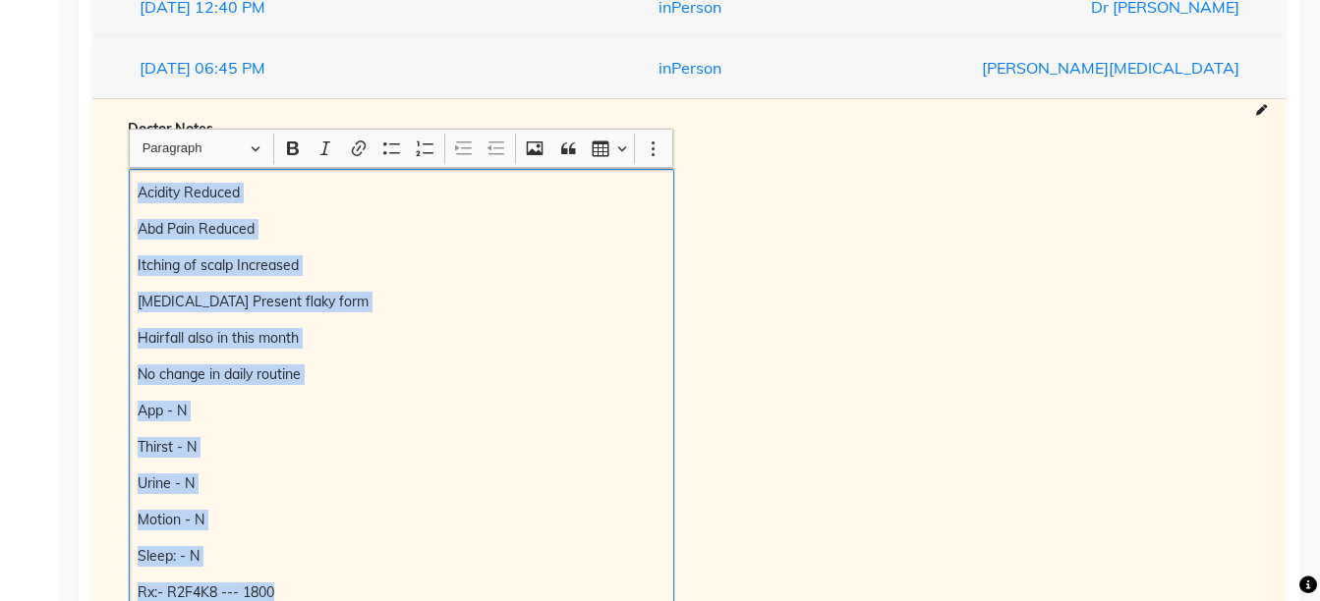
copy div "Acidity Reduced Abd Pain Reduced Itching of scalp Increased [MEDICAL_DATA] Pres…"
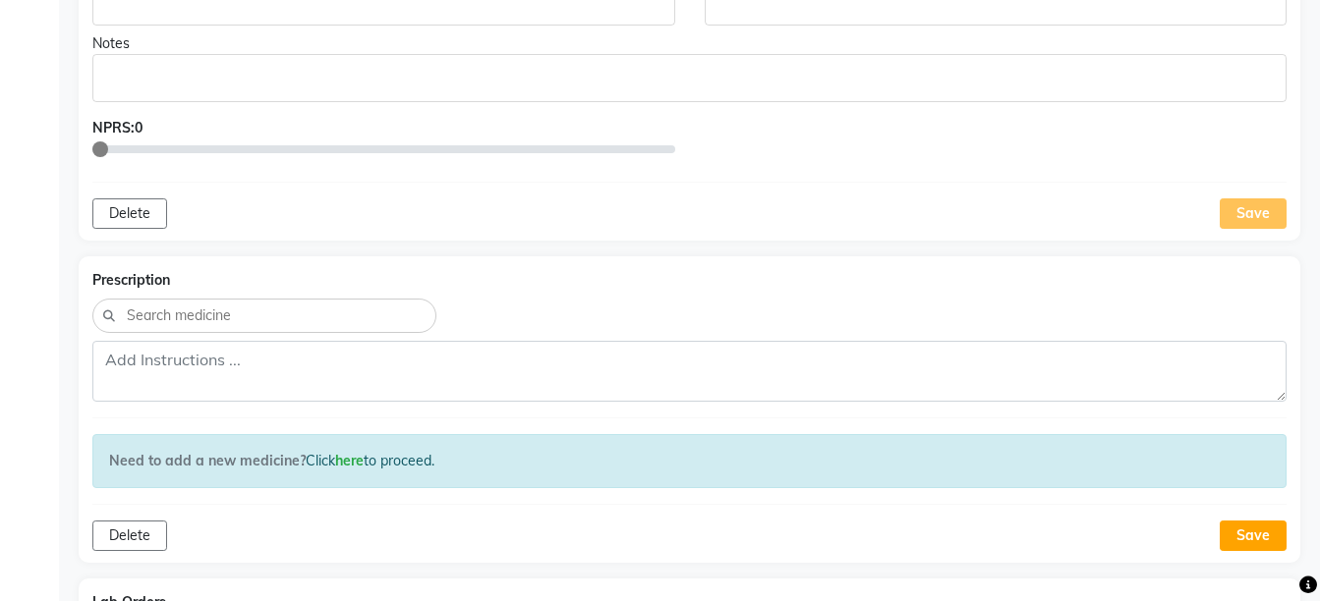
scroll to position [30, 0]
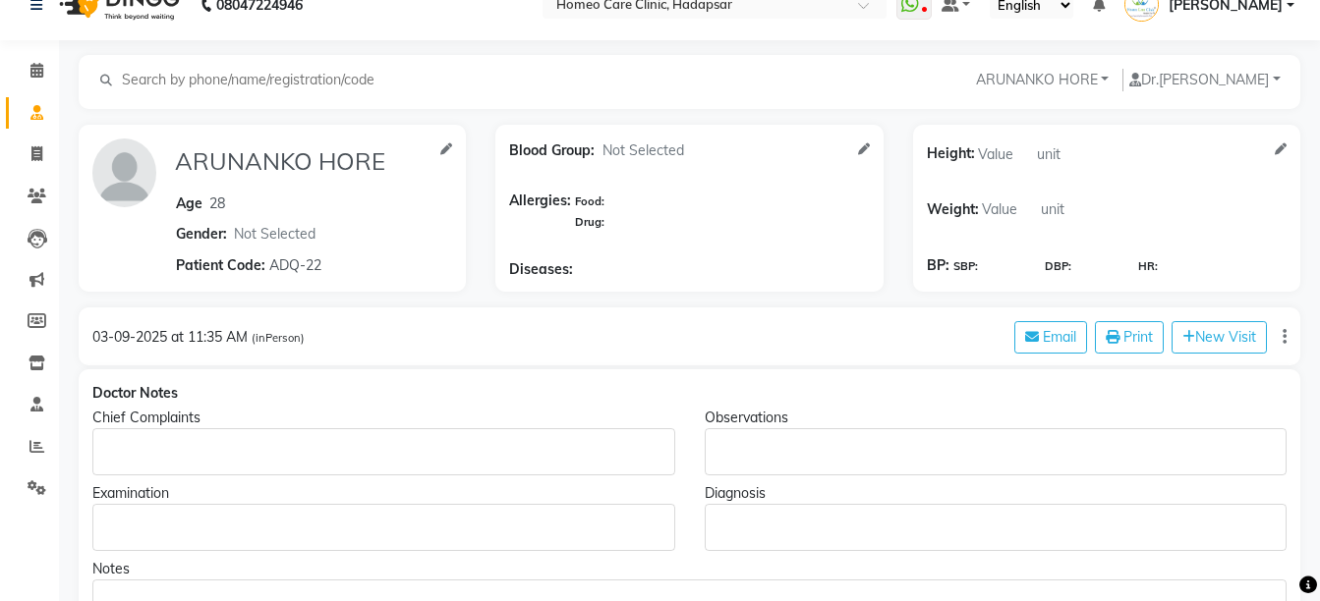
click at [500, 444] on p "Rich Text Editor, main" at bounding box center [383, 452] width 564 height 21
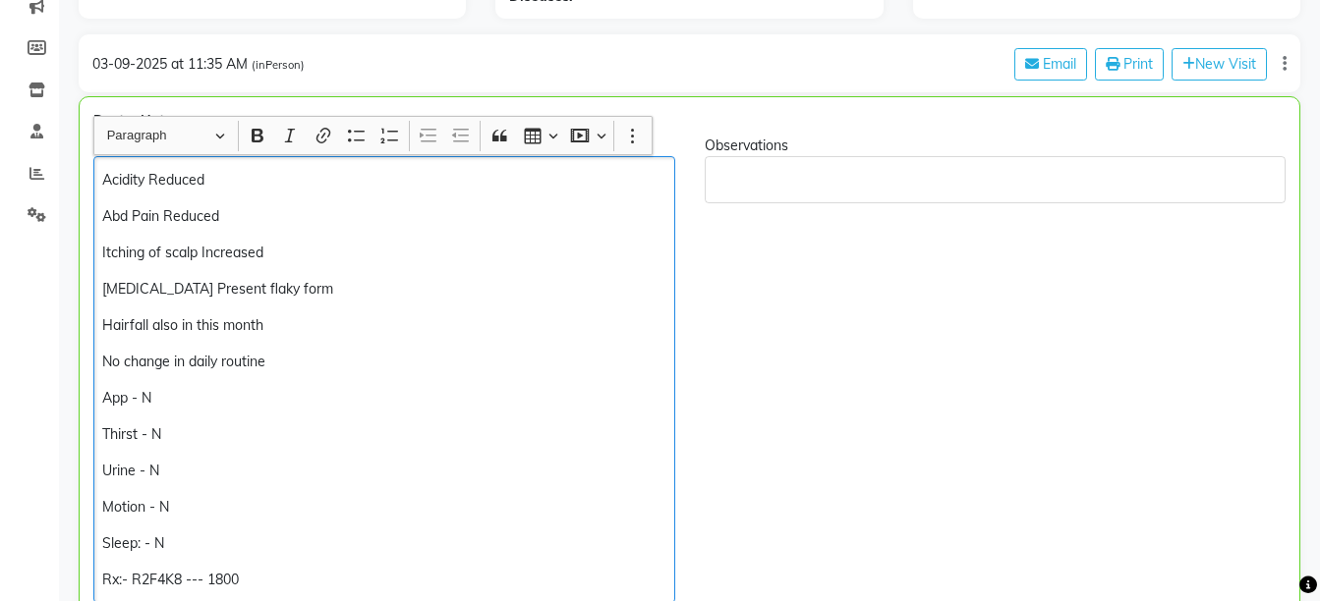
scroll to position [311, 0]
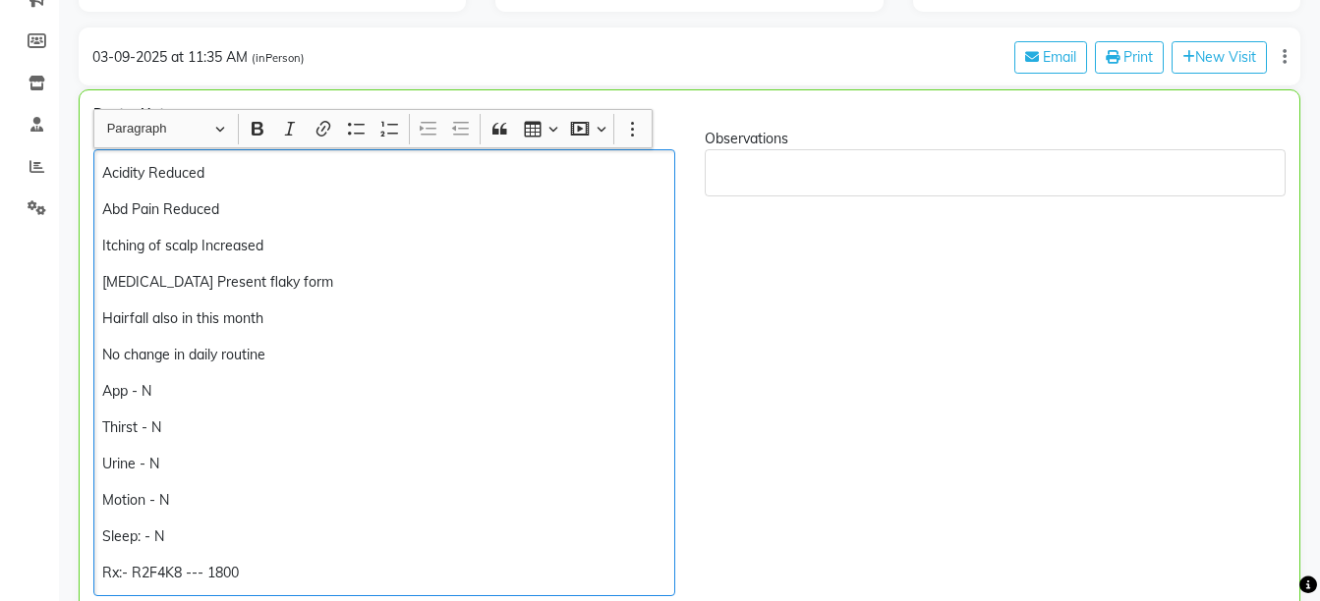
click at [234, 163] on p "Acidity Reduced" at bounding box center [383, 173] width 563 height 21
click at [130, 321] on p "Hairfall also in this month" at bounding box center [383, 319] width 563 height 21
click at [292, 316] on p "Hair fall also in this month" at bounding box center [383, 319] width 563 height 21
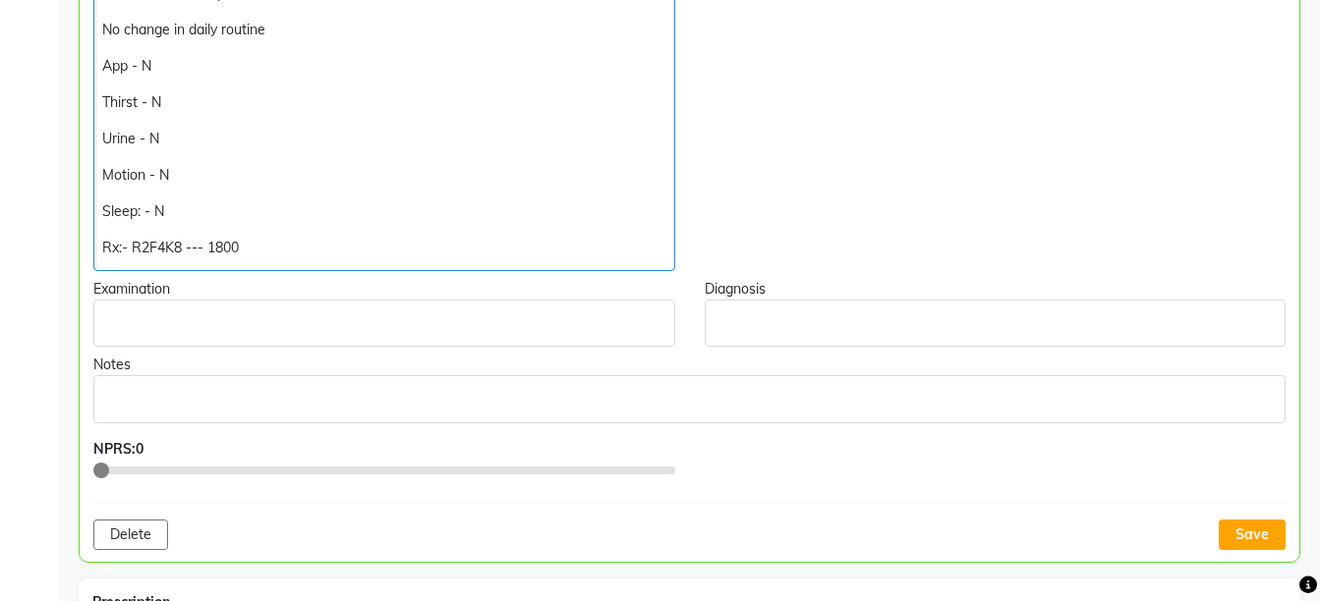
scroll to position [788, 0]
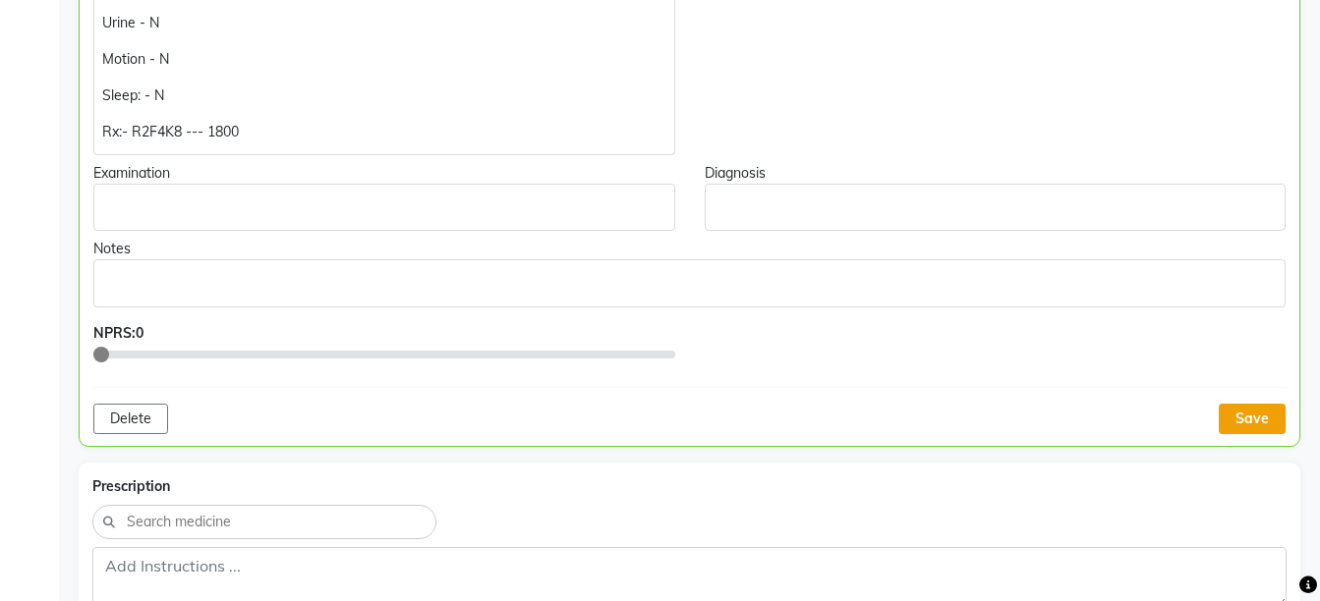
click at [1250, 424] on button "Save" at bounding box center [1252, 419] width 67 height 30
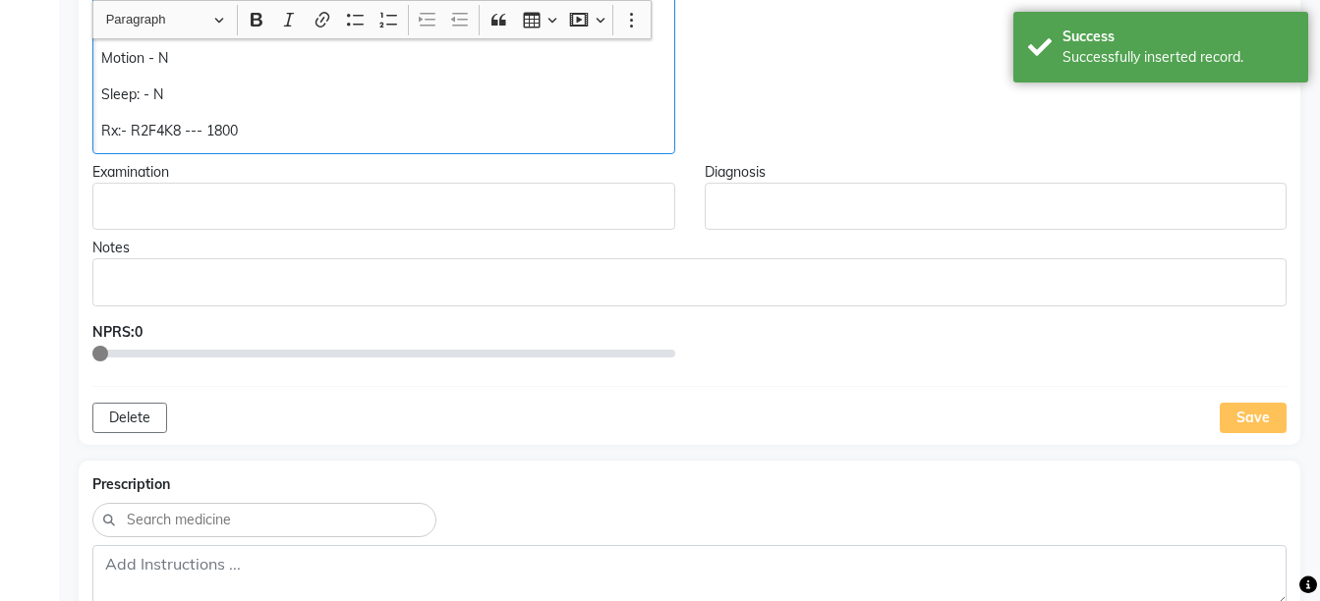
click at [133, 124] on p "Rx:- R2F4K8 --- 1800" at bounding box center [383, 131] width 564 height 21
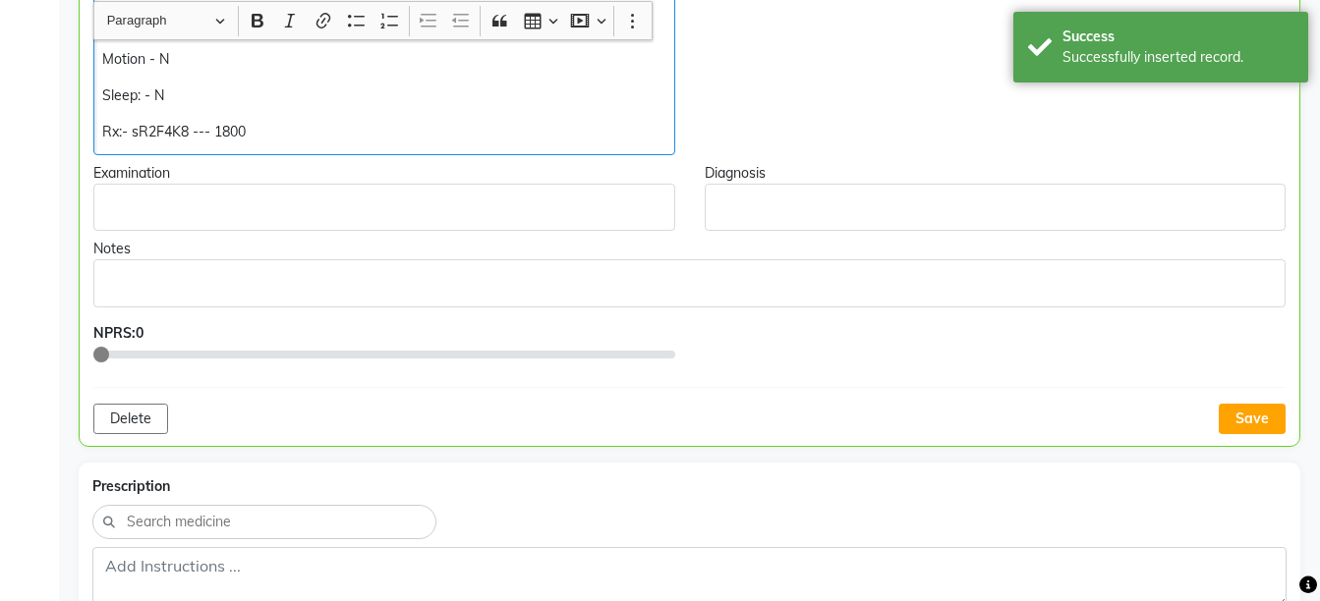
scroll to position [789, 0]
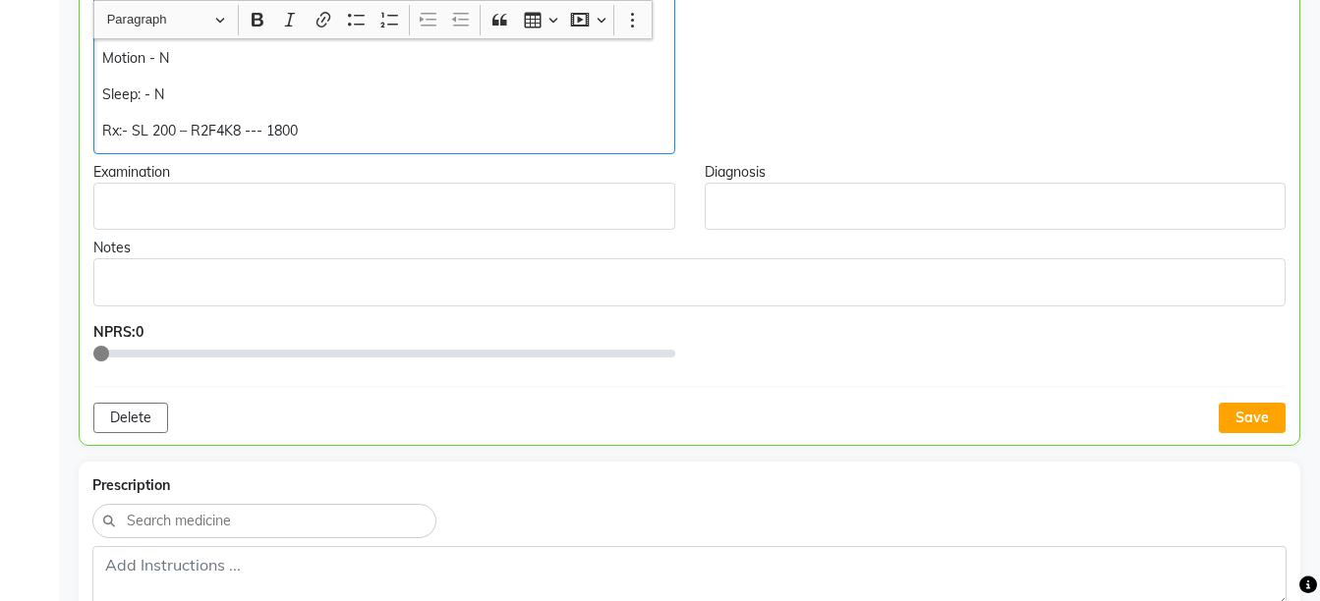
click at [331, 135] on p "Rx:- SL 200 – R2F4K8 --- 1800" at bounding box center [383, 131] width 563 height 21
copy div "Rx:- SL 200 – R2F4K8 --- 1800/-"
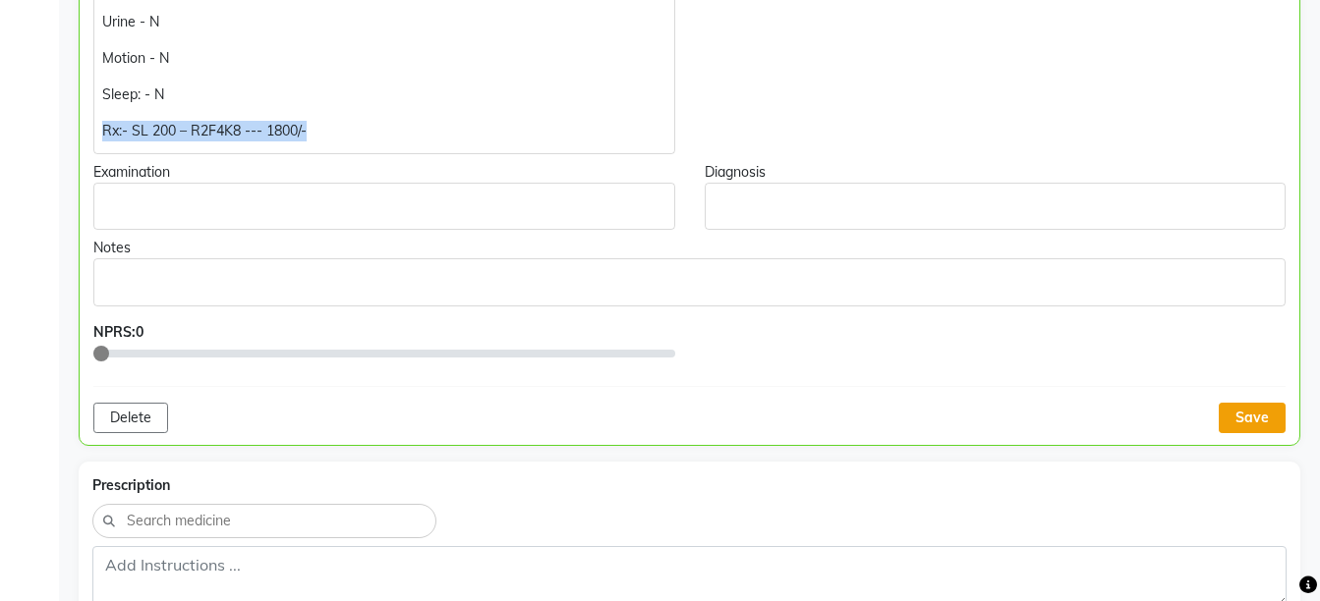
click at [1242, 417] on button "Save" at bounding box center [1252, 418] width 67 height 30
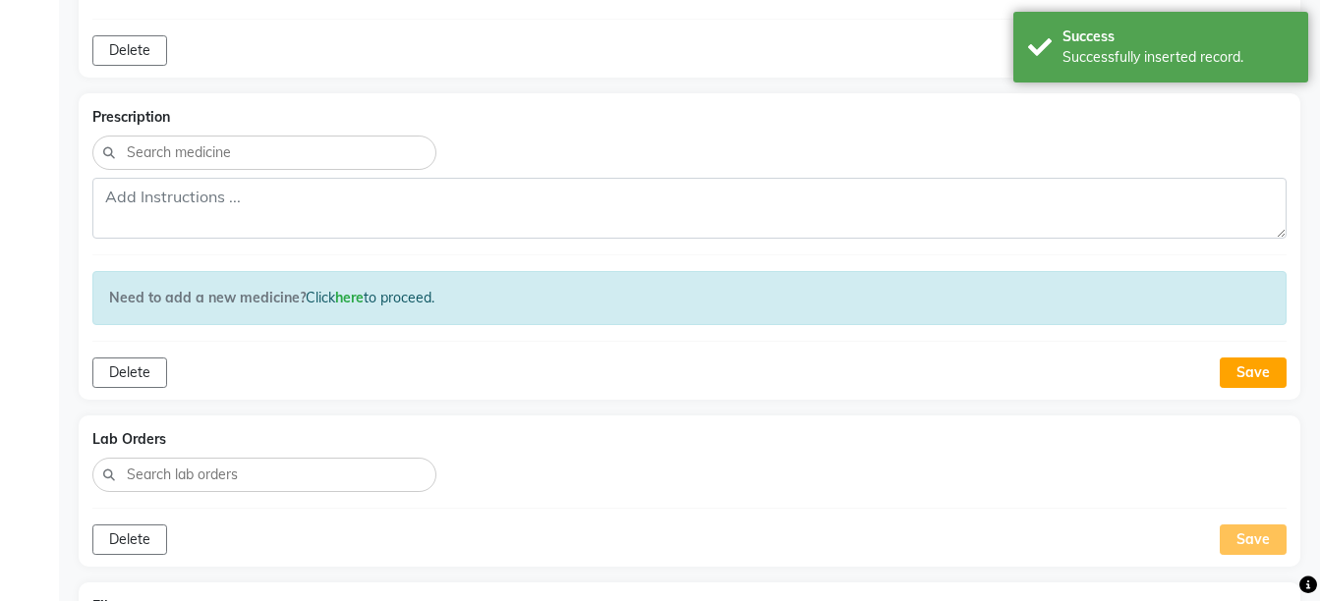
scroll to position [1175, 0]
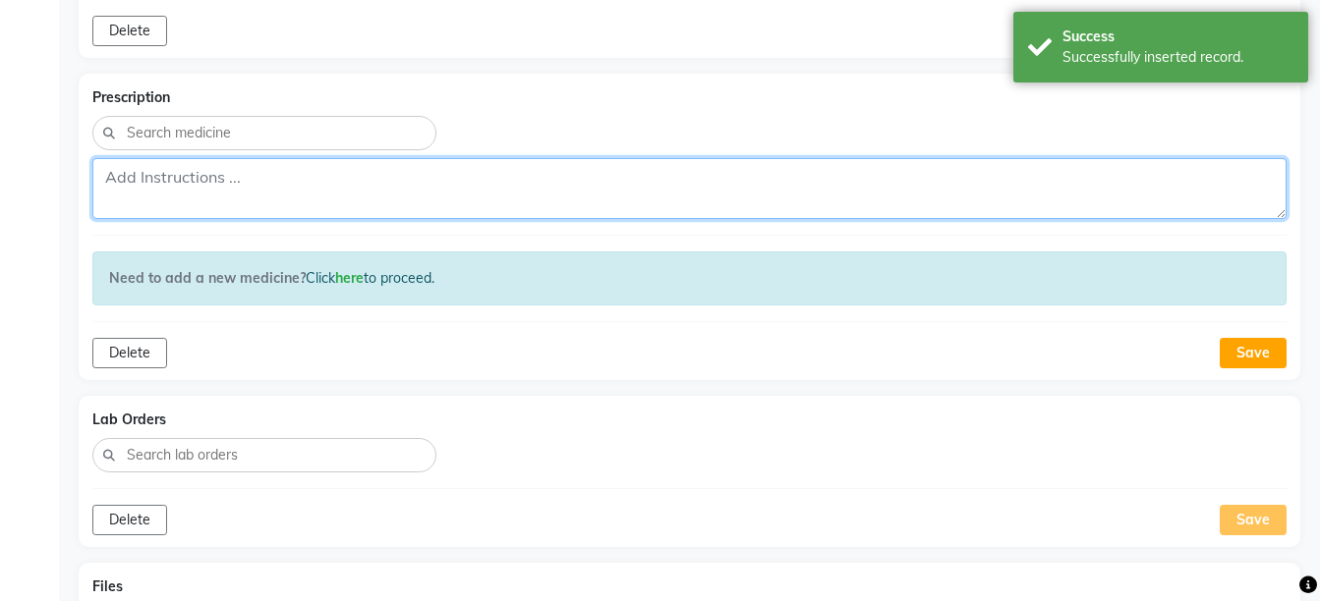
click at [846, 176] on textarea at bounding box center [689, 188] width 1194 height 61
paste textarea "Rx:- SL 200 – R2F4K8 --- 1800/-"
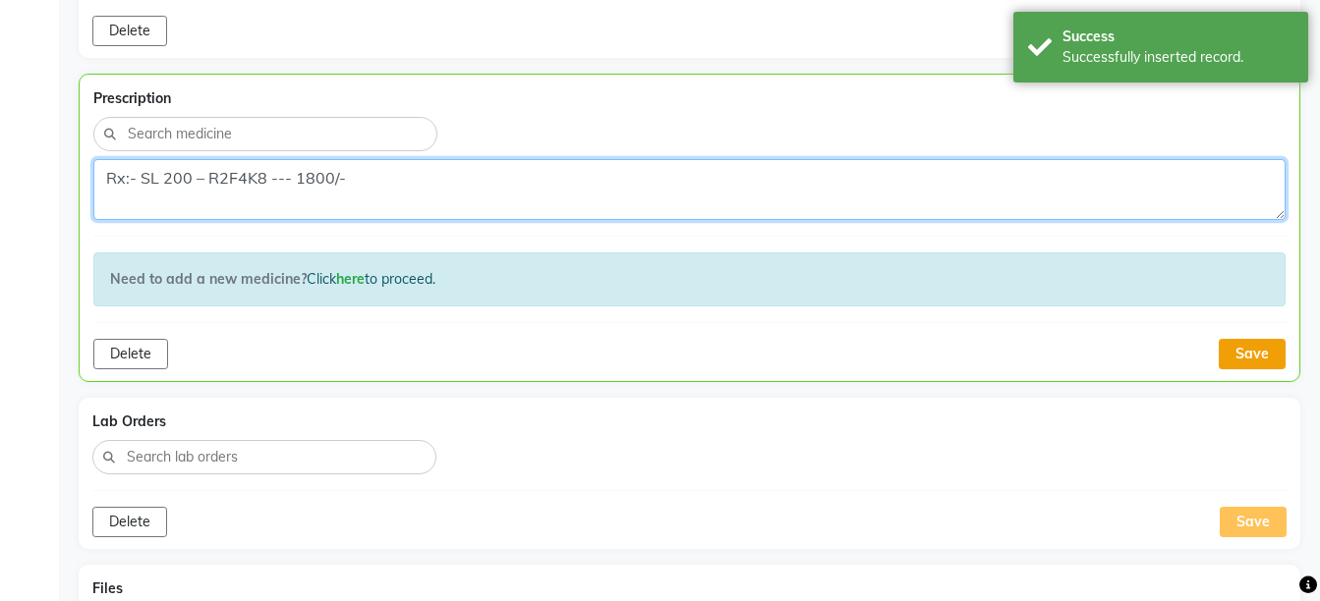
type textarea "Rx:- SL 200 – R2F4K8 --- 1800/-"
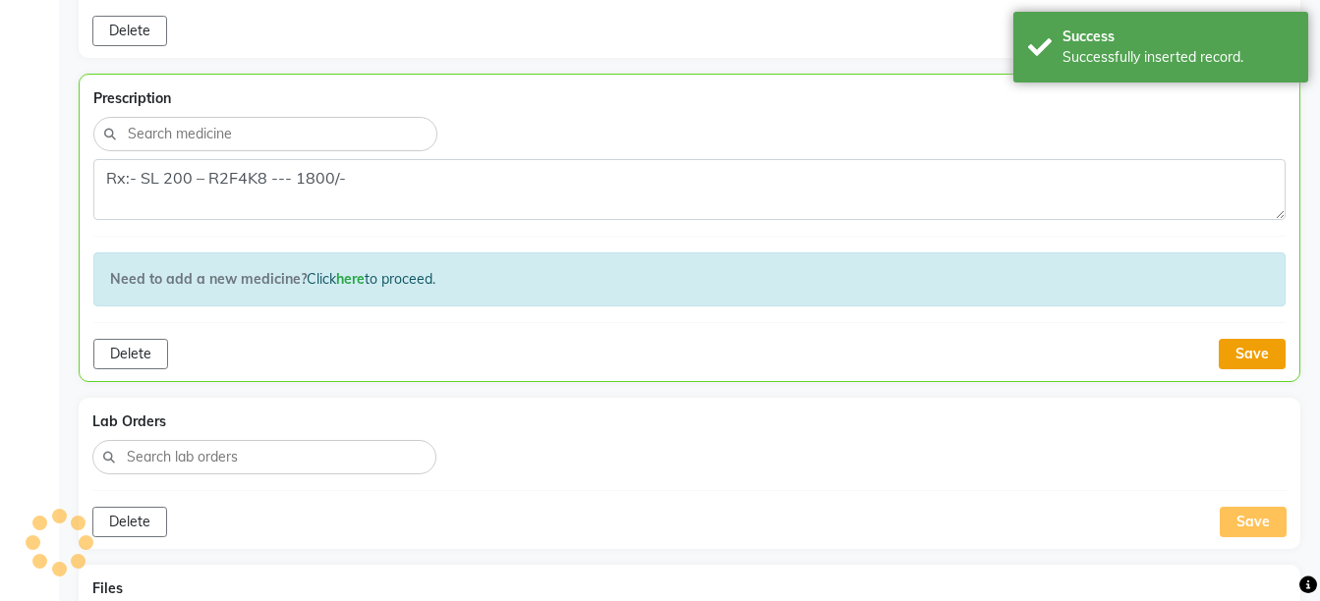
click at [1257, 355] on button "Save" at bounding box center [1252, 354] width 67 height 30
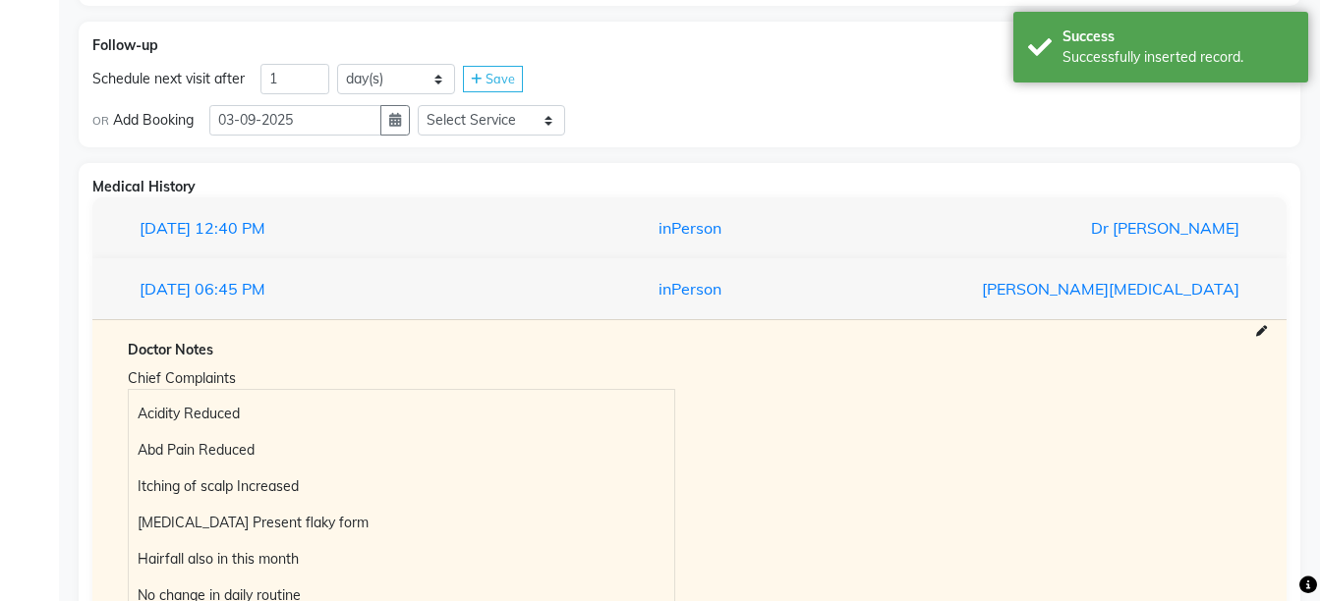
scroll to position [1858, 0]
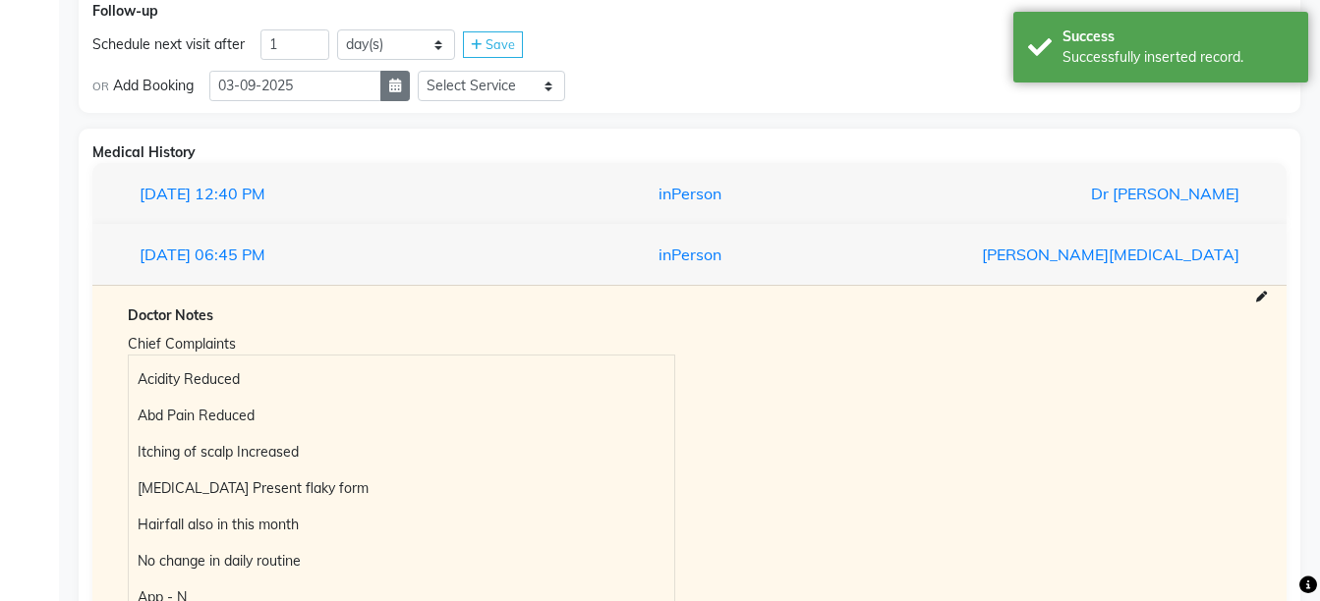
click at [410, 87] on button "button" at bounding box center [394, 86] width 29 height 30
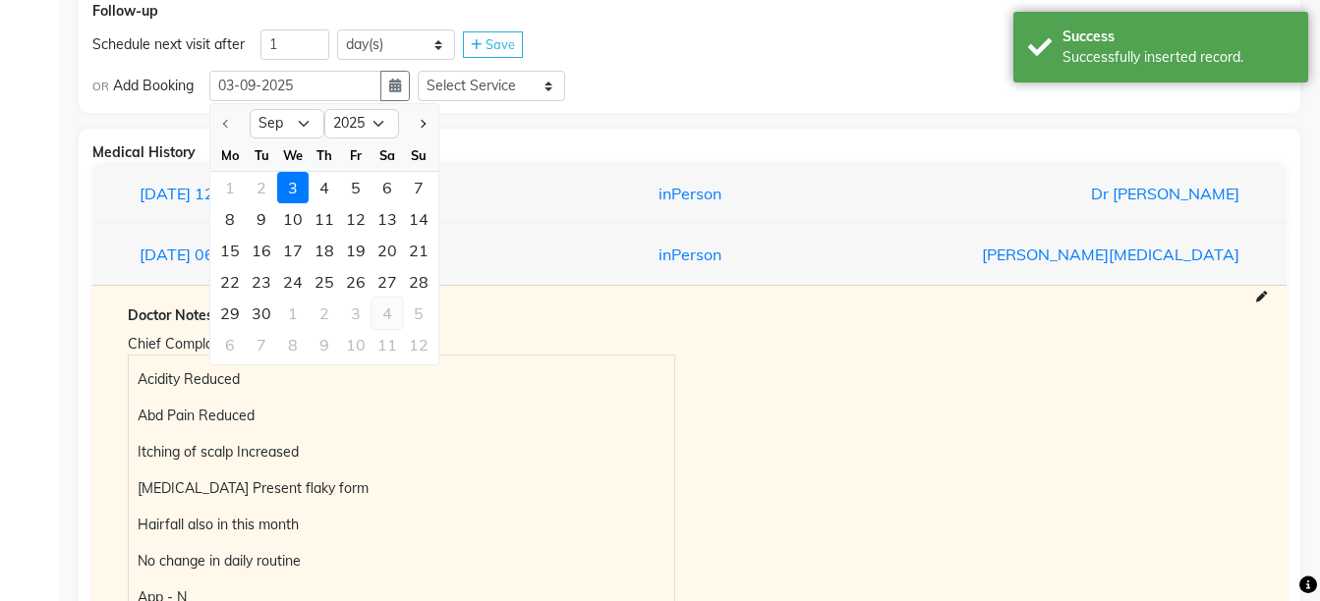
click at [385, 303] on div "4" at bounding box center [386, 313] width 31 height 31
type input "04-10-2025"
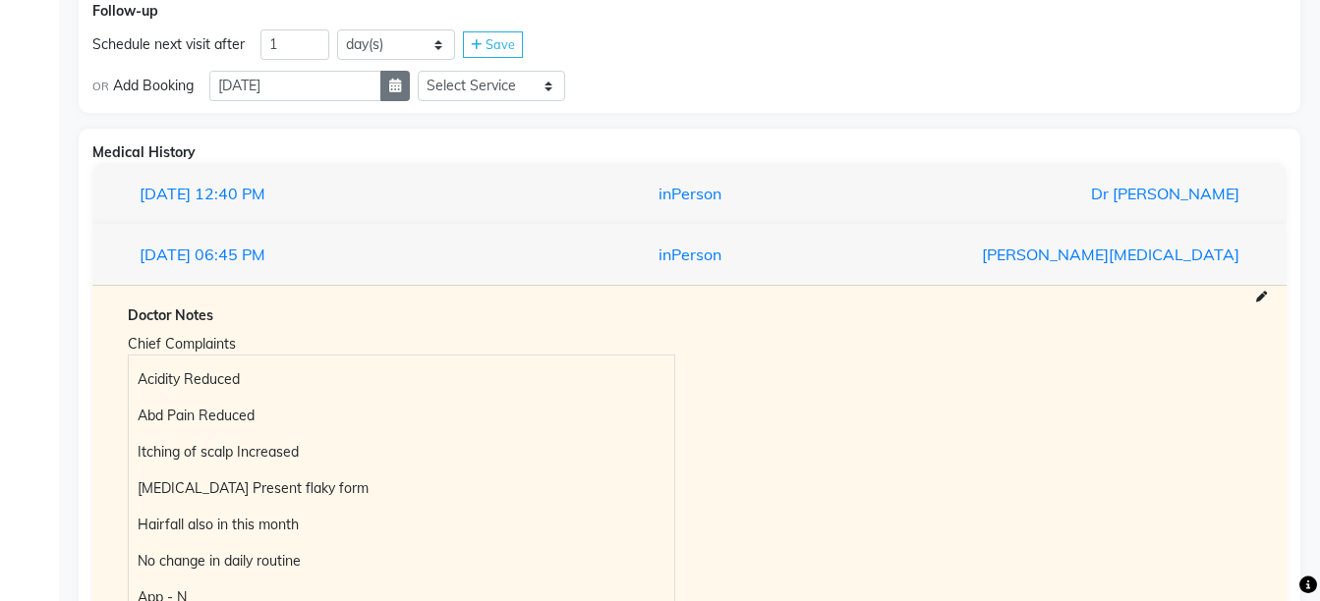
click at [401, 89] on icon "button" at bounding box center [395, 86] width 12 height 14
select select "10"
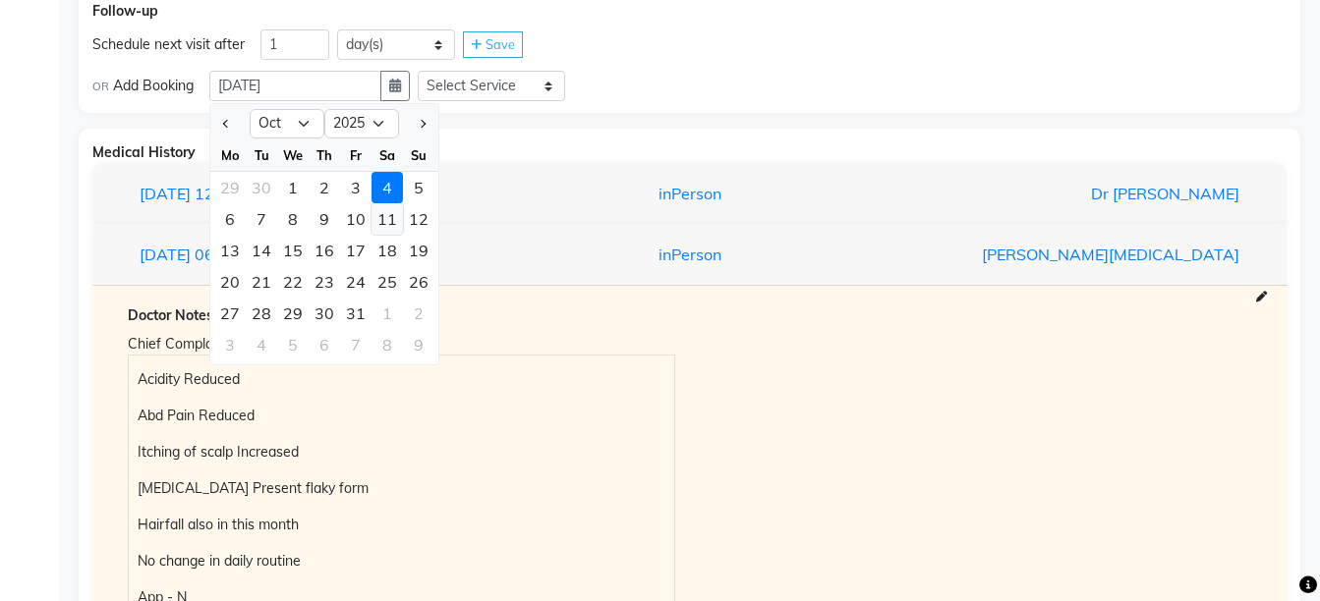
click at [381, 217] on div "11" at bounding box center [386, 218] width 31 height 31
type input "11-10-2025"
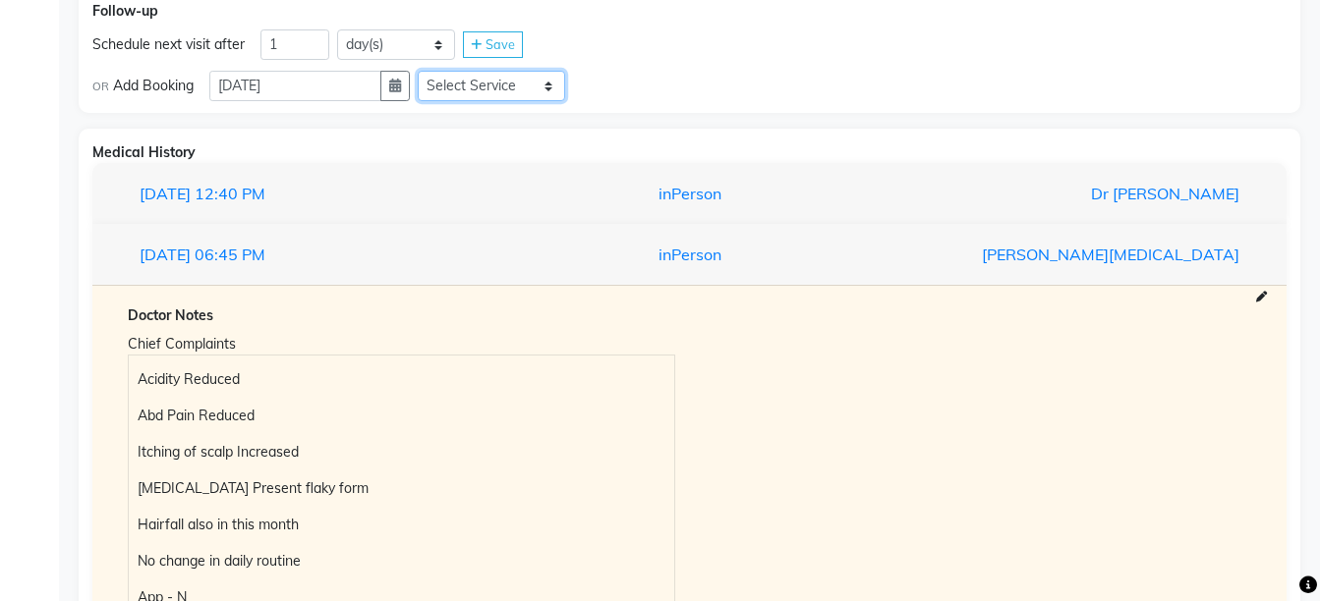
click at [501, 85] on select "Select Service Medicine Medicine 1 Hydra Facial Medi Facial Vampire Facial With…" at bounding box center [491, 86] width 147 height 30
select select "972997"
click at [433, 71] on select "Select Service Medicine Medicine 1 Hydra Facial Medi Facial Vampire Facial With…" at bounding box center [491, 86] width 147 height 30
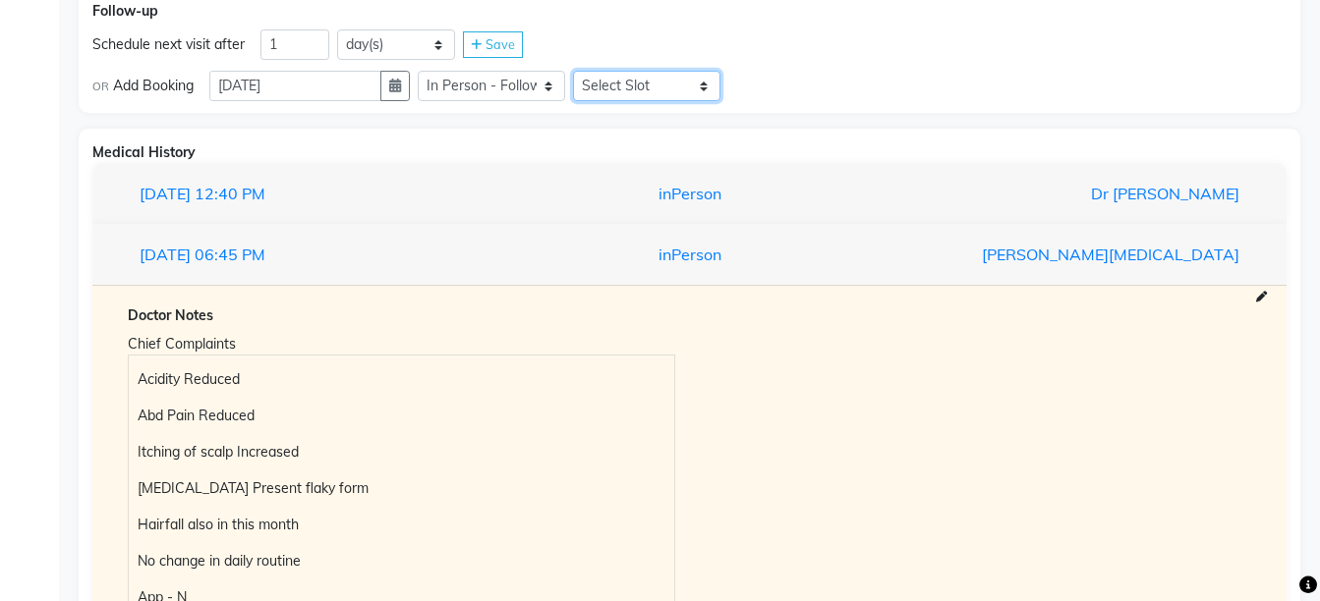
click at [671, 74] on select "Select Slot 10:15 10:30 10:45 11:00 11:15 11:30 11:45 12:00 12:15 12:30 12:45 1…" at bounding box center [646, 86] width 147 height 30
select select "720"
click at [589, 71] on select "Select Slot 10:15 10:30 10:45 11:00 11:15 11:30 11:45 12:00 12:15 12:30 12:45 1…" at bounding box center [646, 86] width 147 height 30
click at [788, 75] on div "Save" at bounding box center [758, 86] width 60 height 27
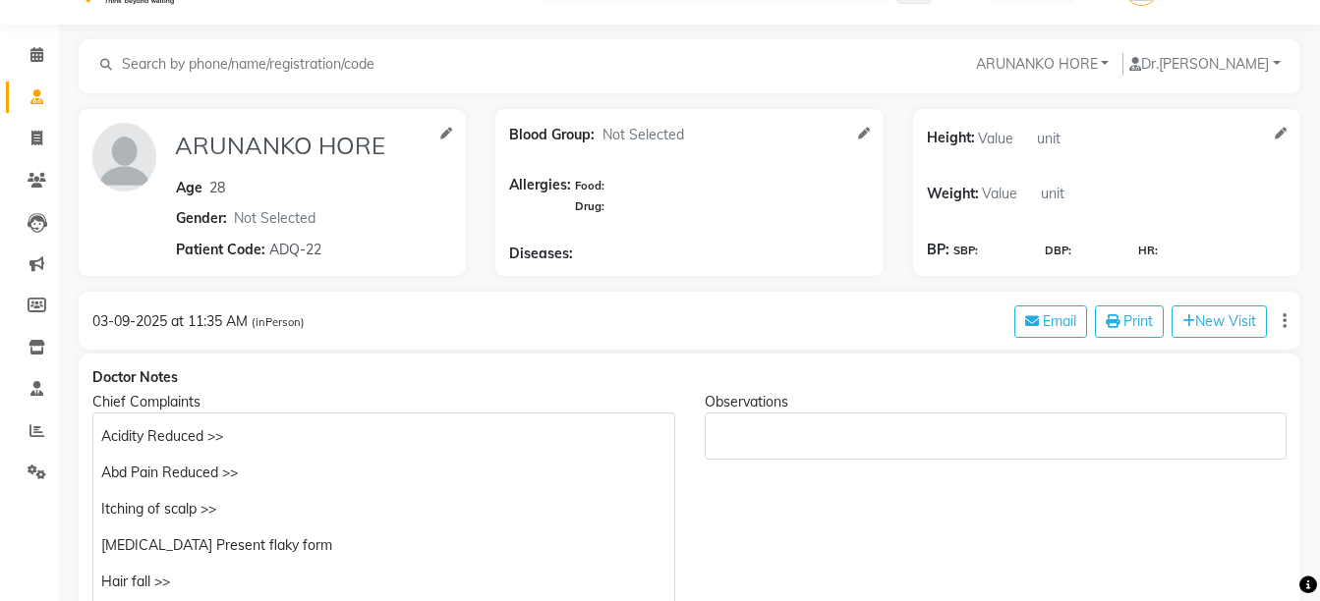
scroll to position [36, 0]
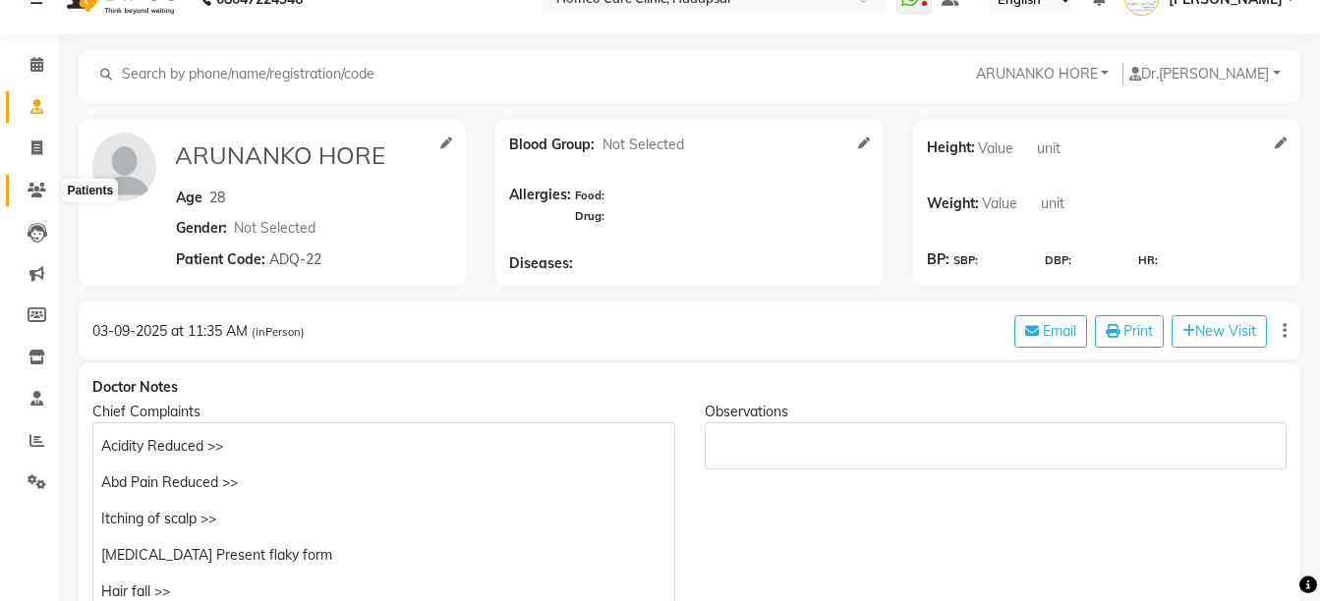
click at [46, 183] on span at bounding box center [37, 191] width 34 height 23
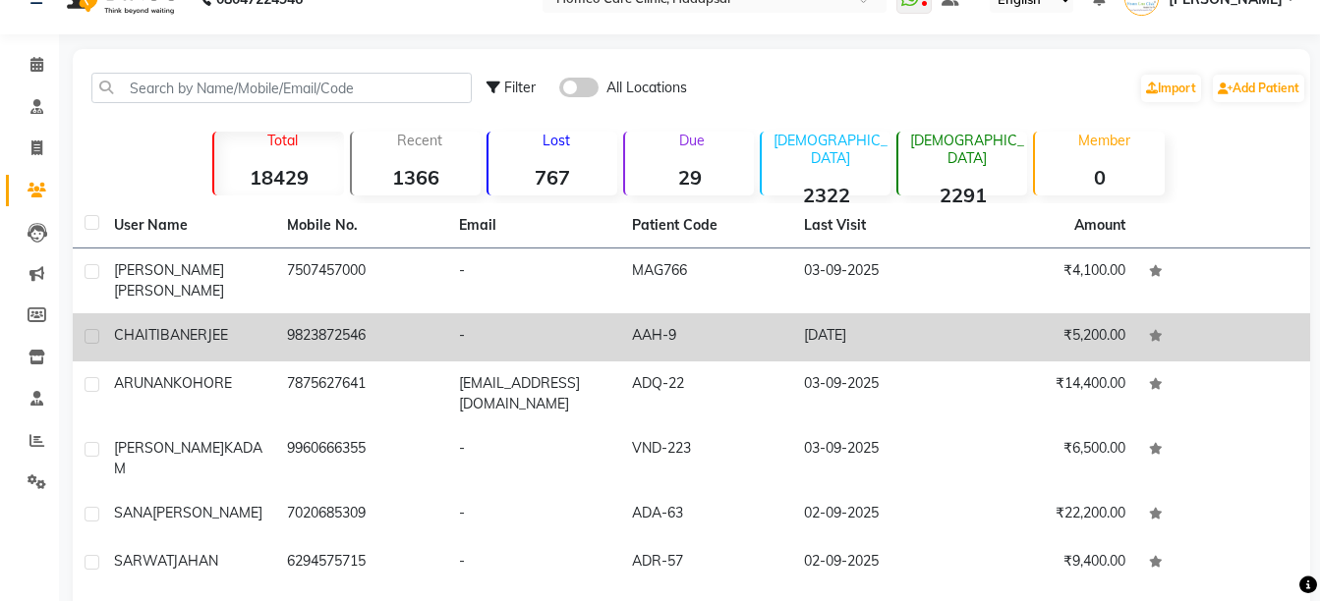
click at [193, 313] on td "CHAITI BANERJEE" at bounding box center [188, 337] width 173 height 48
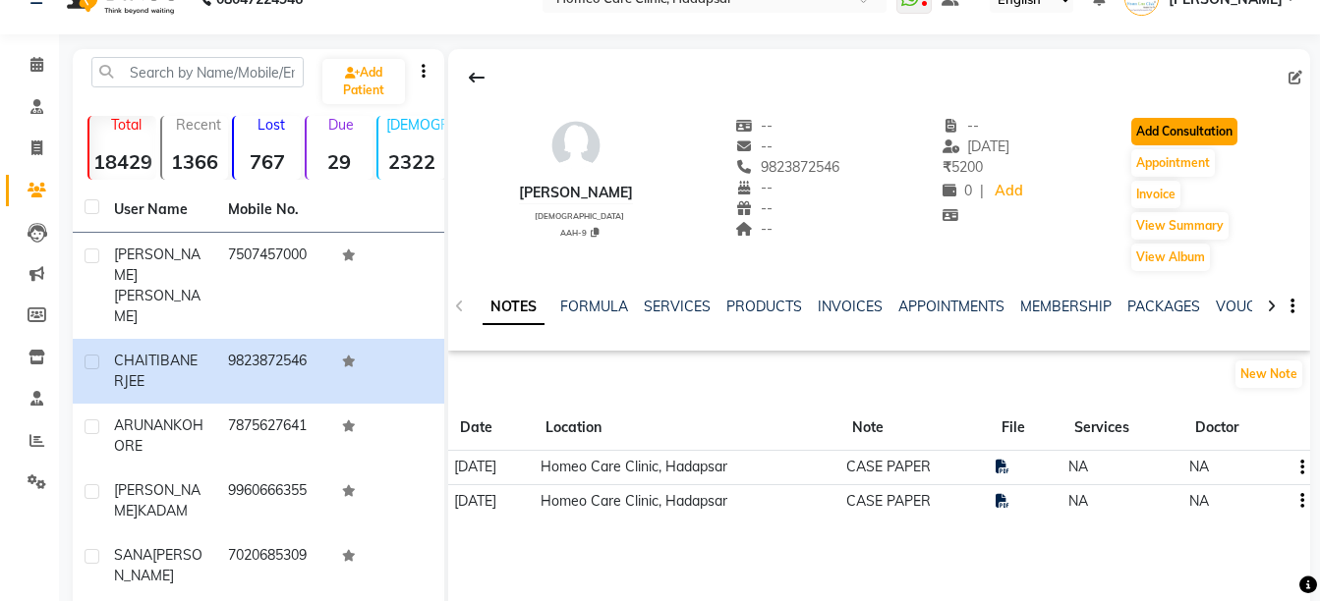
click at [1154, 121] on button "Add Consultation" at bounding box center [1184, 132] width 106 height 28
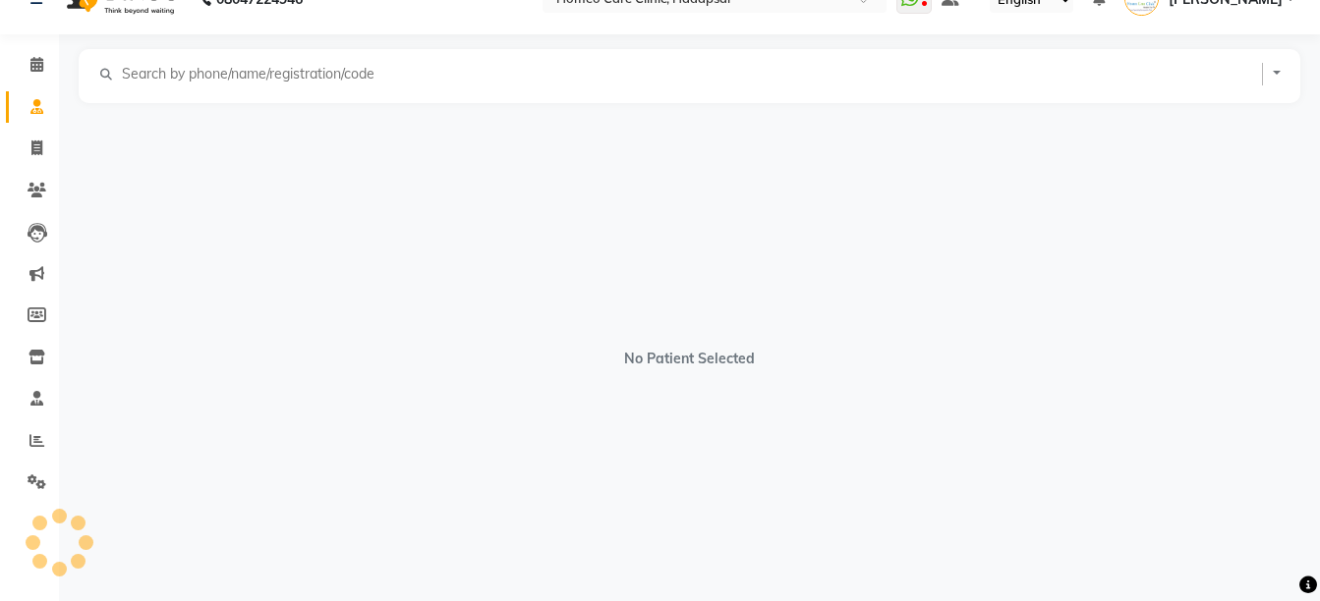
select select "[DEMOGRAPHIC_DATA]"
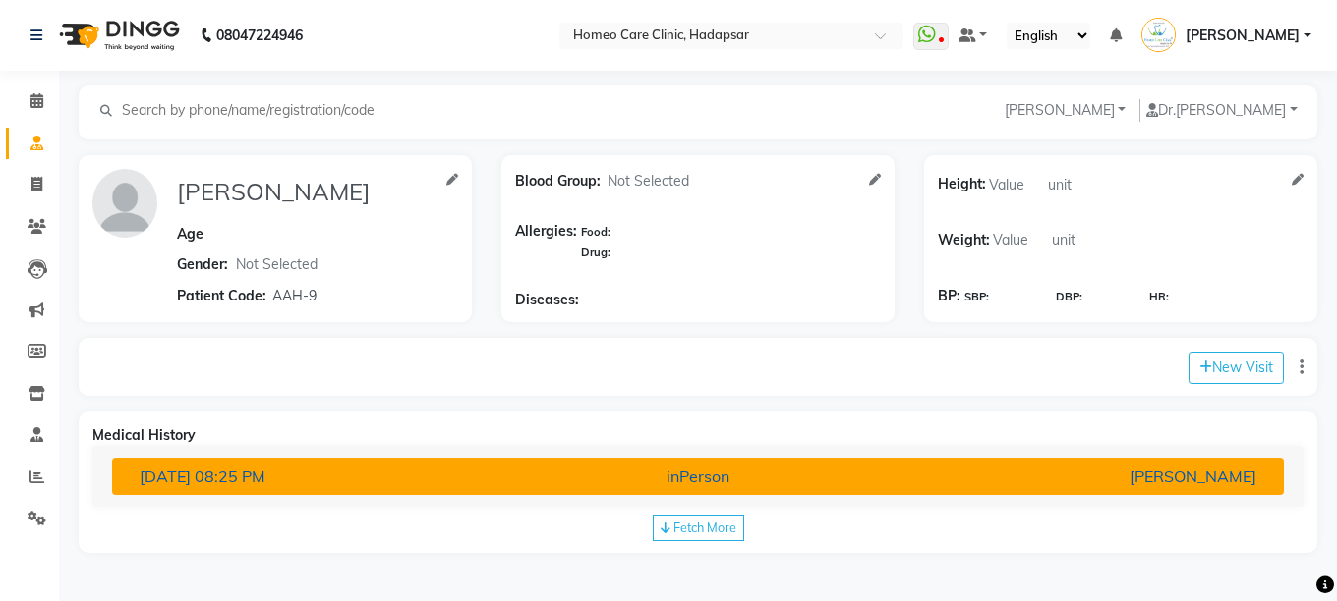
click at [1059, 478] on div "[PERSON_NAME]" at bounding box center [1079, 477] width 382 height 24
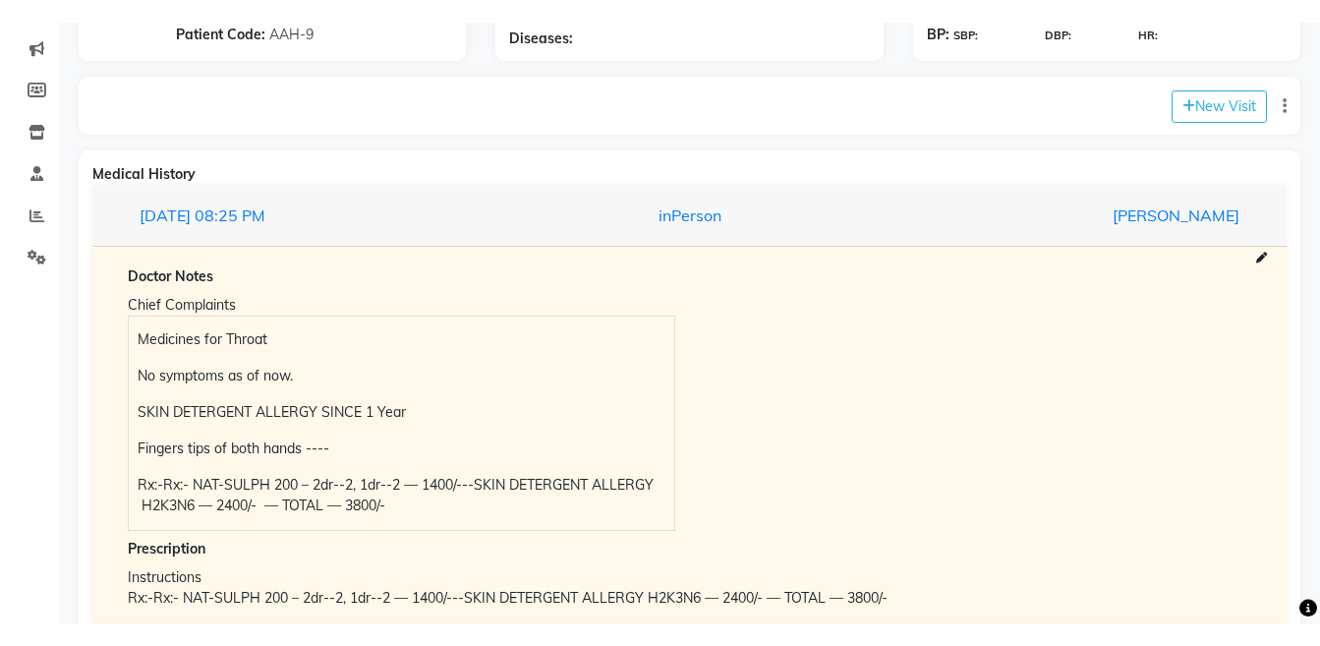
scroll to position [291, 0]
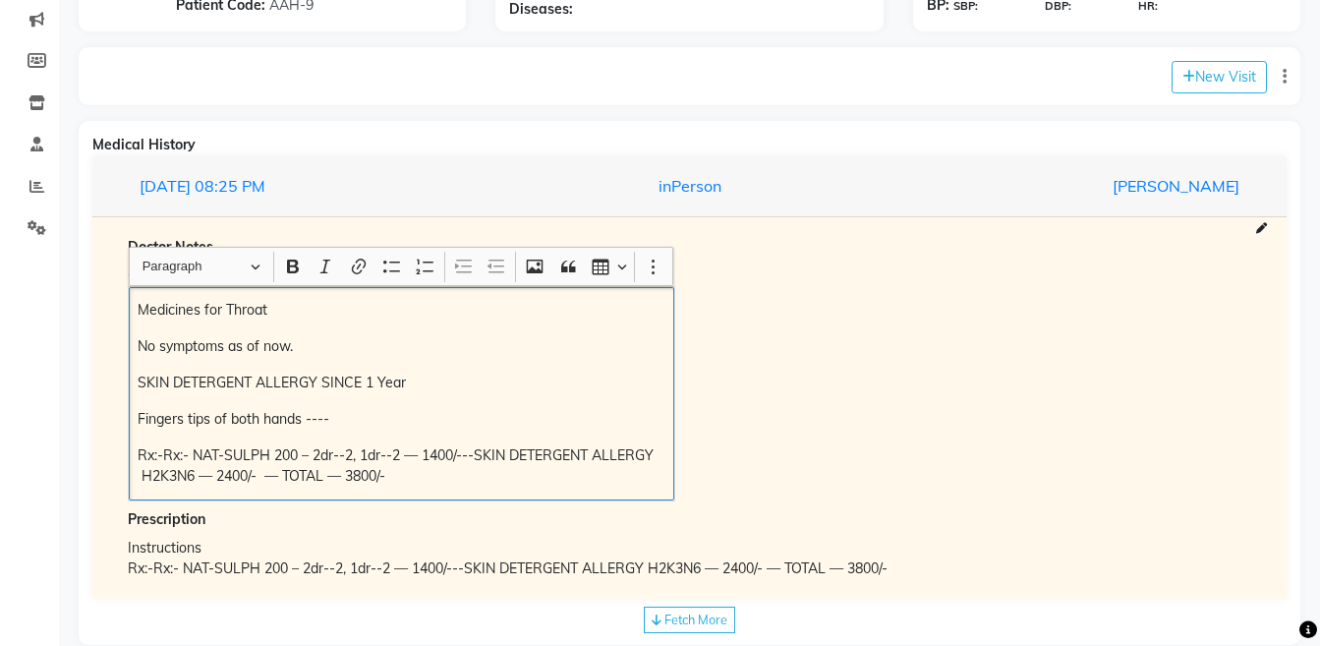
click at [134, 311] on div "Medicines for Throat No symptoms as of now. SKIN DETERGENT ALLERGY SINCE 1 Year…" at bounding box center [401, 393] width 545 height 213
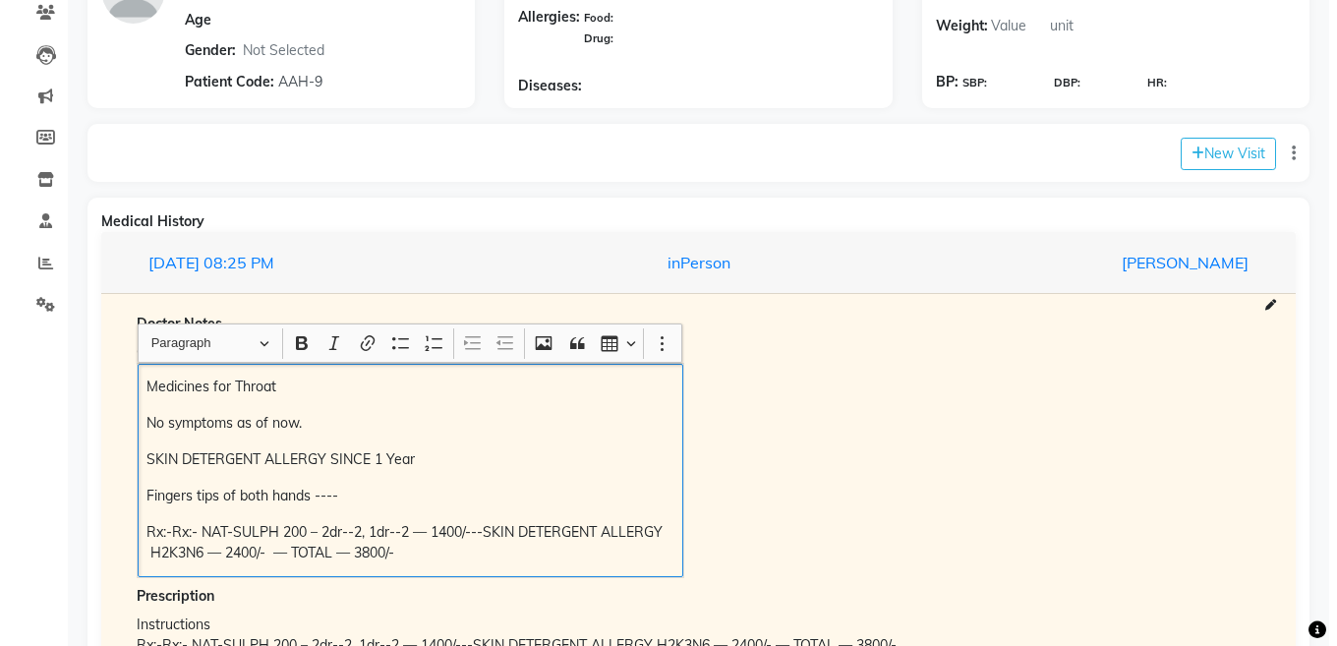
scroll to position [197, 0]
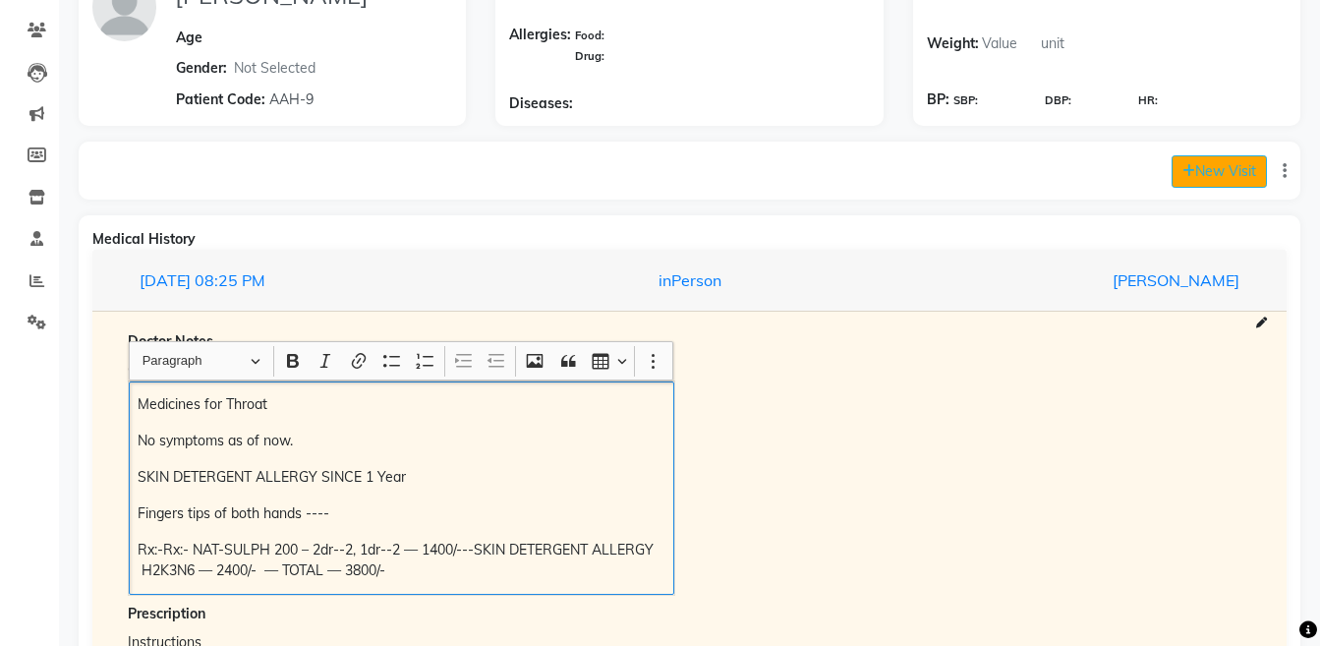
click at [1192, 167] on button "New Visit" at bounding box center [1218, 171] width 95 height 32
select select "725"
select select "inPerson"
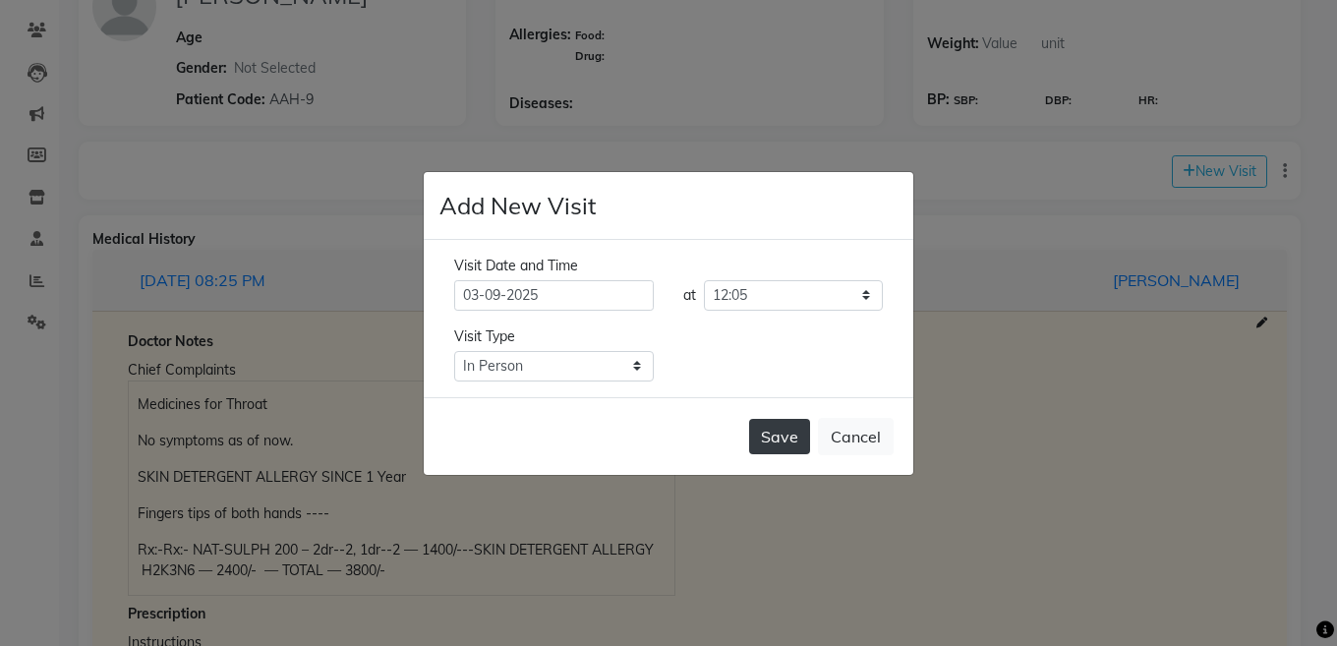
click at [787, 435] on button "Save" at bounding box center [779, 436] width 61 height 35
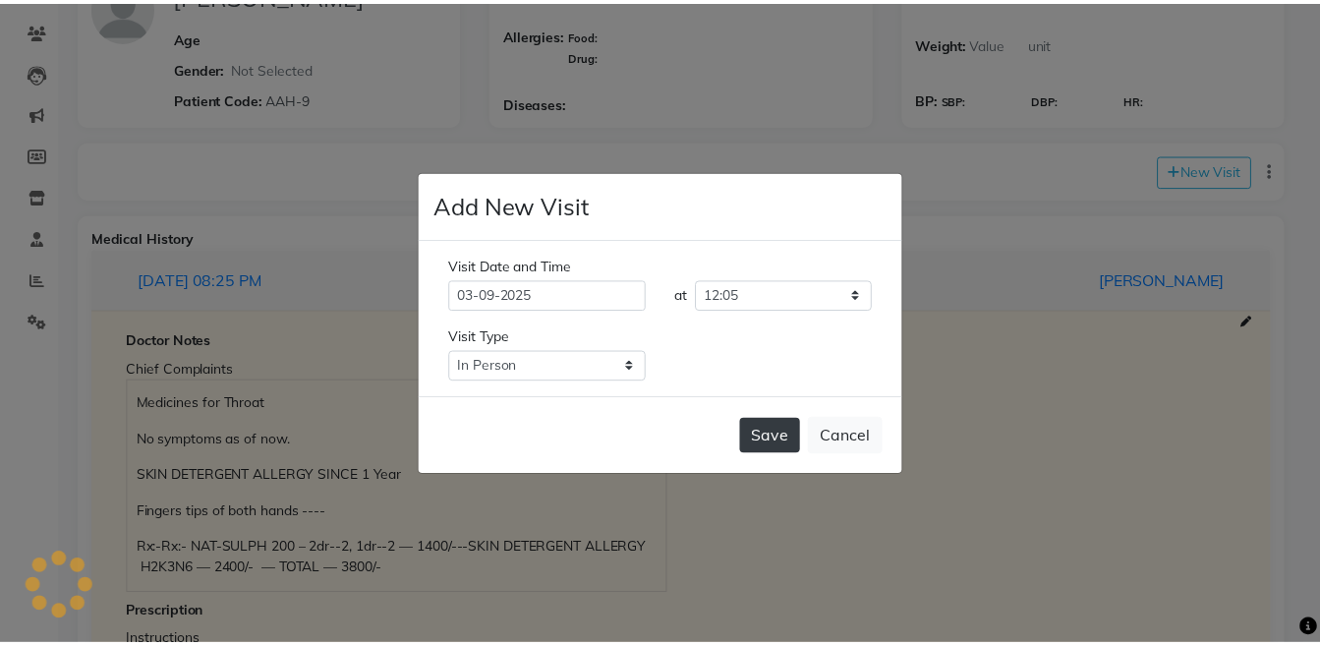
scroll to position [0, 0]
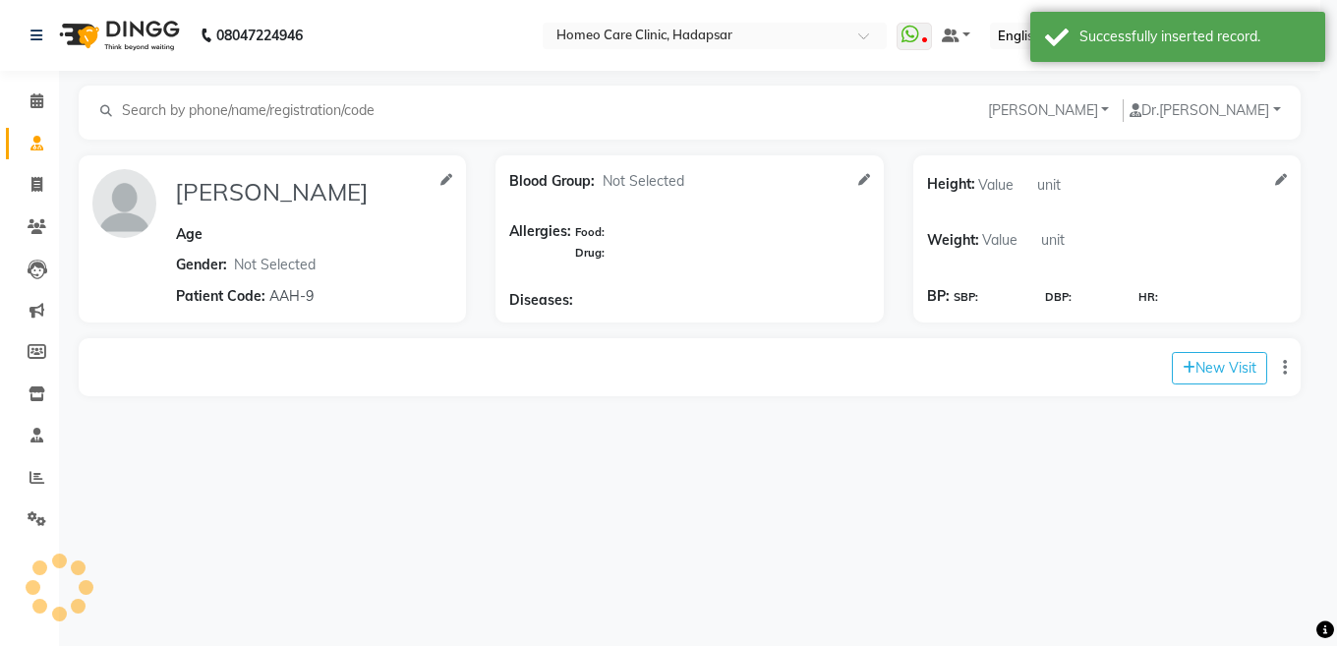
type input "CHAITI BANERJEE"
select select "[DEMOGRAPHIC_DATA]"
type input "AAH-9"
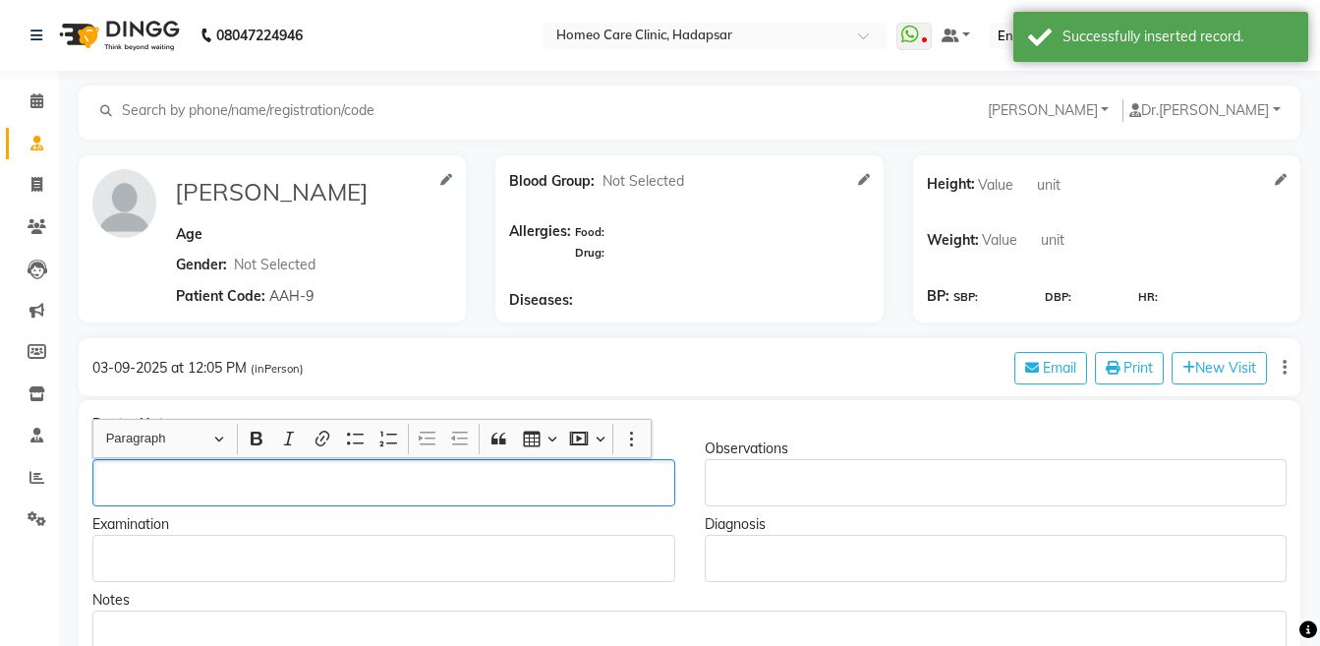
click at [221, 499] on div "Rich Text Editor, main" at bounding box center [383, 482] width 583 height 47
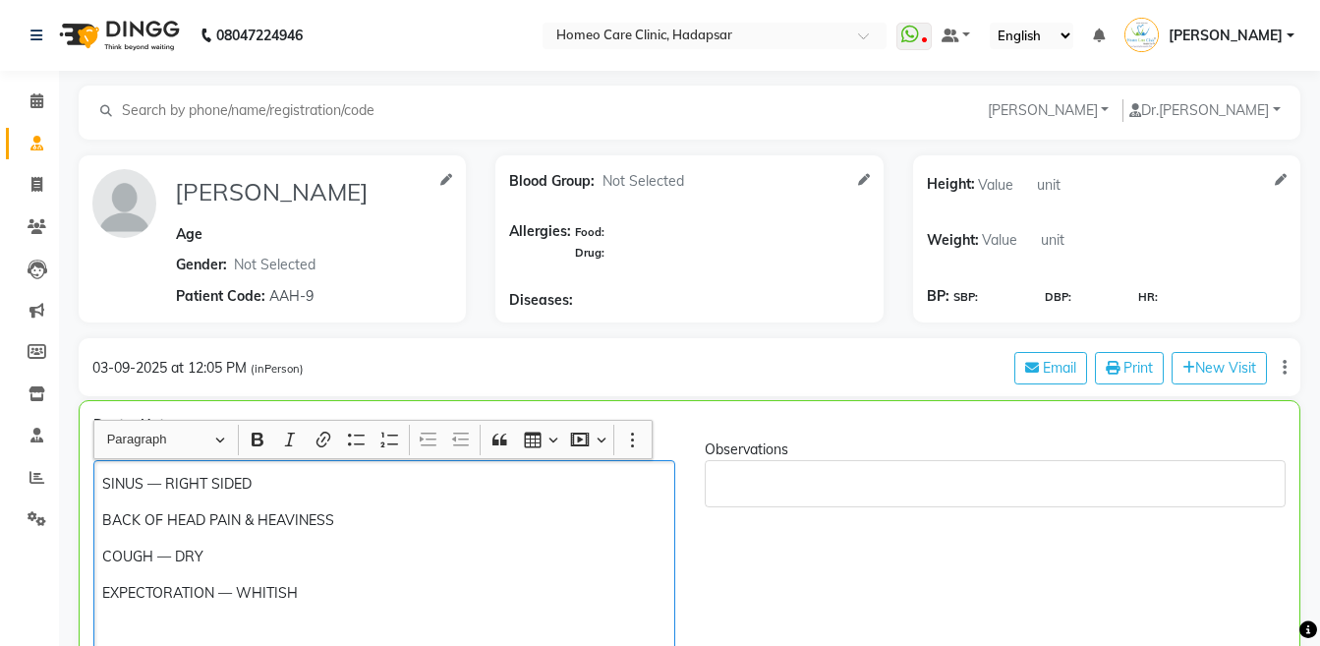
scroll to position [14, 0]
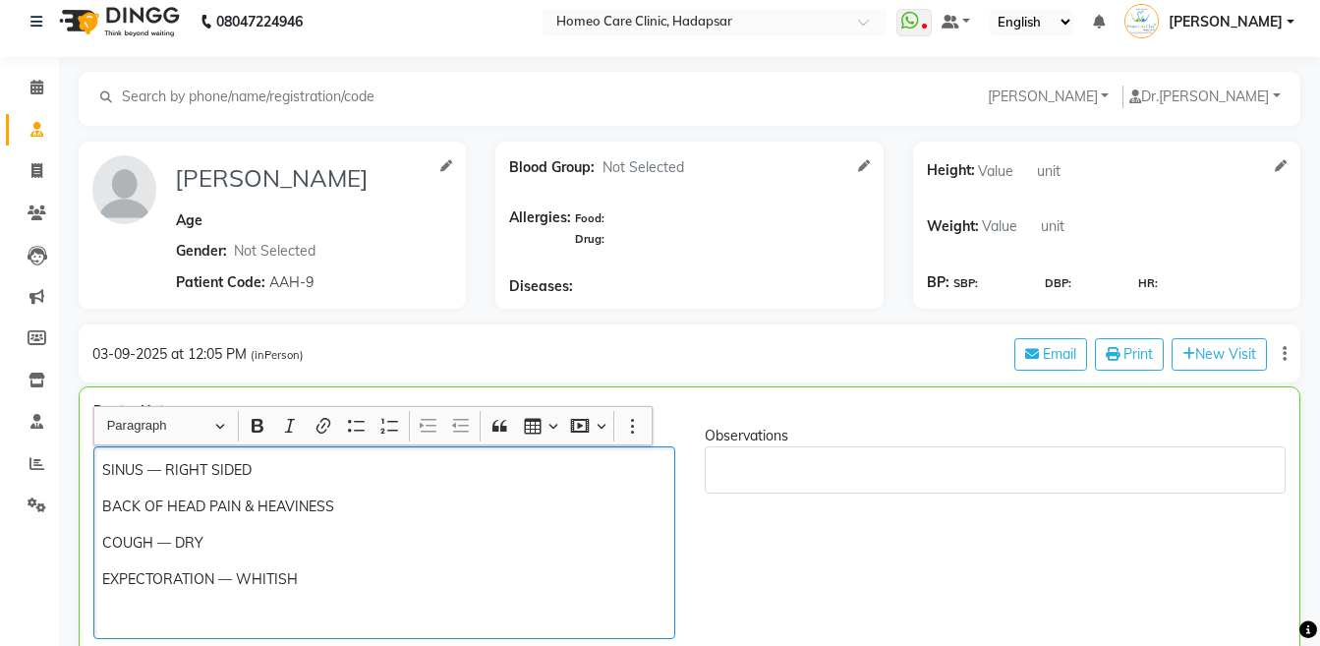
click at [238, 575] on p "EXPECTORATION — WHITISH" at bounding box center [383, 579] width 563 height 21
click at [471, 586] on p "EXPECTORATION — TRANSPARENT & WHITISH" at bounding box center [383, 579] width 563 height 21
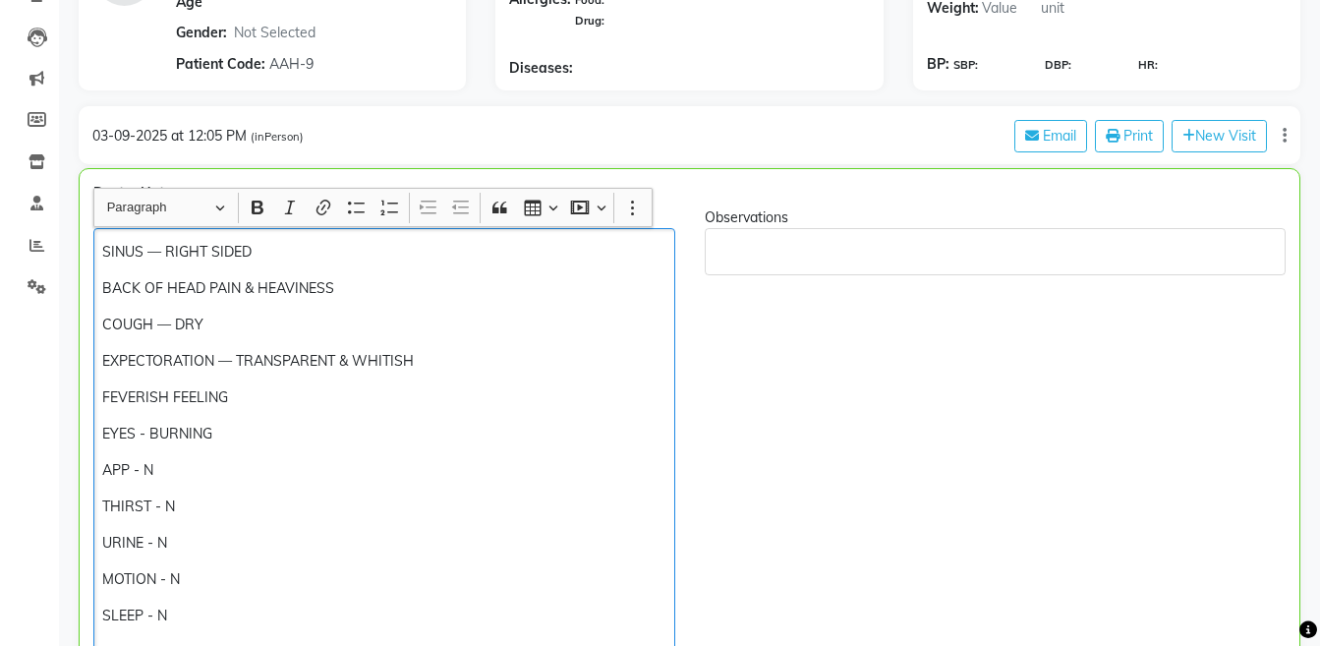
scroll to position [268, 0]
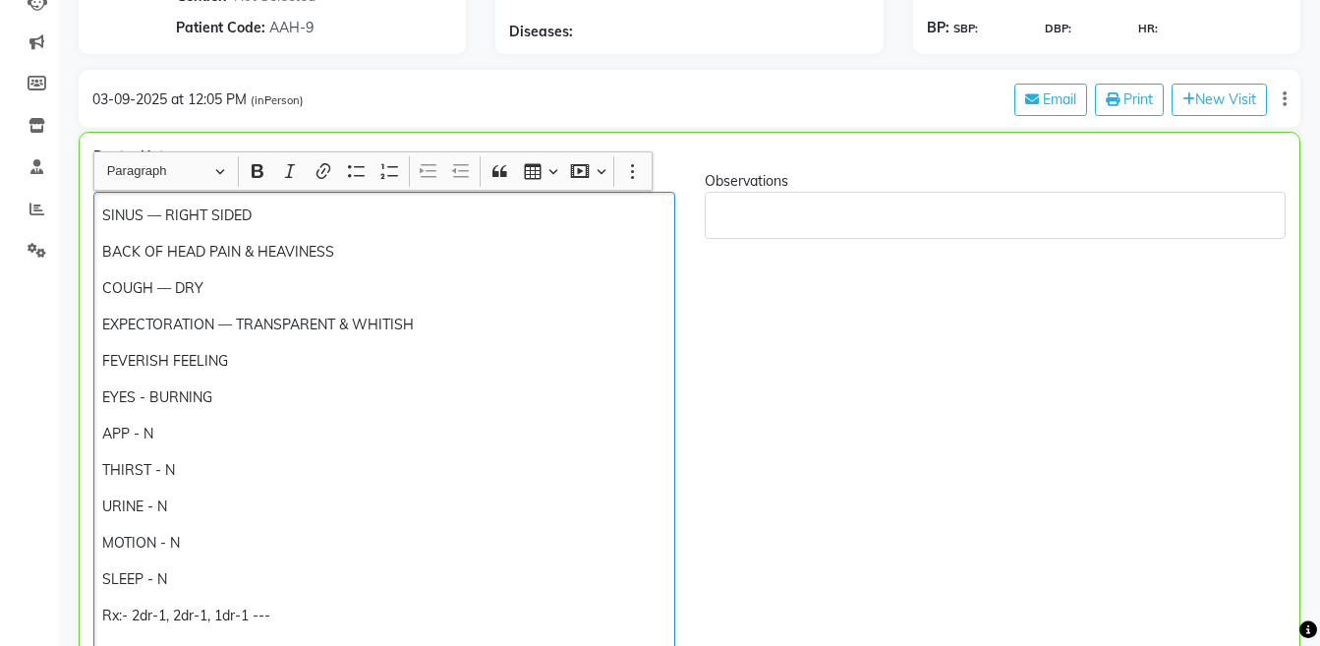
click at [130, 600] on p "Rx:- 2dr-1, 2dr-1, 1dr-1 ---" at bounding box center [383, 615] width 563 height 21
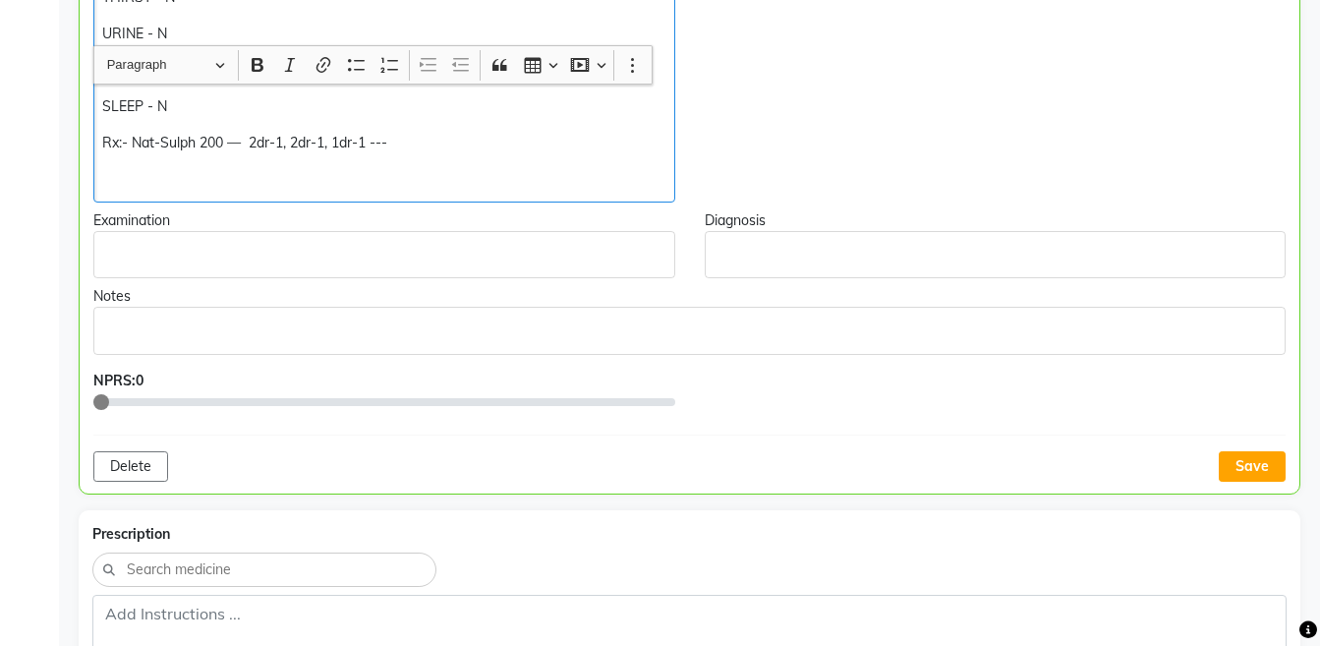
scroll to position [786, 0]
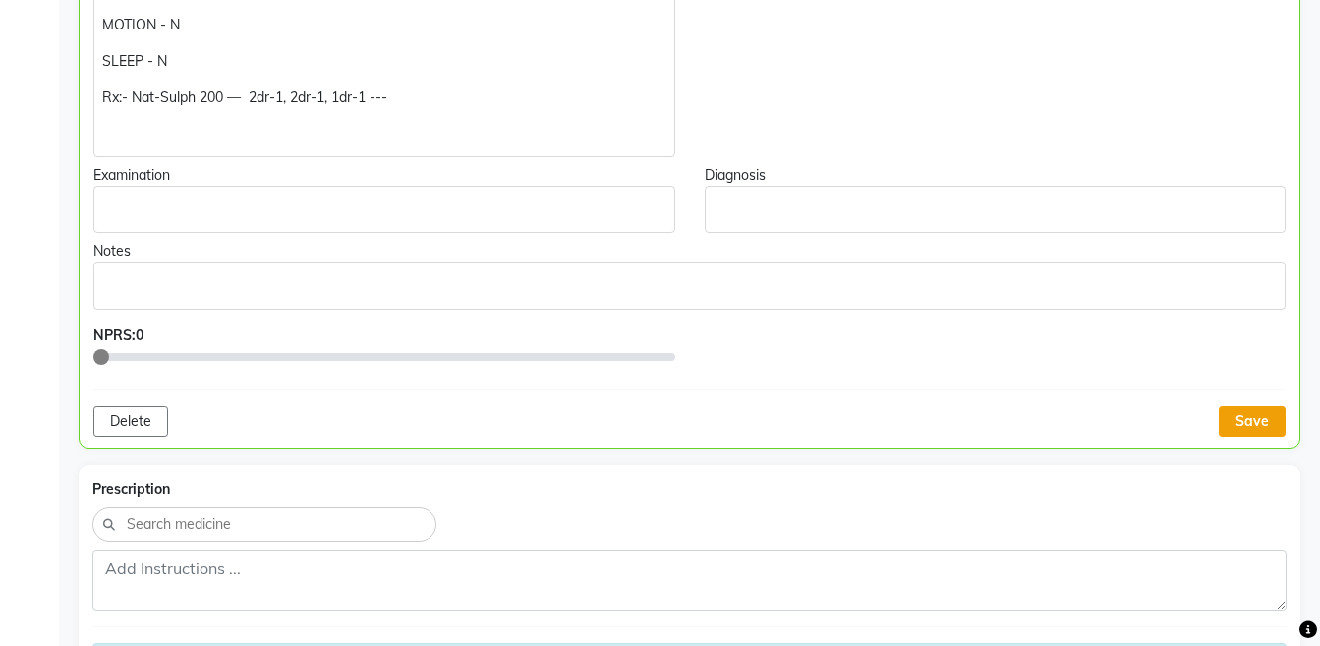
click at [1250, 422] on button "Save" at bounding box center [1252, 421] width 67 height 30
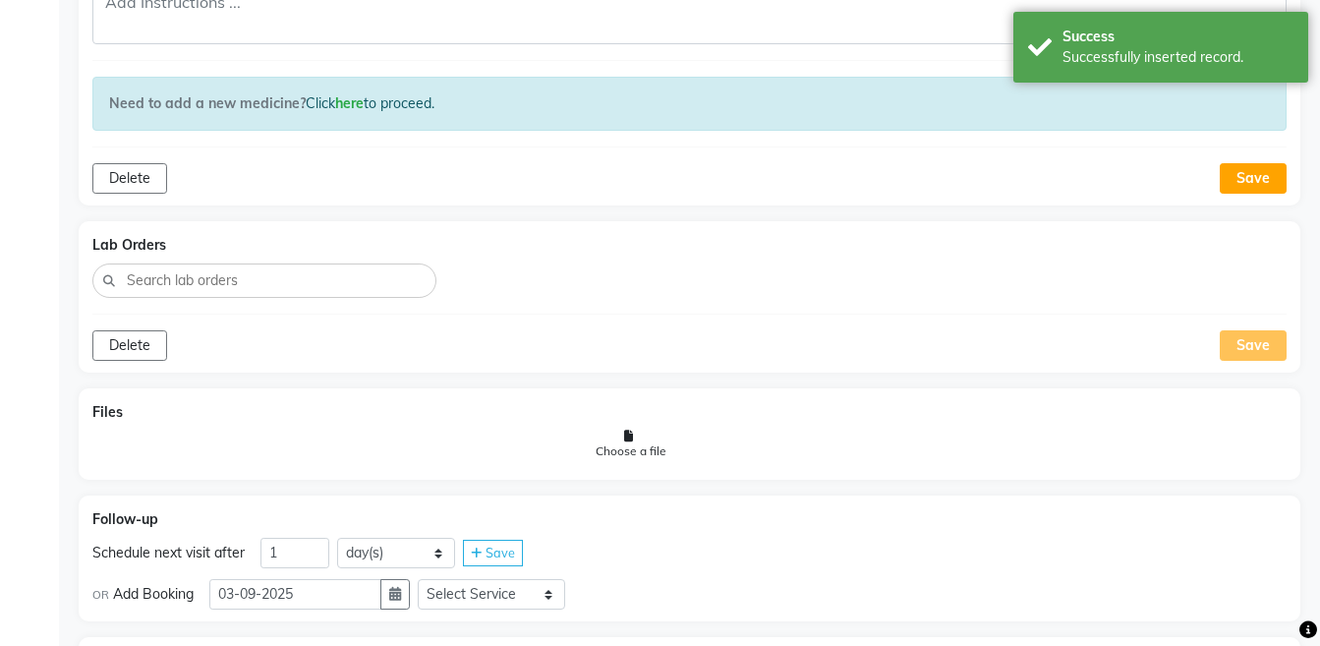
scroll to position [1455, 0]
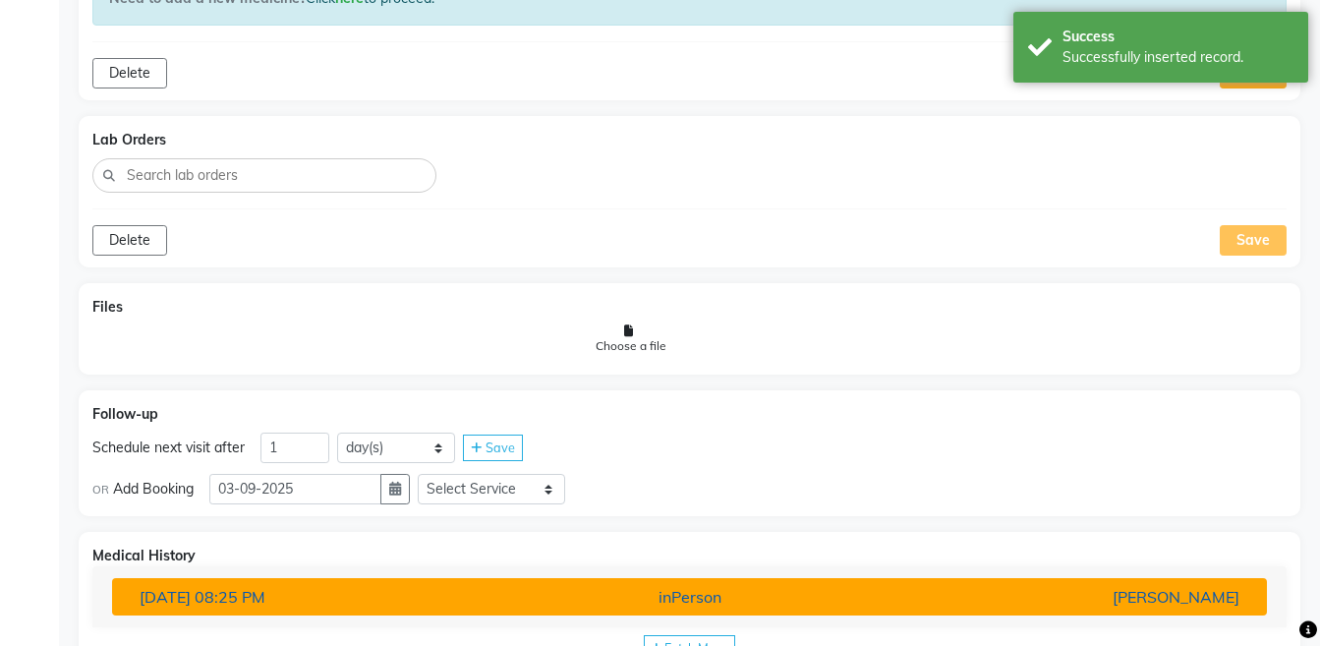
click at [1198, 590] on div "[PERSON_NAME]" at bounding box center [1066, 597] width 376 height 24
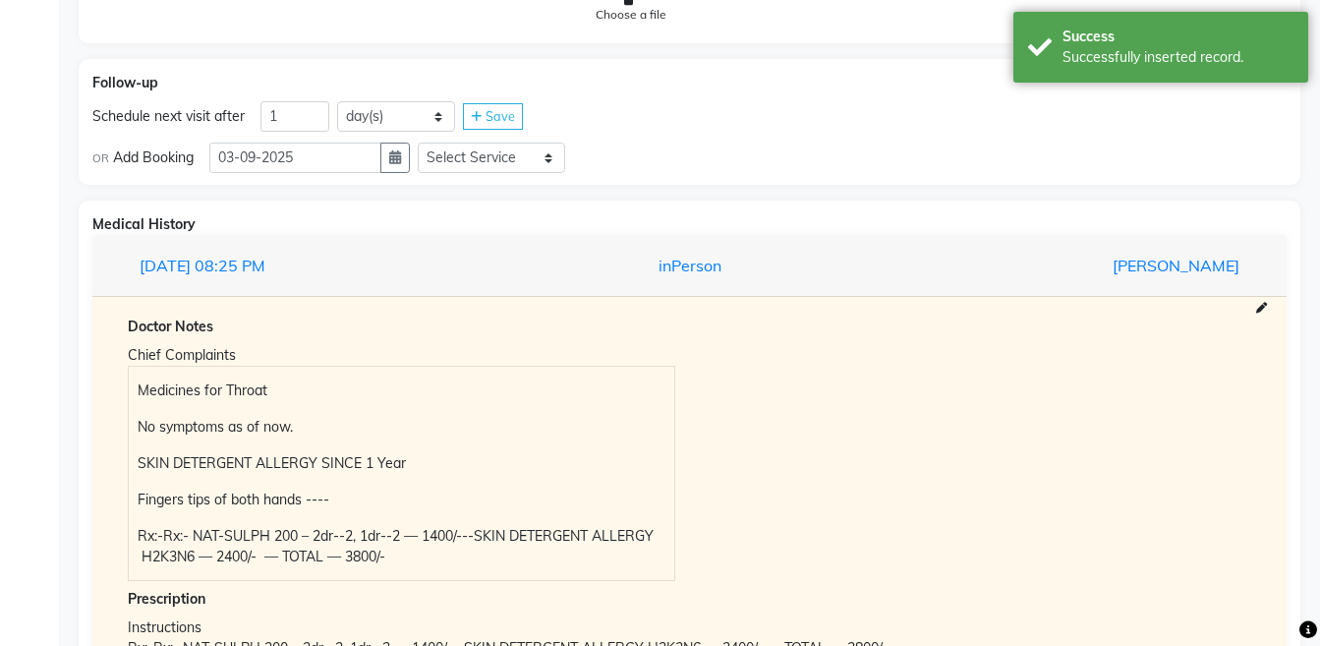
scroll to position [1905, 0]
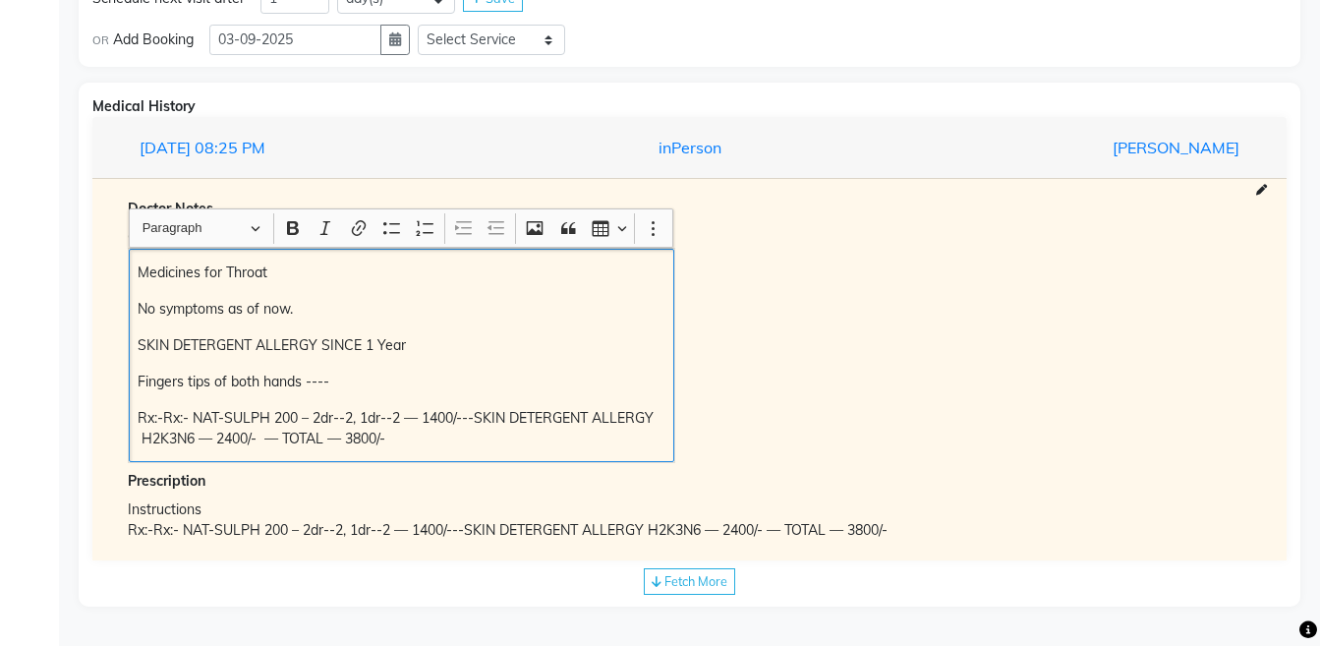
click at [456, 417] on p "Rx:-Rx:- NAT-SULPH 200 – 2dr--2, 1dr--2 — 1400/---SKIN DETERGENT ALLERGY H2K3N6…" at bounding box center [401, 428] width 527 height 41
copy p "NAT-SULPH 200 – 2dr--2, 1dr--2 — 1400/"
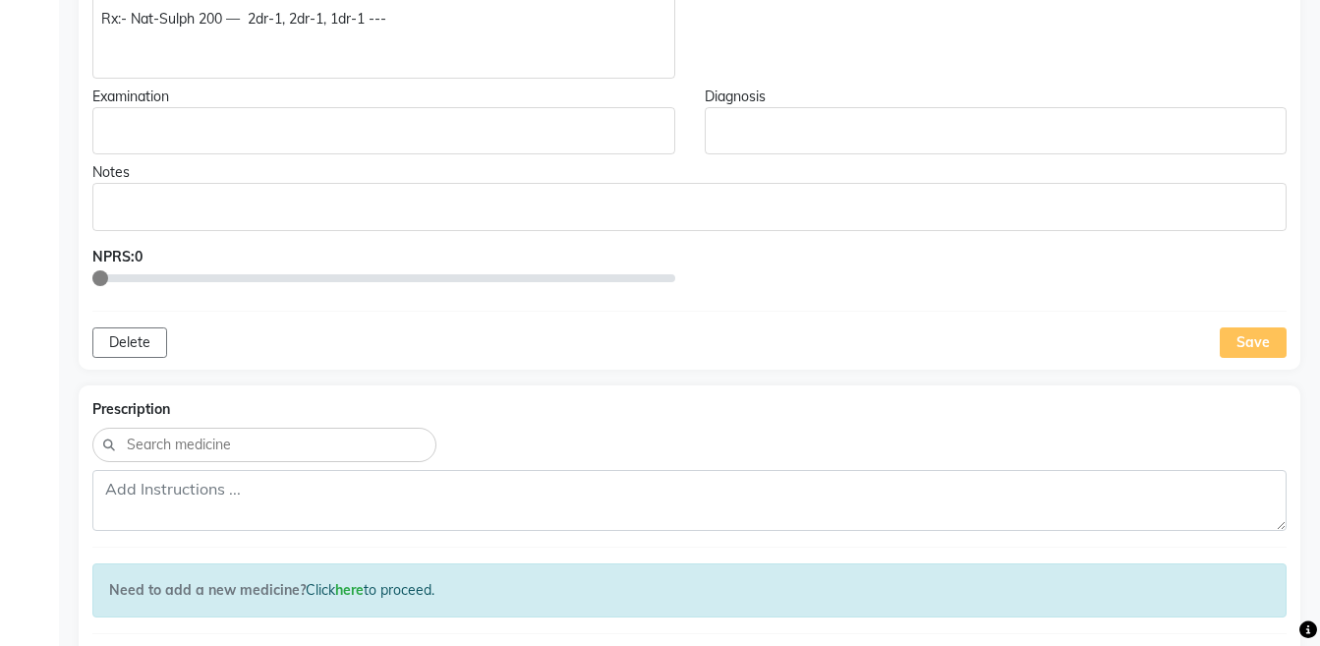
scroll to position [827, 0]
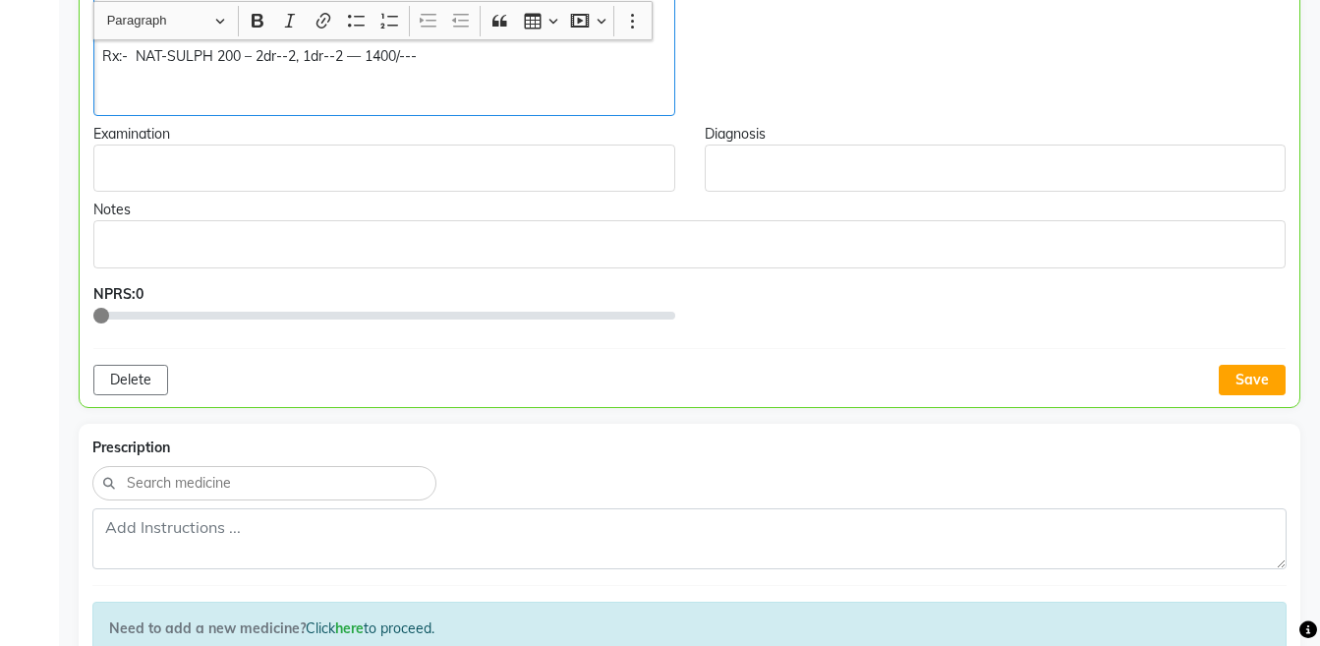
scroll to position [828, 0]
click at [1258, 382] on button "Save" at bounding box center [1252, 379] width 67 height 30
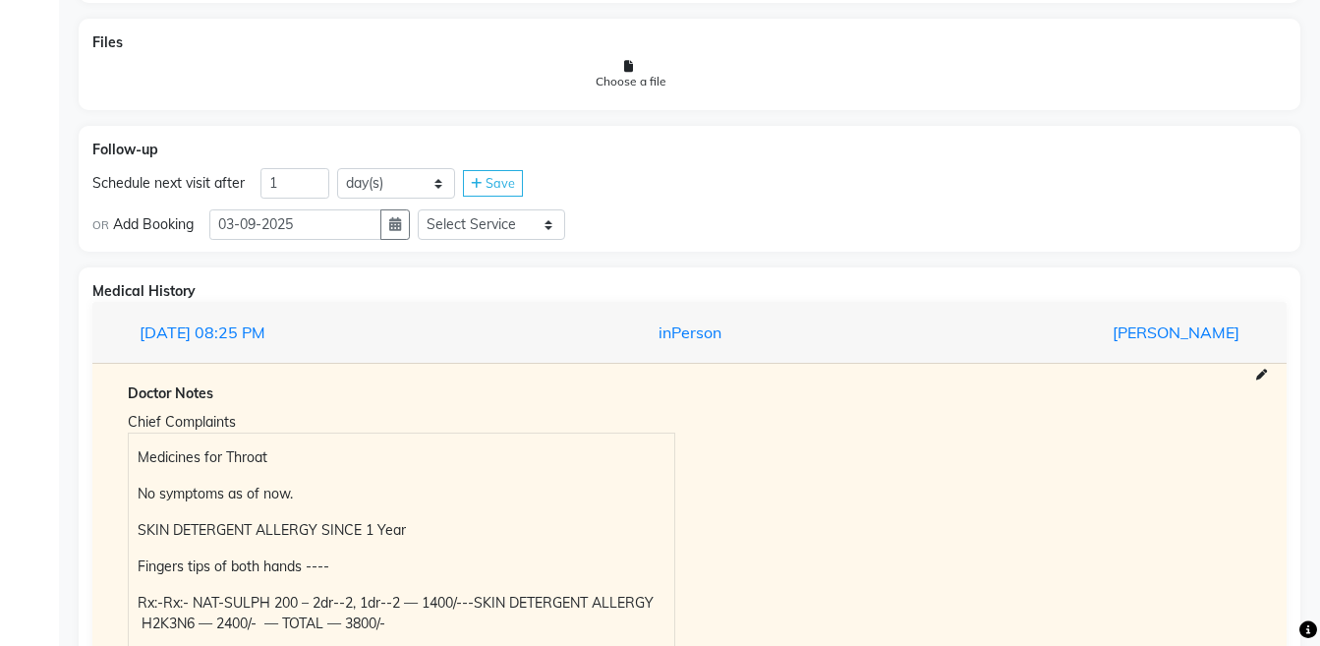
scroll to position [1905, 0]
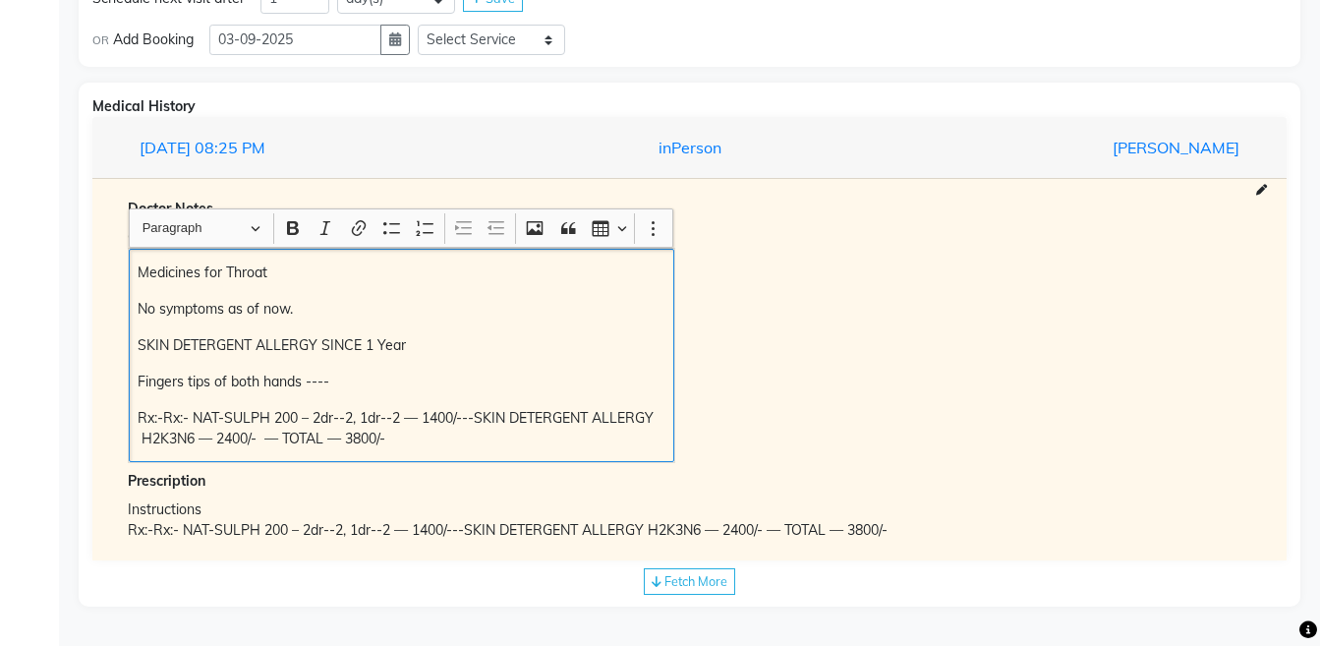
click at [458, 425] on p "Rx:-Rx:- NAT-SULPH 200 – 2dr--2, 1dr--2 — 1400/---SKIN DETERGENT ALLERGY H2K3N6…" at bounding box center [401, 428] width 527 height 41
click at [441, 433] on p "Rx:-Rx:- NAT-SULPH 200 – 2dr--2, 1dr--2 — 1400/---SKIN DETERGENT ALLERGY H2K3N6…" at bounding box center [401, 428] width 527 height 41
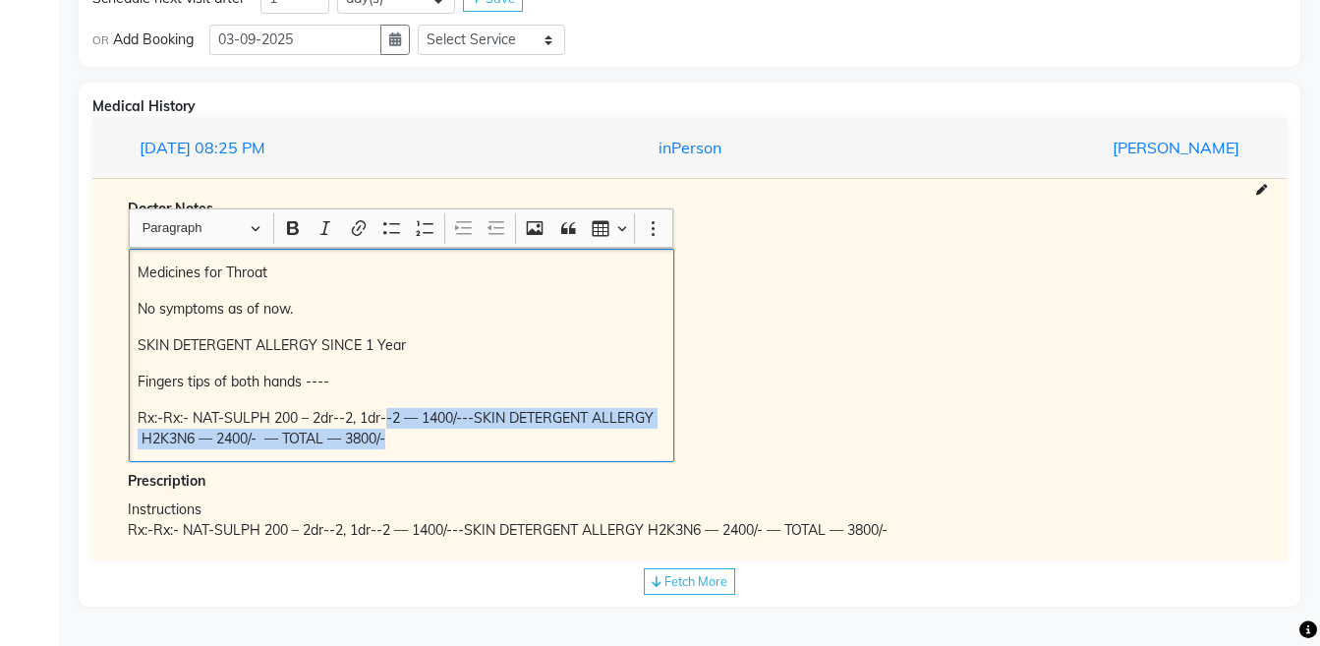
copy p "-2 — 1400/---SKIN DETERGENT ALLERGY H2K3N6 — 2400/- — TOTAL — 3800/-"
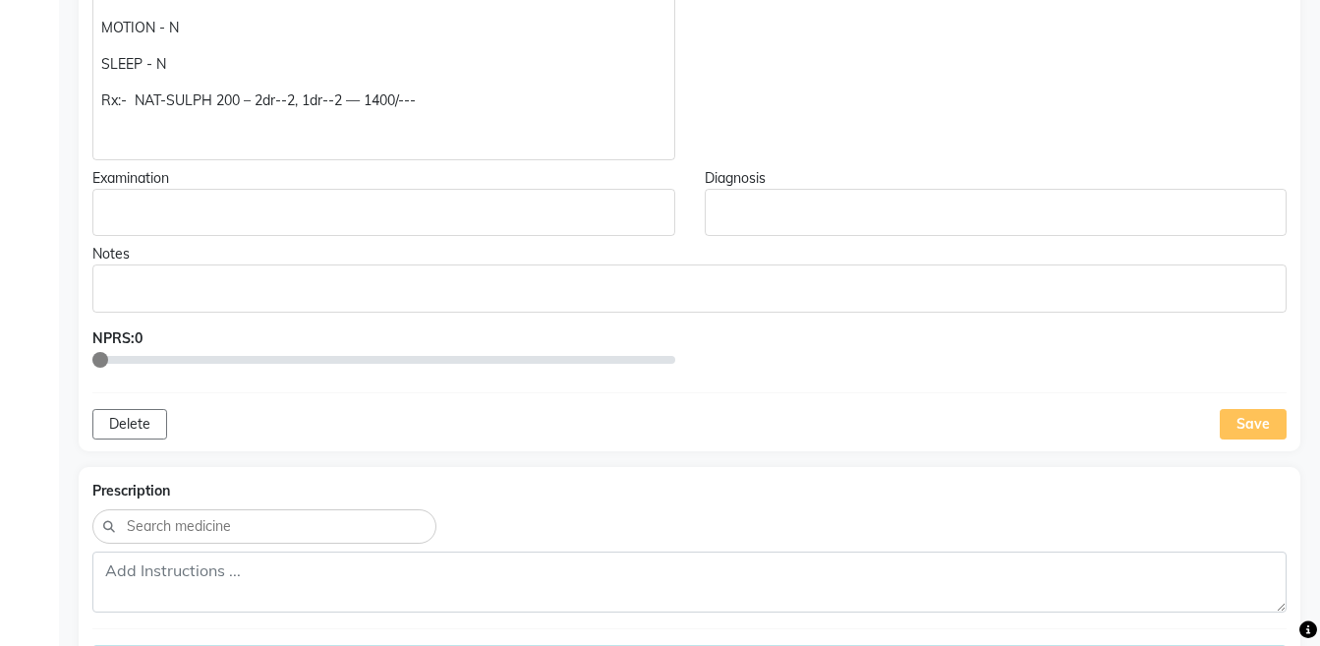
scroll to position [741, 0]
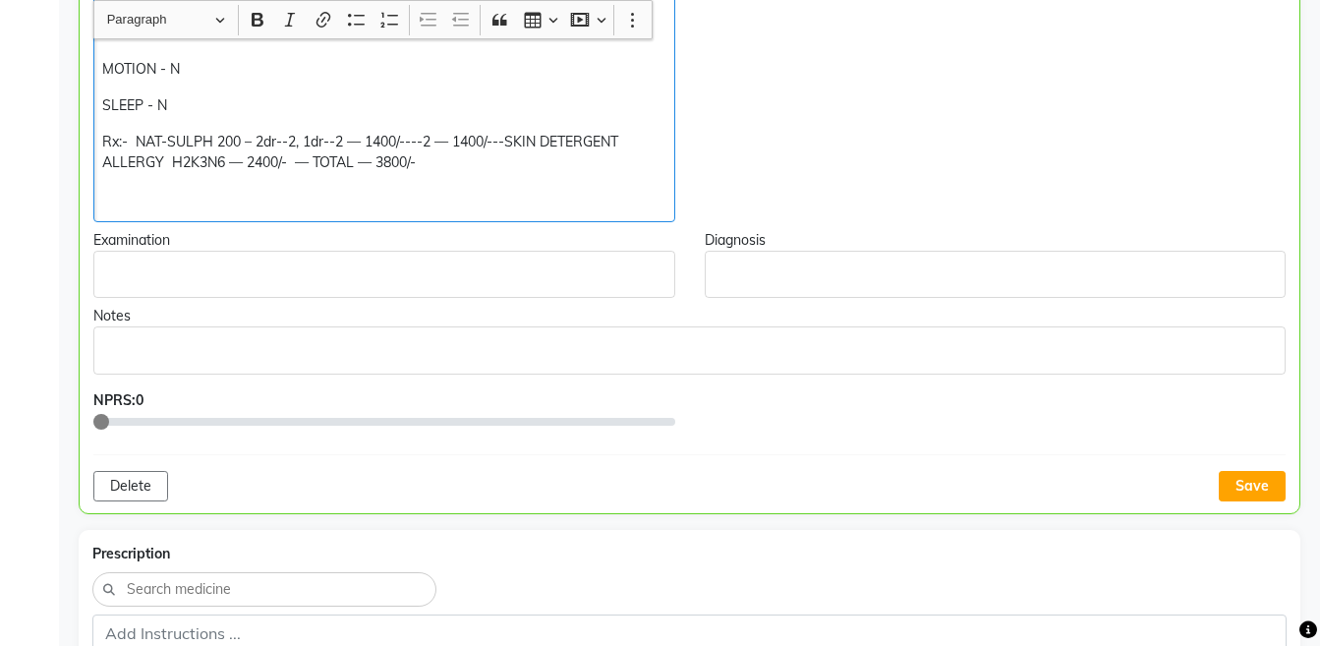
click at [499, 142] on p "Rx:- NAT-SULPH 200 – 2dr--2, 1dr--2 — 1400/----2 — 1400/---SKIN DETERGENT ALLER…" at bounding box center [383, 152] width 563 height 41
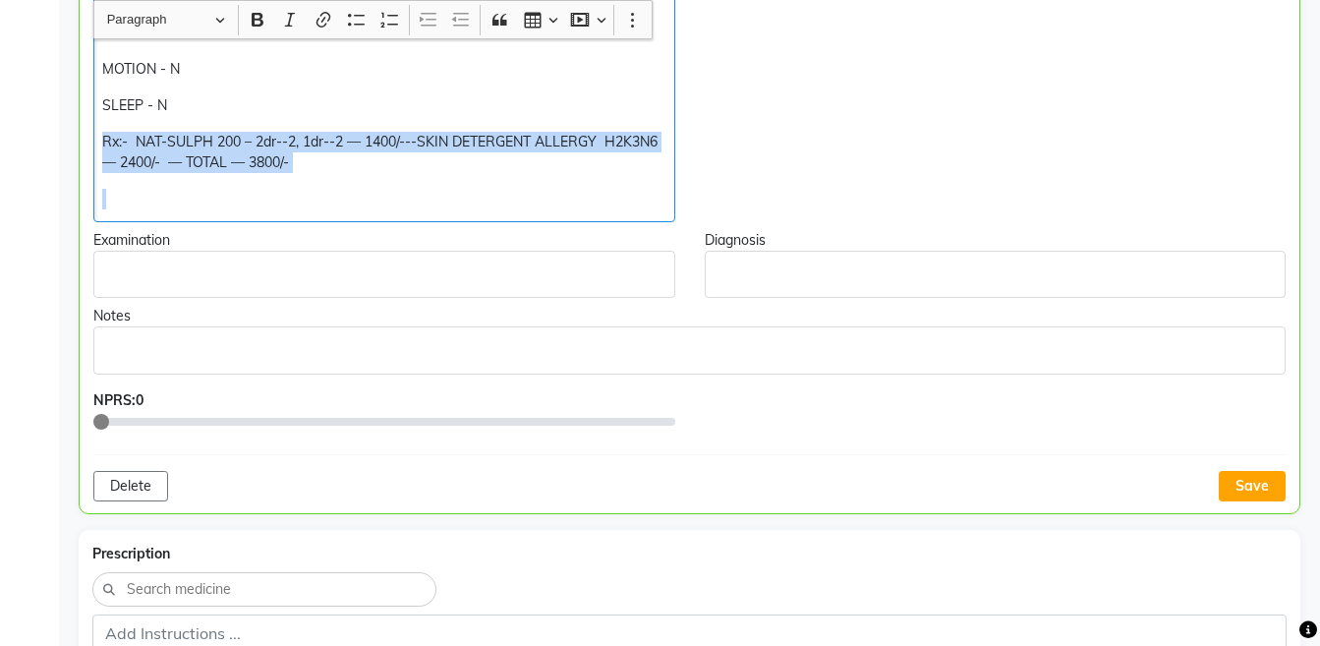
copy p "Rx:- NAT-SULPH 200 – 2dr--2, 1dr--2 — 1400/---SKIN DETERGENT ALLERGY H2K3N6 — 2…"
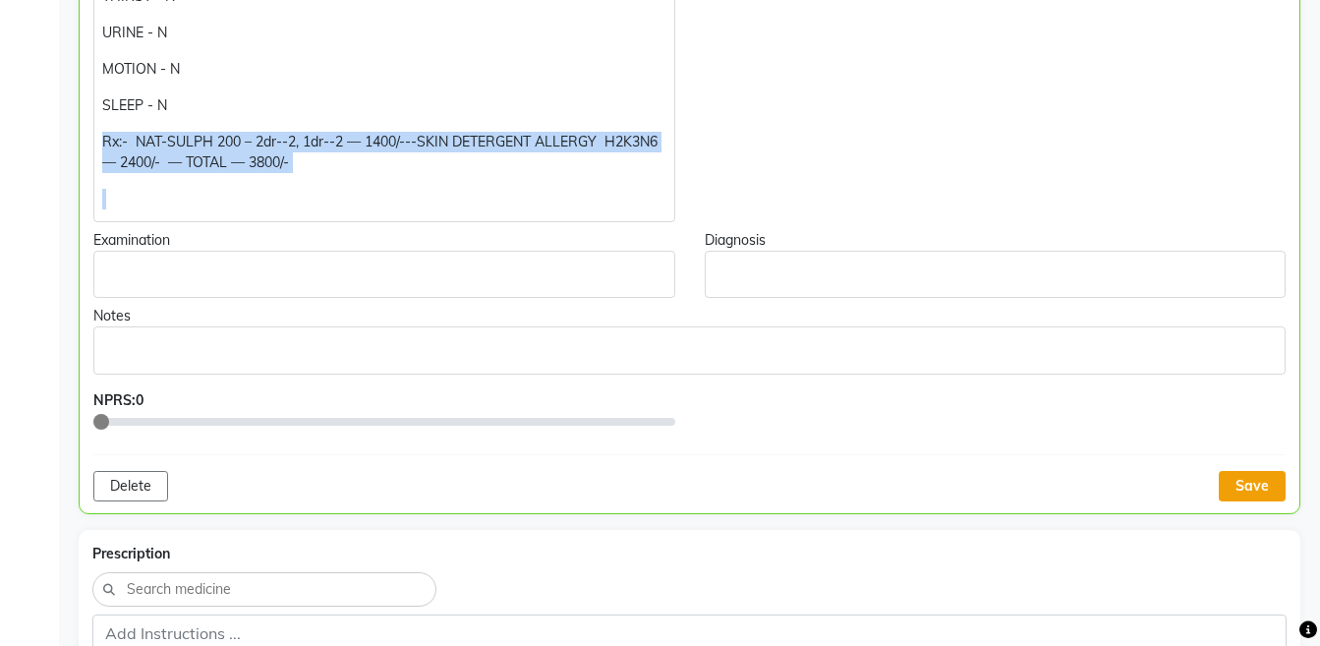
click at [1234, 487] on button "Save" at bounding box center [1252, 486] width 67 height 30
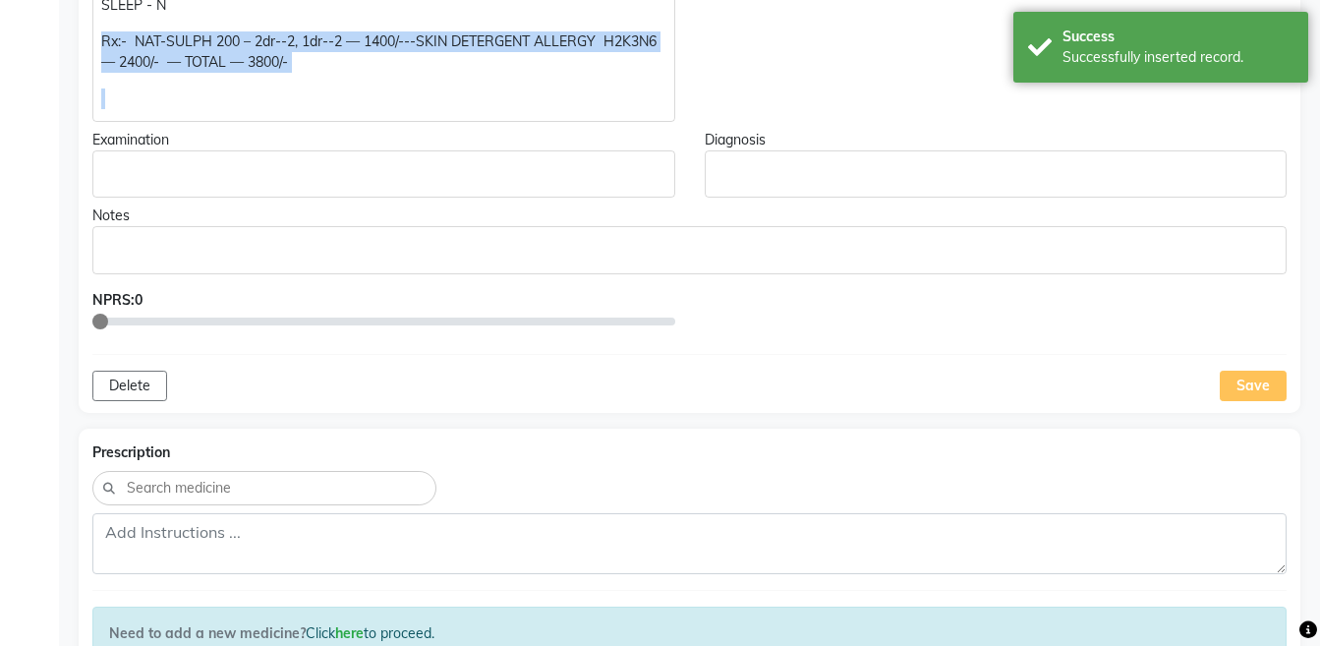
scroll to position [944, 0]
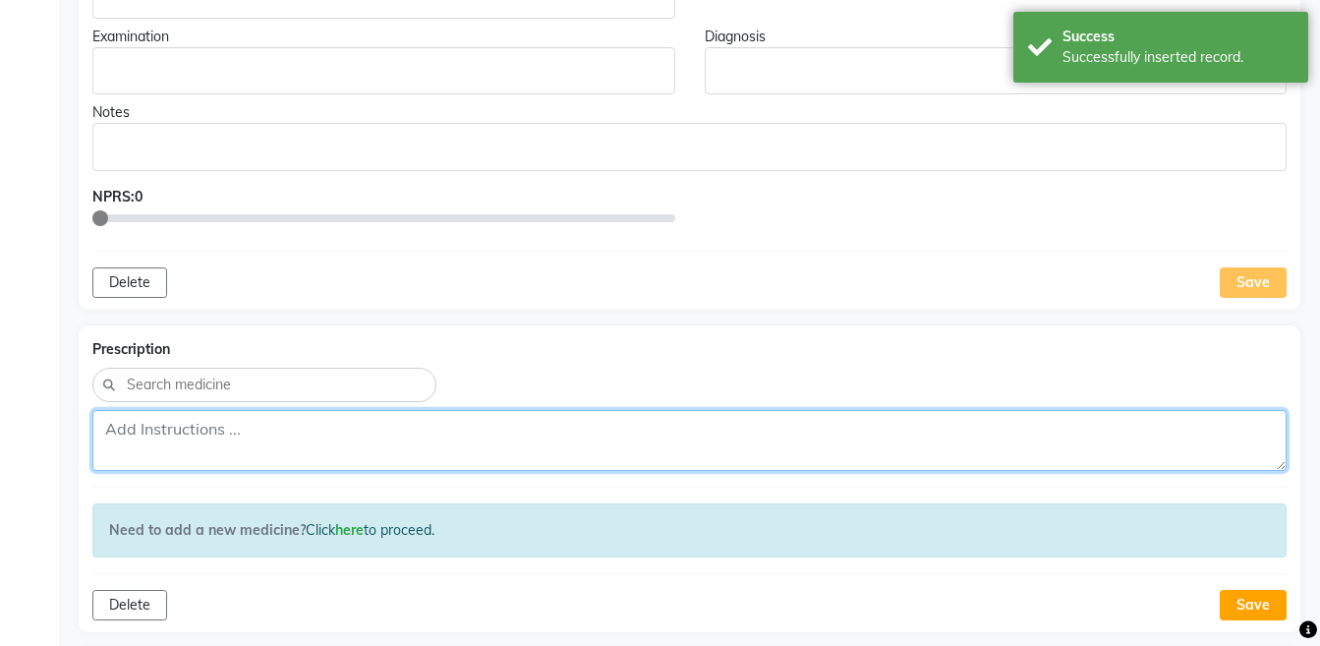
click at [803, 453] on textarea at bounding box center [689, 440] width 1194 height 61
paste textarea "Rx:- NAT-SULPH 200 – 2dr--2, 1dr--2 — 1400/---SKIN DETERGENT ALLERGY H2K3N6 — 2…"
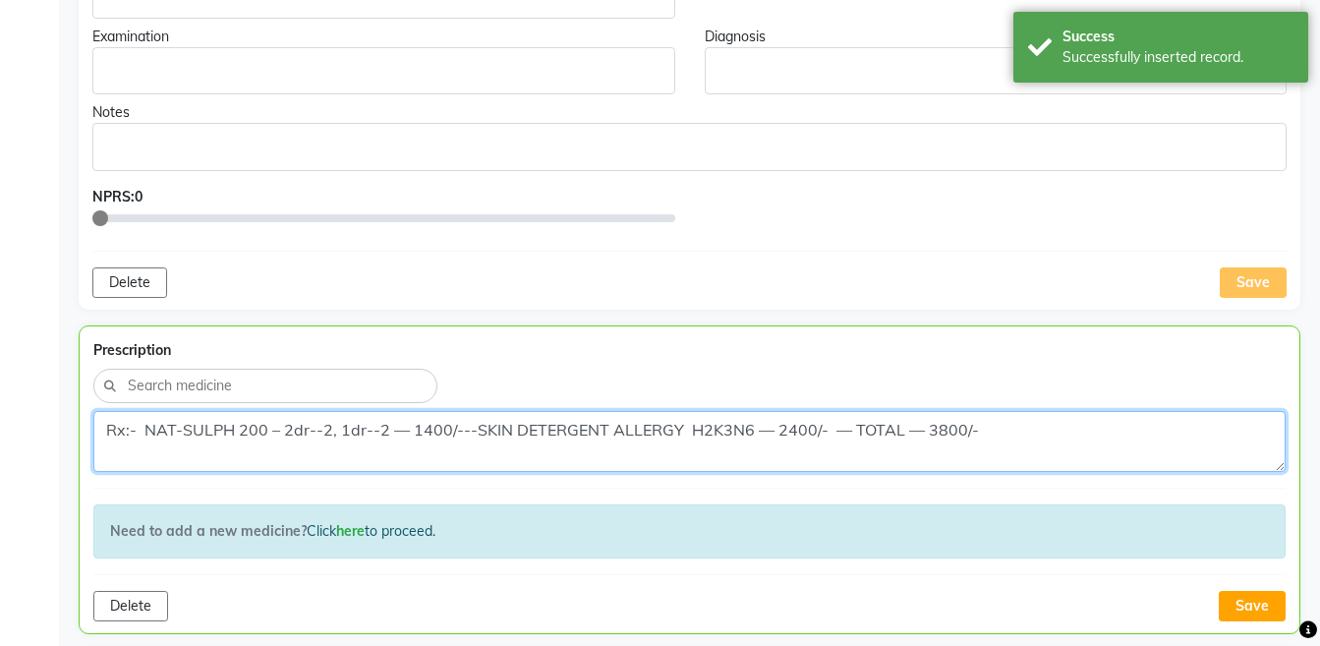
scroll to position [0, 0]
type textarea "Rx:- NAT-SULPH 200 – 2dr--2, 1dr--2 — 1400/---SKIN DETERGENT ALLERGY H2K3N6 — 2…"
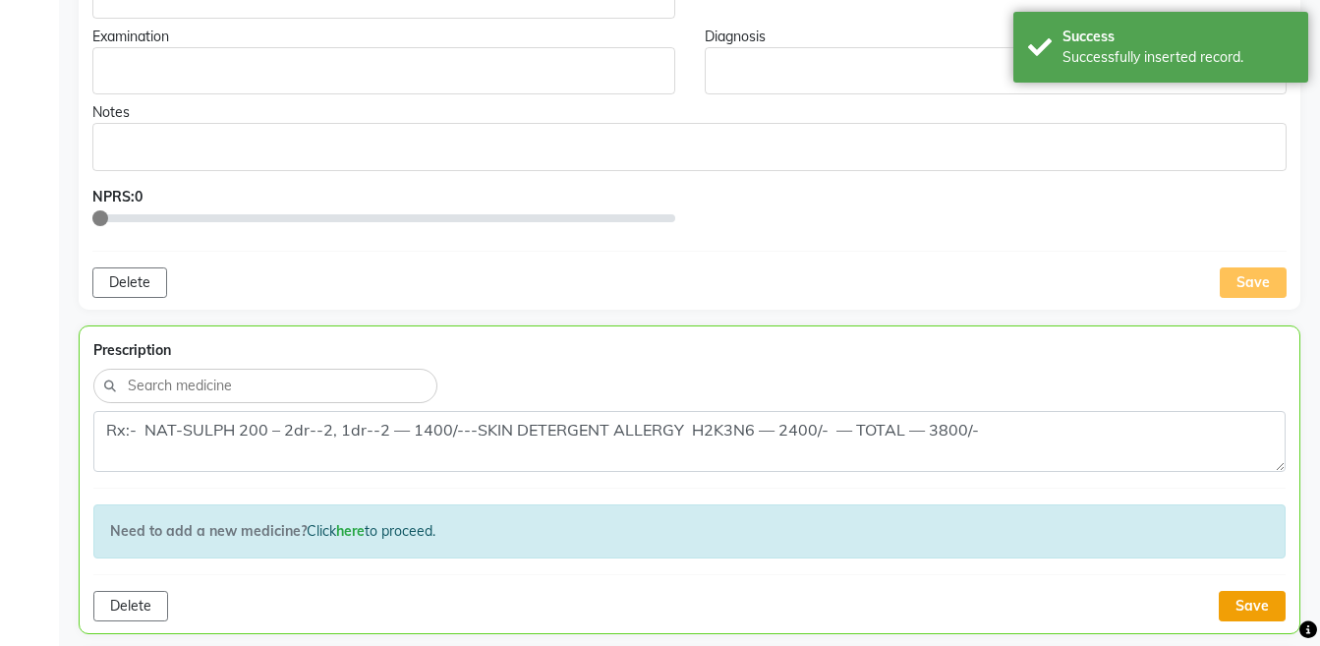
click at [1254, 598] on button "Save" at bounding box center [1252, 606] width 67 height 30
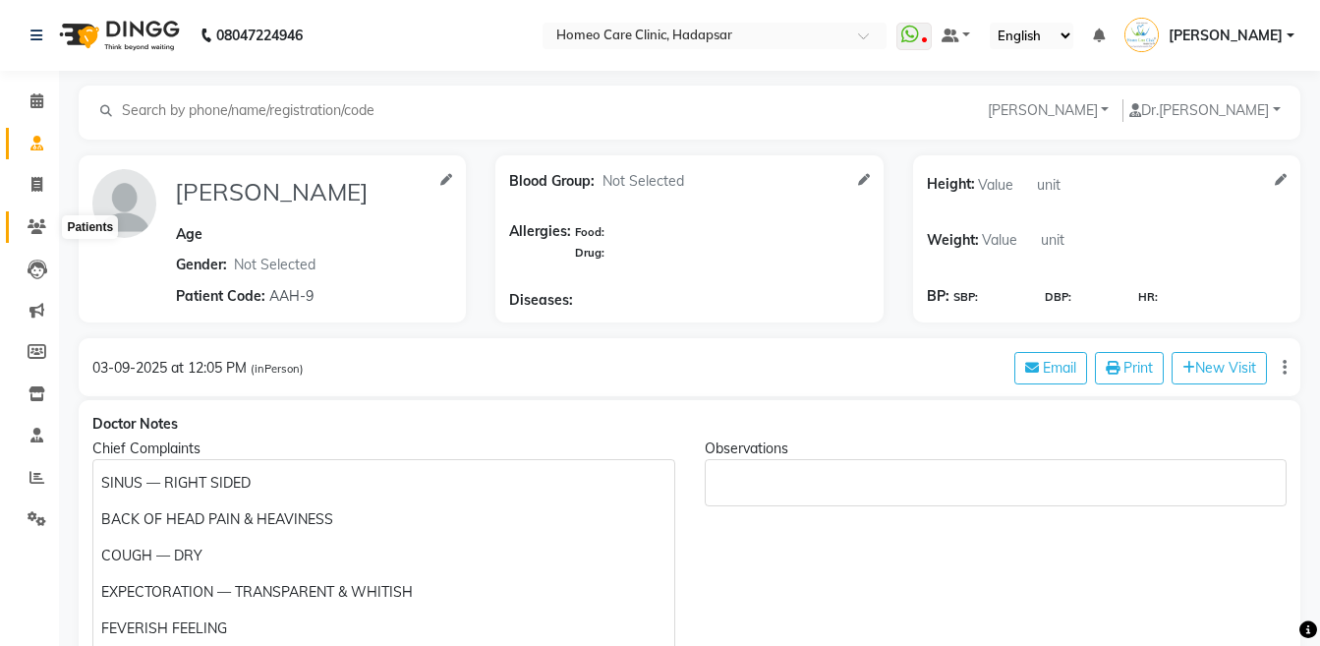
click at [33, 232] on icon at bounding box center [37, 226] width 19 height 15
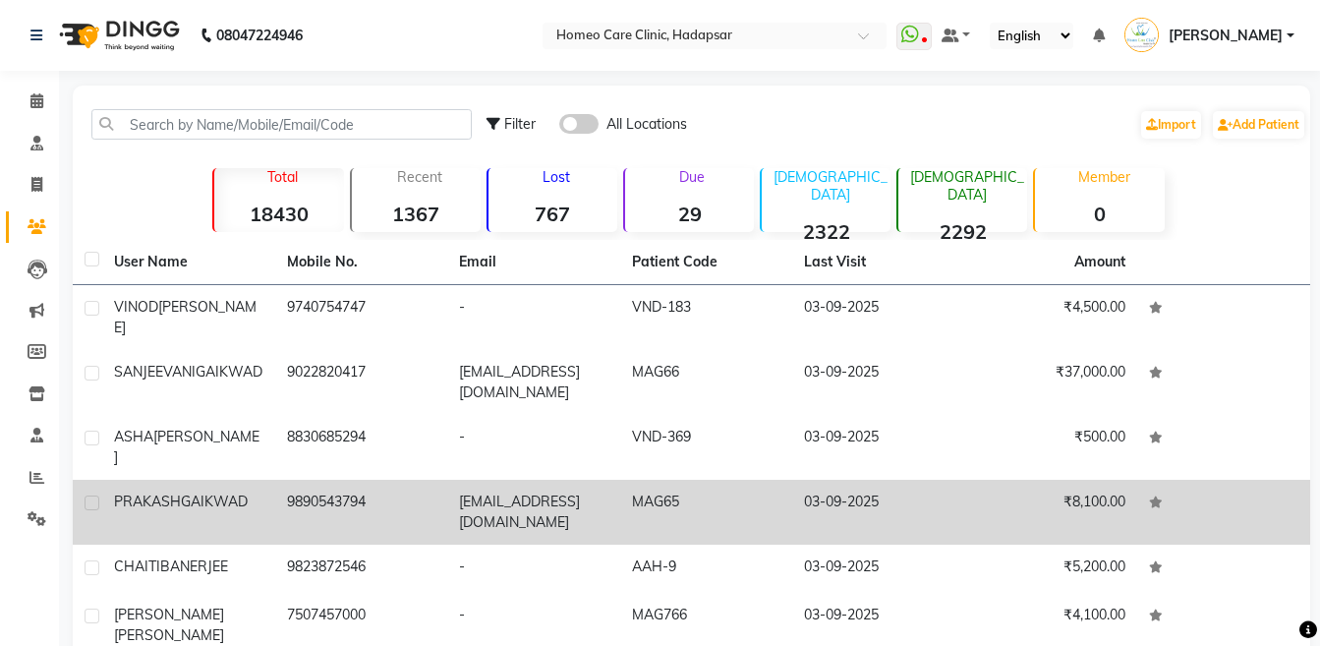
click at [245, 500] on td "PRAKASH GAIKWAD" at bounding box center [188, 512] width 173 height 65
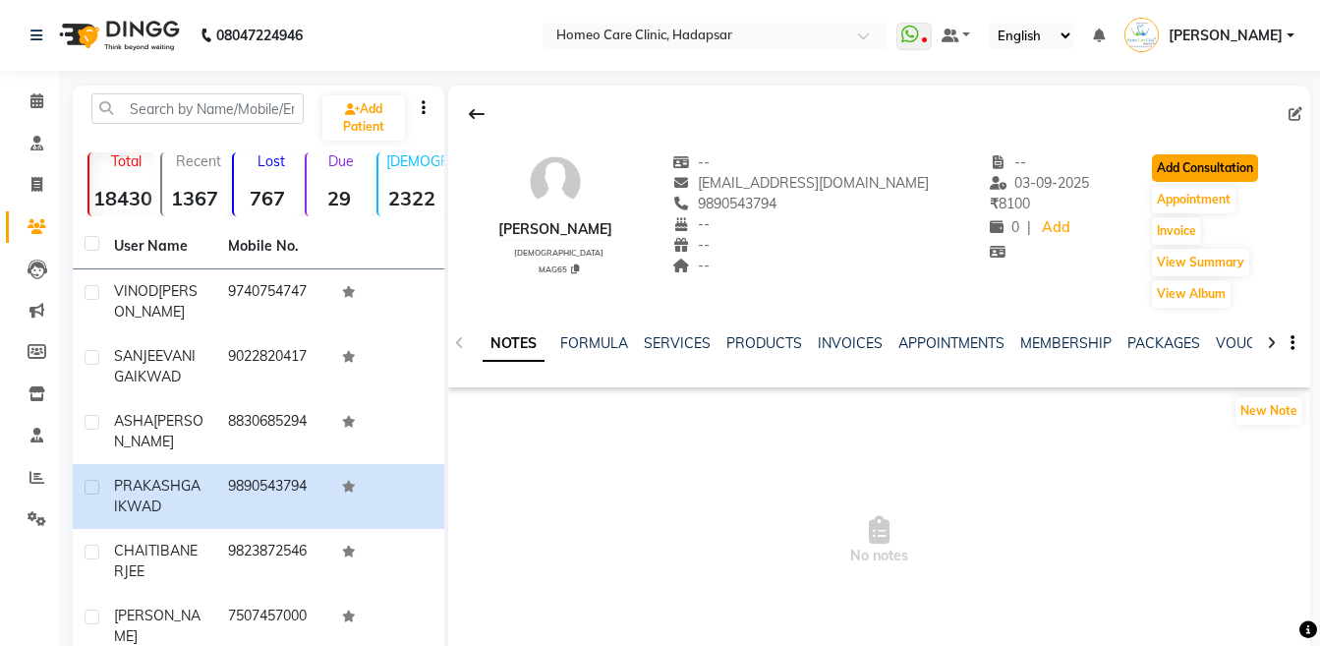
click at [1174, 170] on button "Add Consultation" at bounding box center [1205, 168] width 106 height 28
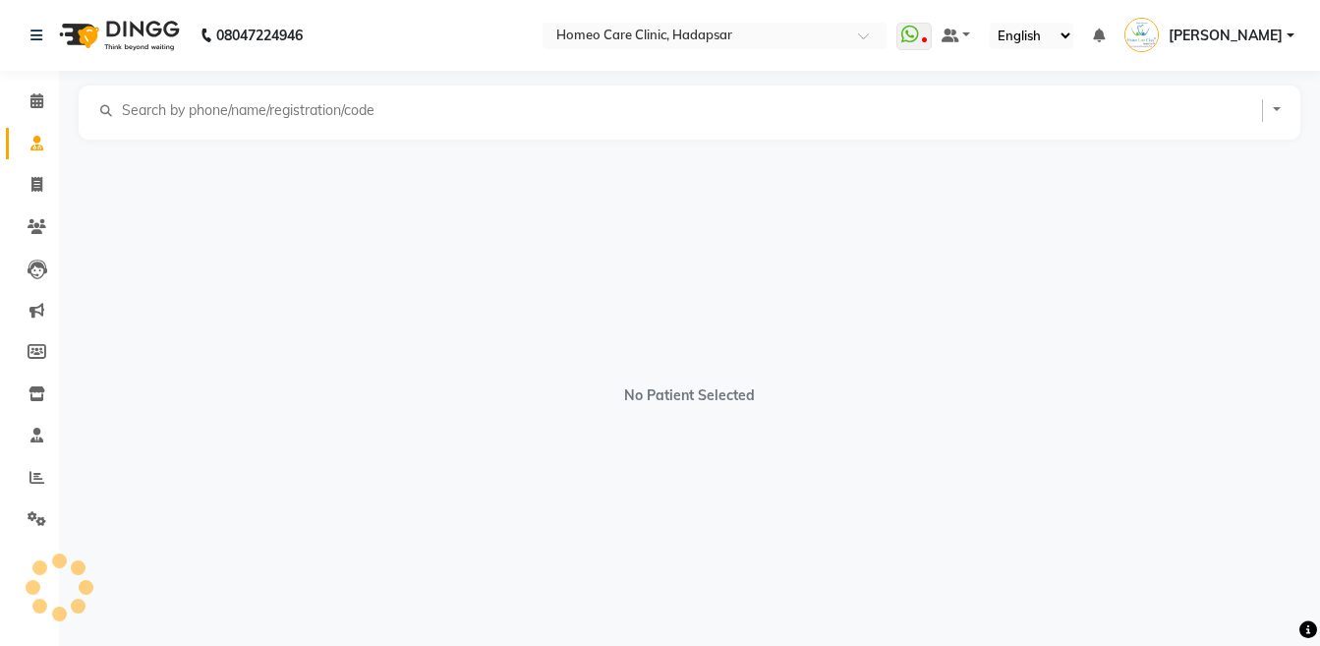
select select "[DEMOGRAPHIC_DATA]"
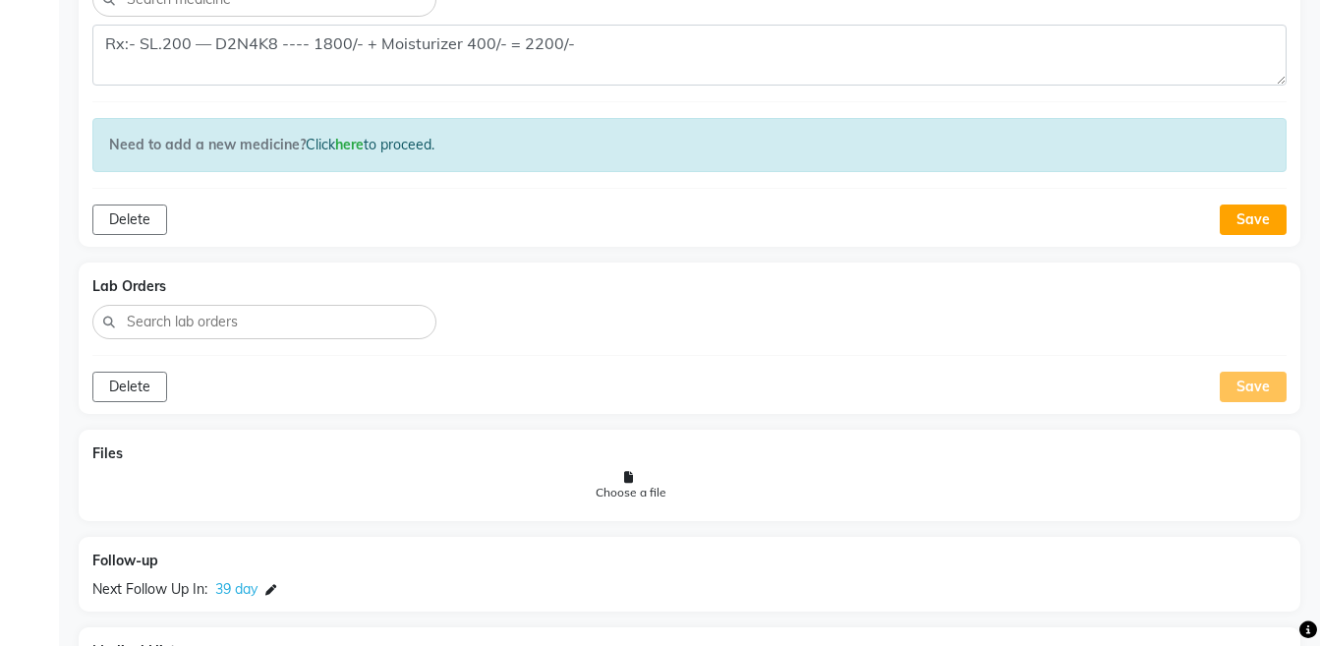
scroll to position [1428, 0]
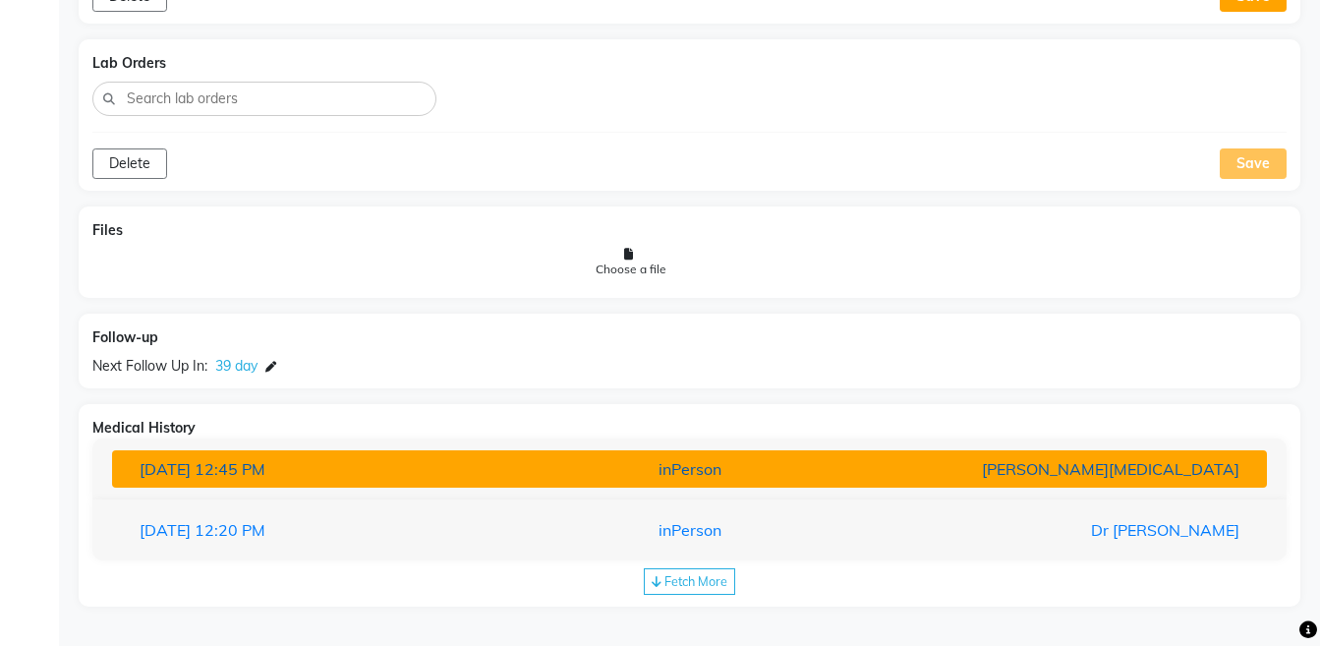
click at [1088, 460] on div "[PERSON_NAME][MEDICAL_DATA]" at bounding box center [1066, 469] width 376 height 24
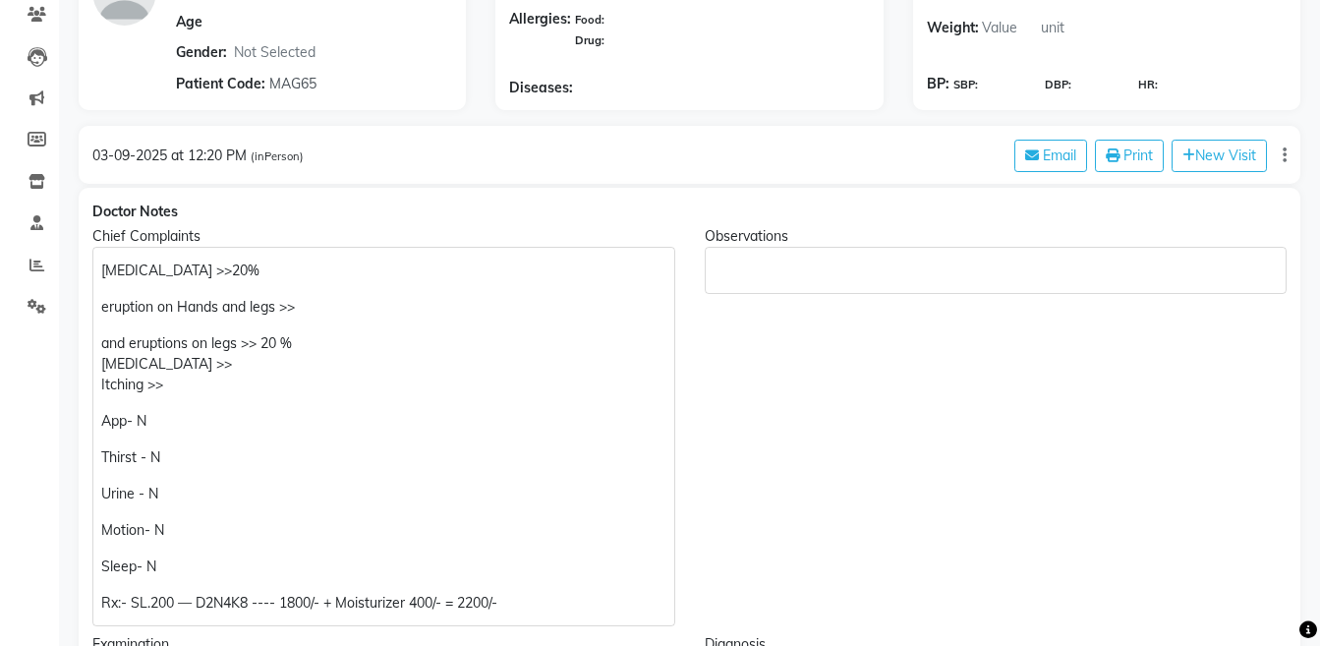
scroll to position [99, 0]
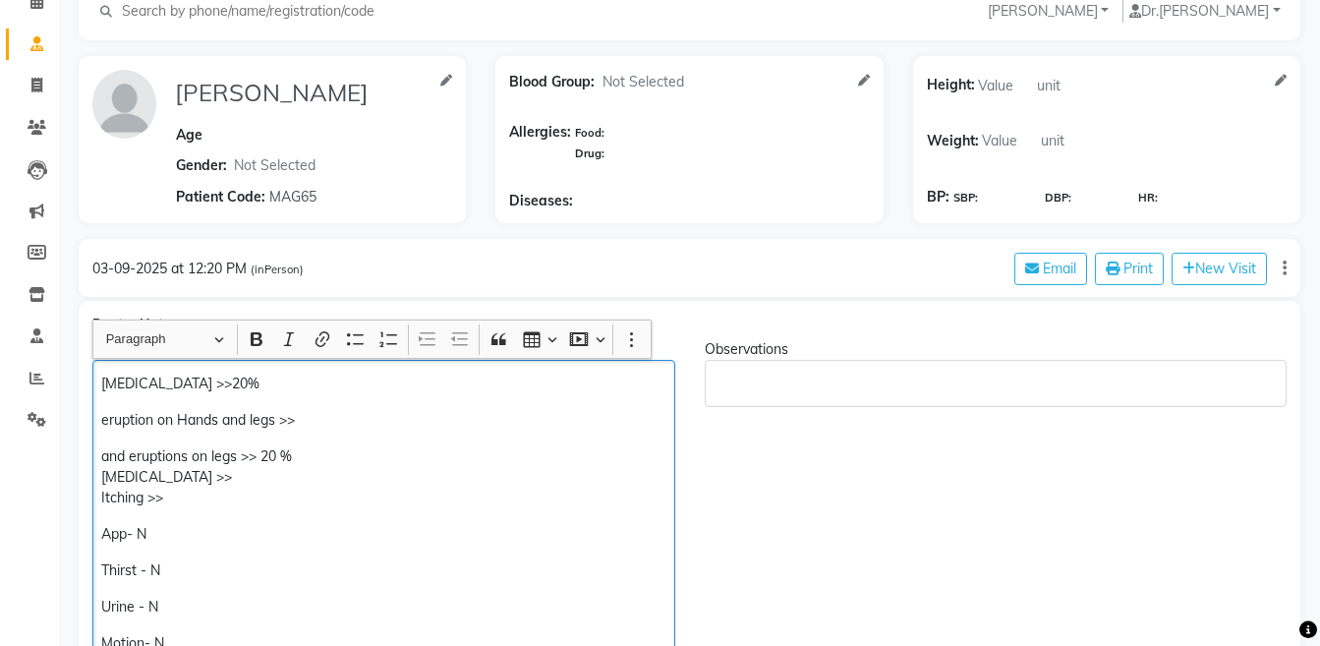
click at [105, 418] on p "eruption on Hands and legs >>" at bounding box center [383, 420] width 564 height 21
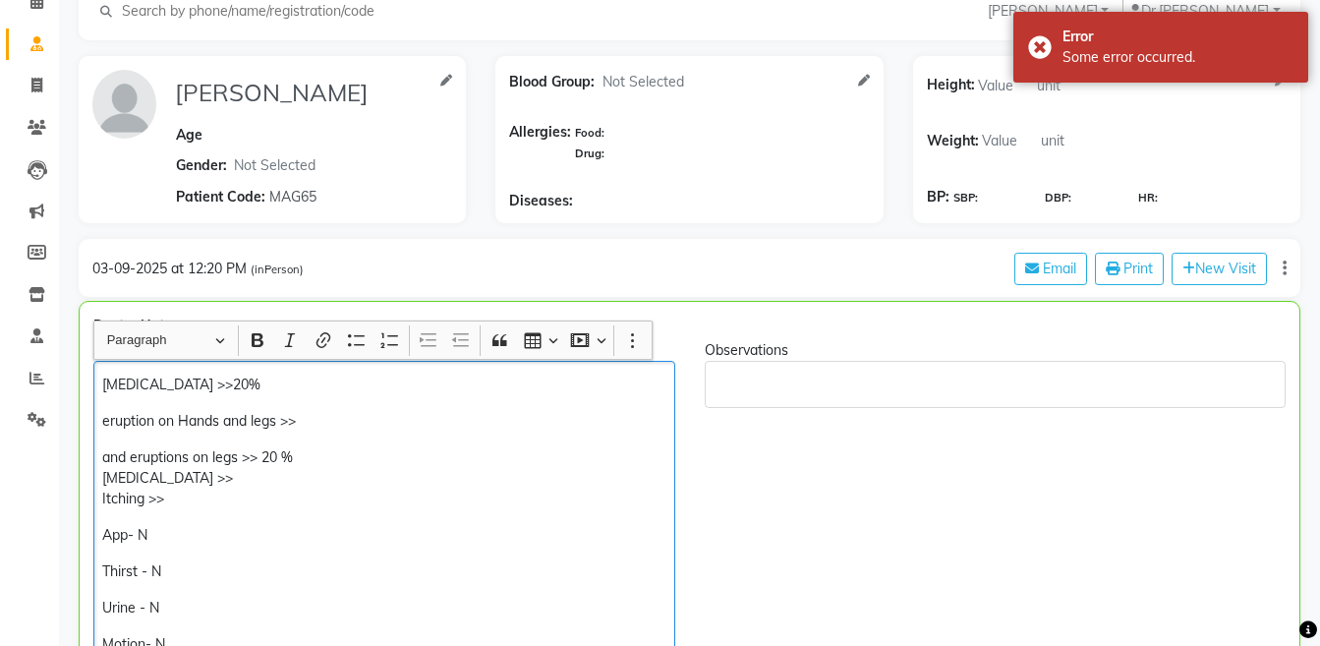
scroll to position [100, 0]
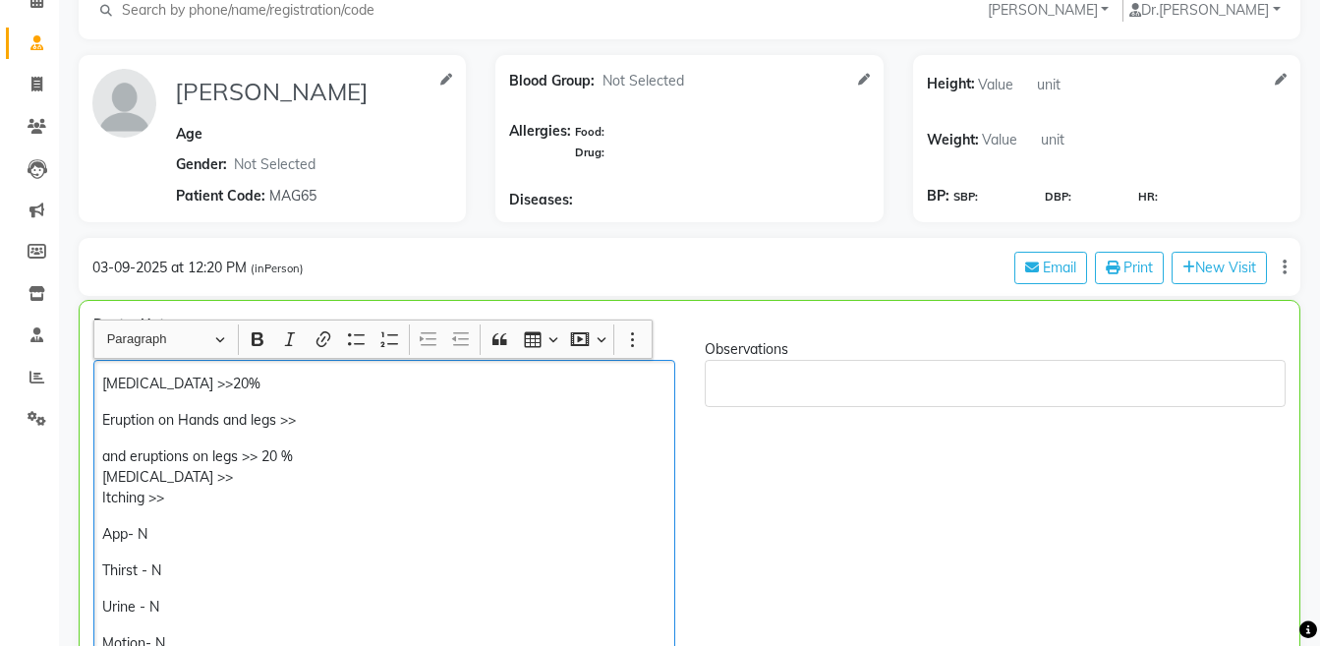
click at [141, 458] on p "and eruptions on legs >> 20 % Dryness >> Itching >>" at bounding box center [383, 477] width 563 height 62
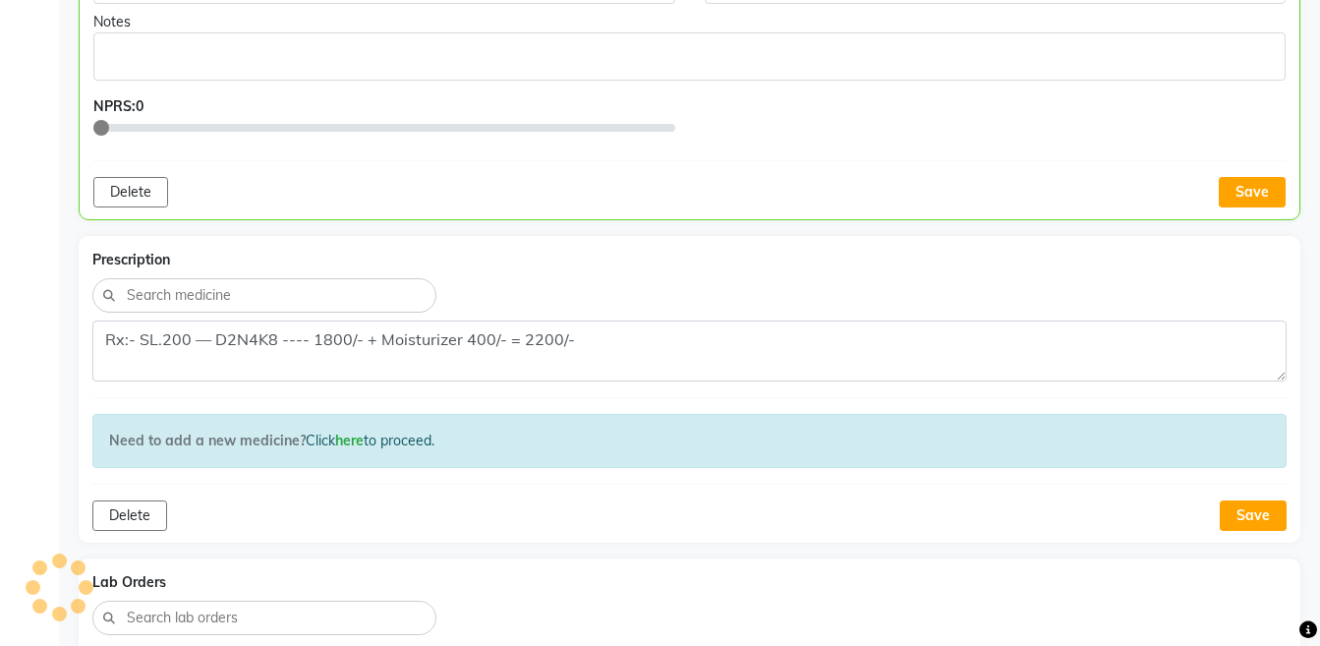
scroll to position [898, 0]
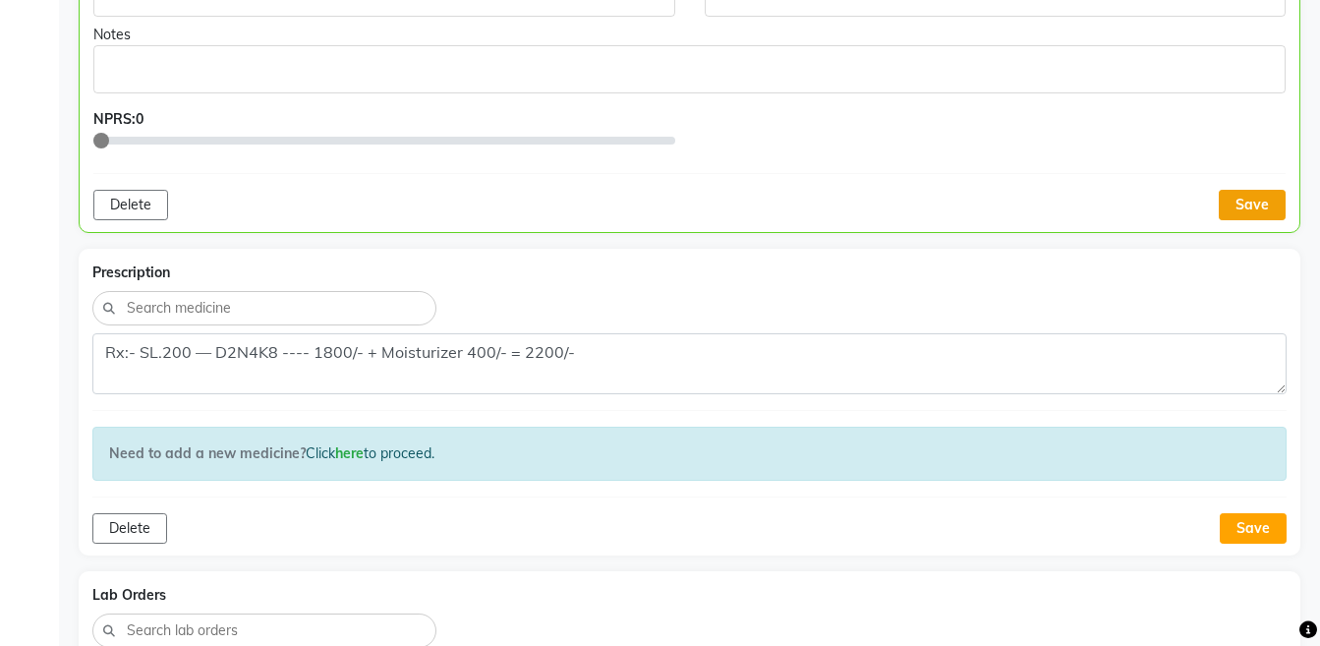
click at [1260, 197] on button "Save" at bounding box center [1252, 205] width 67 height 30
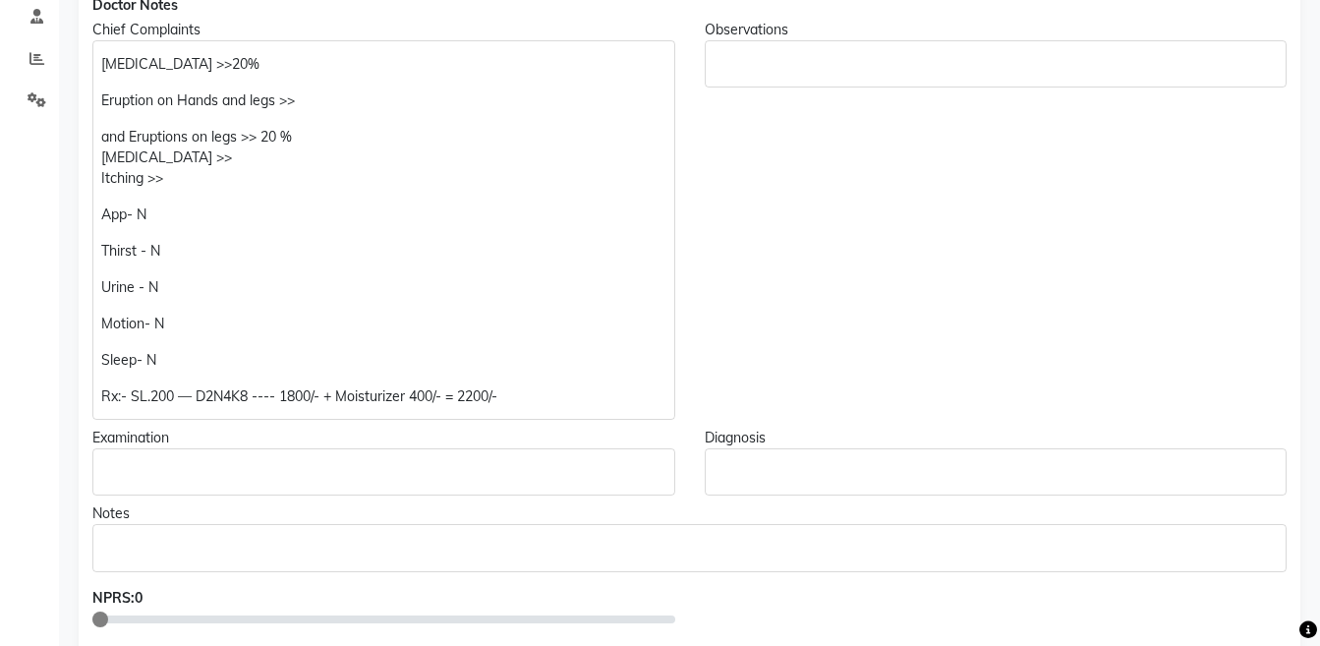
scroll to position [0, 0]
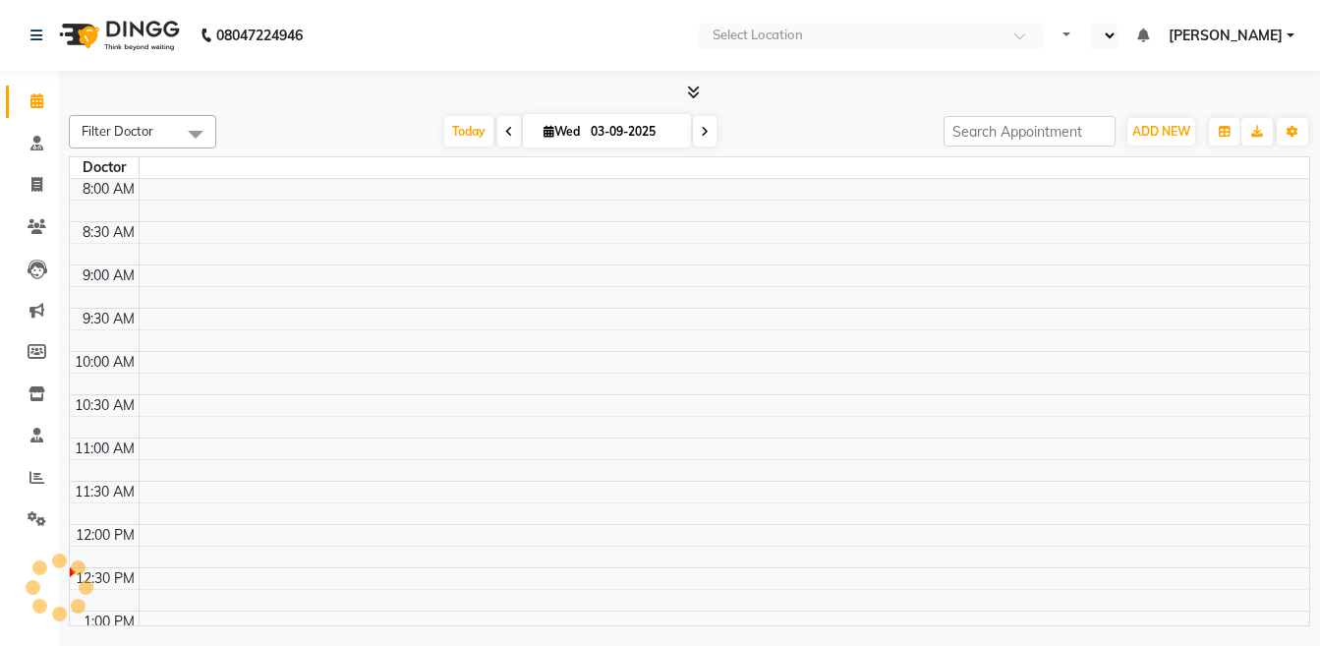
select select "en"
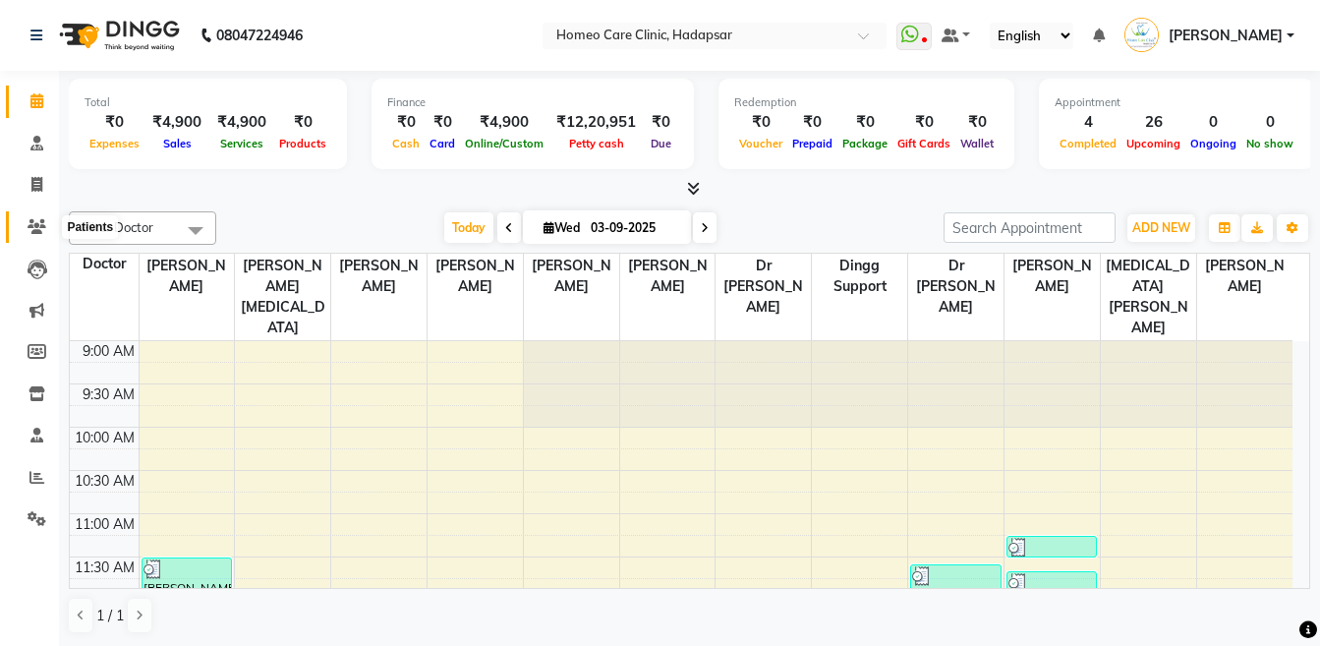
click at [39, 233] on icon at bounding box center [37, 226] width 19 height 15
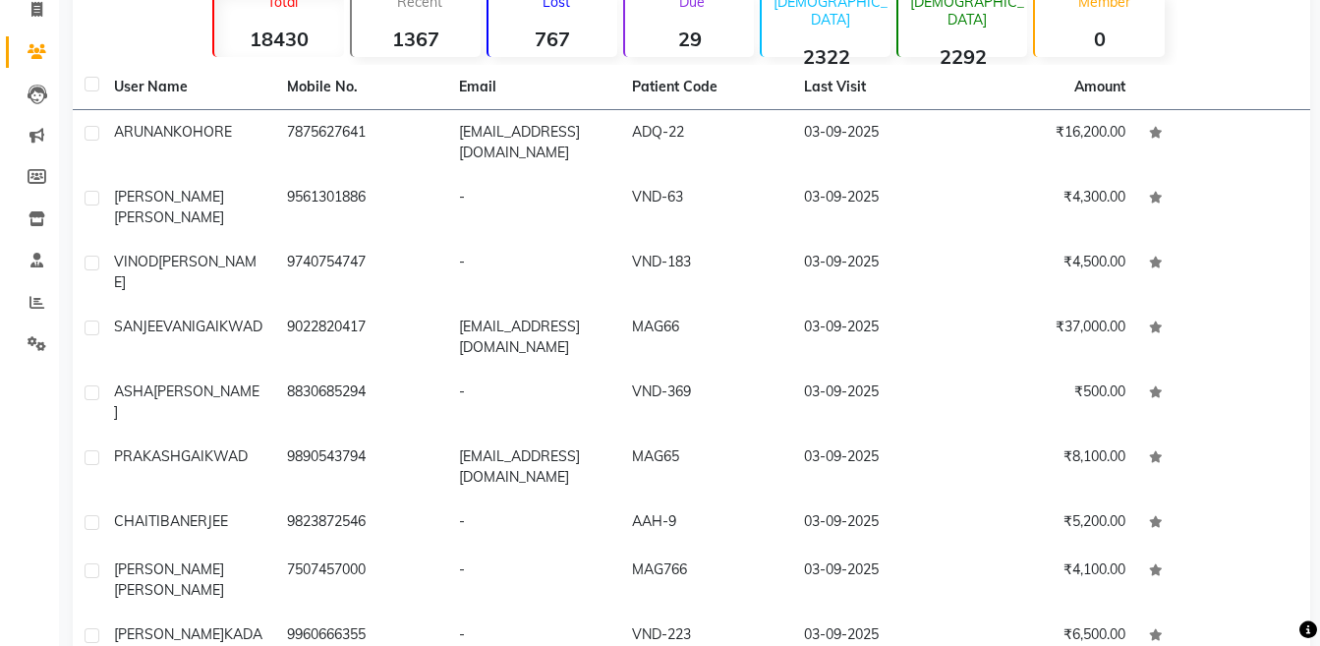
scroll to position [184, 0]
